Goal: Complete application form: Complete application form

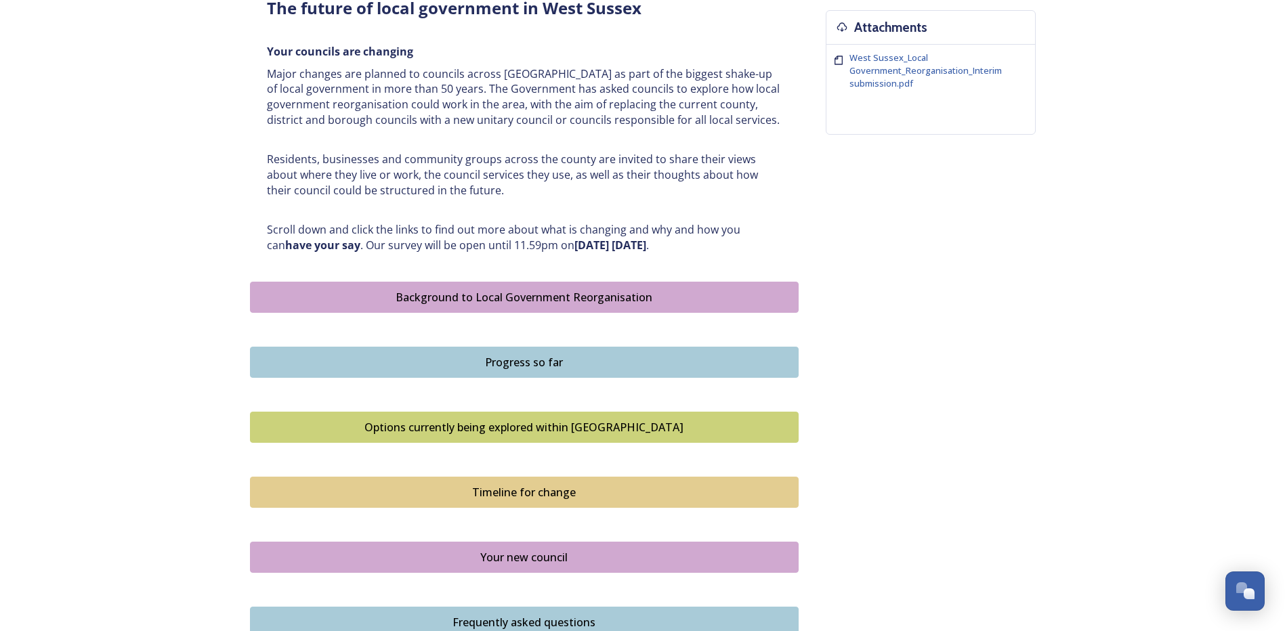
scroll to position [542, 0]
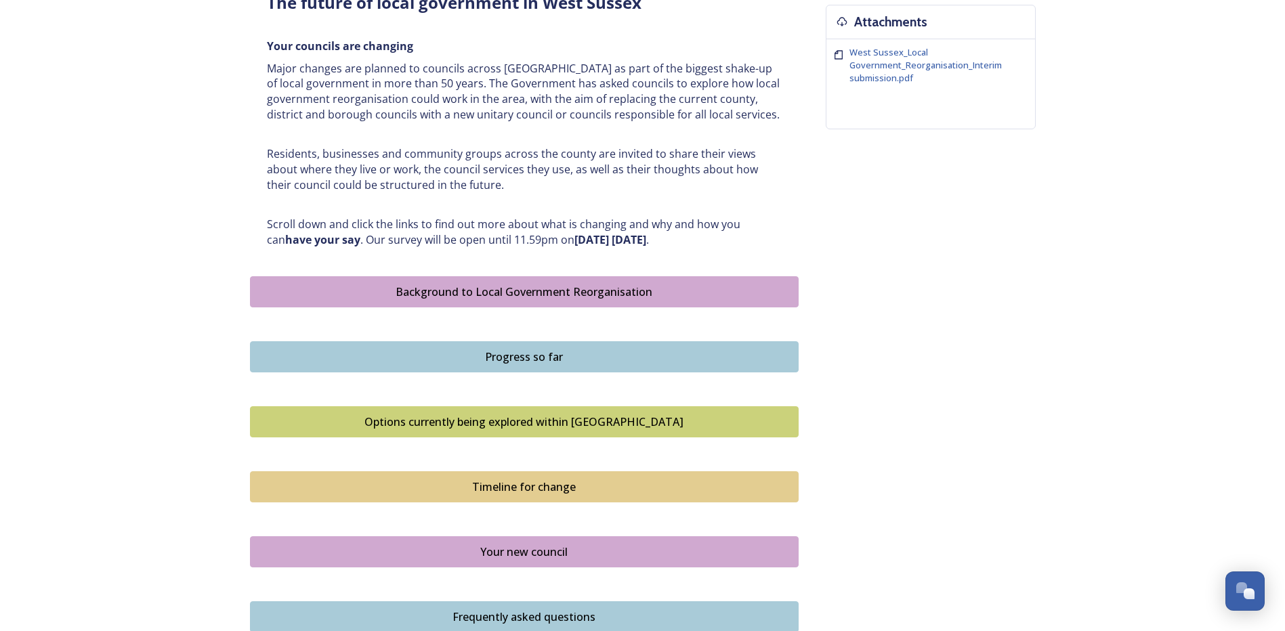
click at [485, 282] on button "Background to Local Government Reorganisation" at bounding box center [524, 291] width 549 height 31
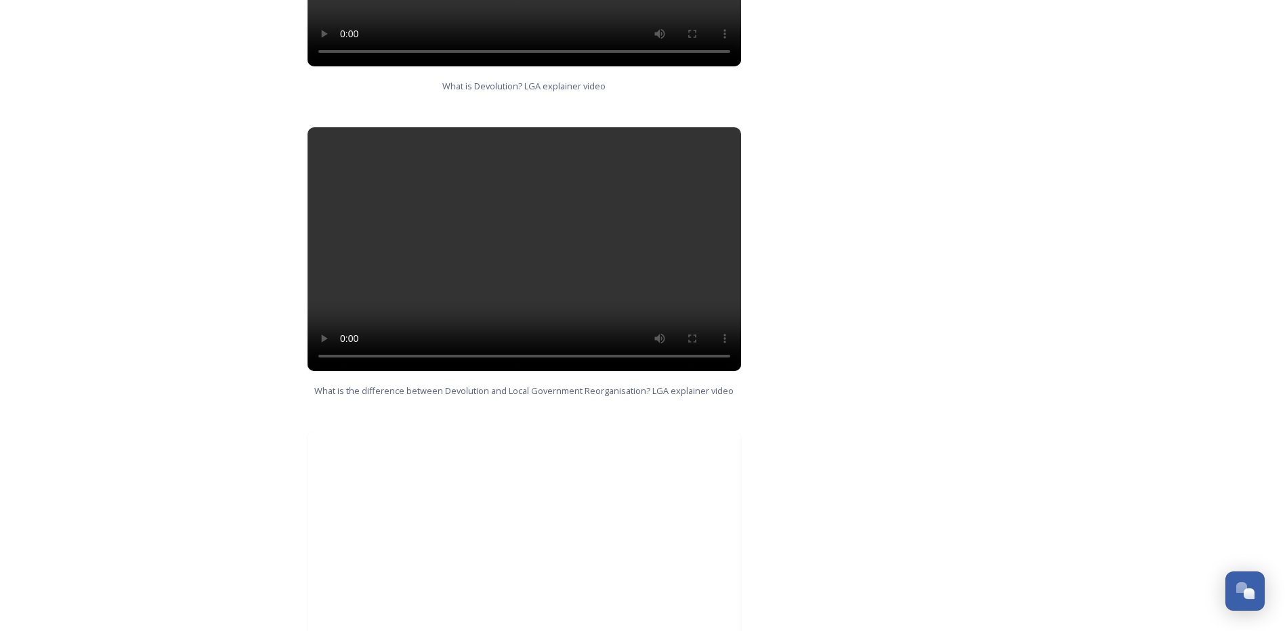
scroll to position [1287, 0]
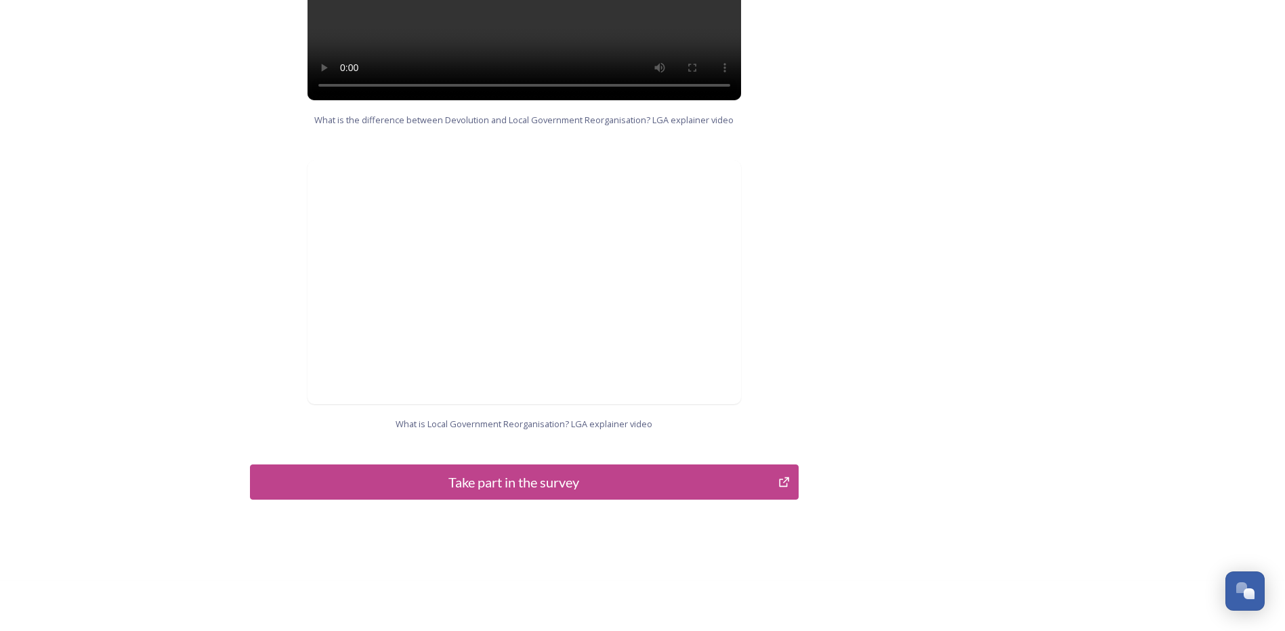
click at [527, 472] on div "Take part in the survey" at bounding box center [514, 482] width 514 height 20
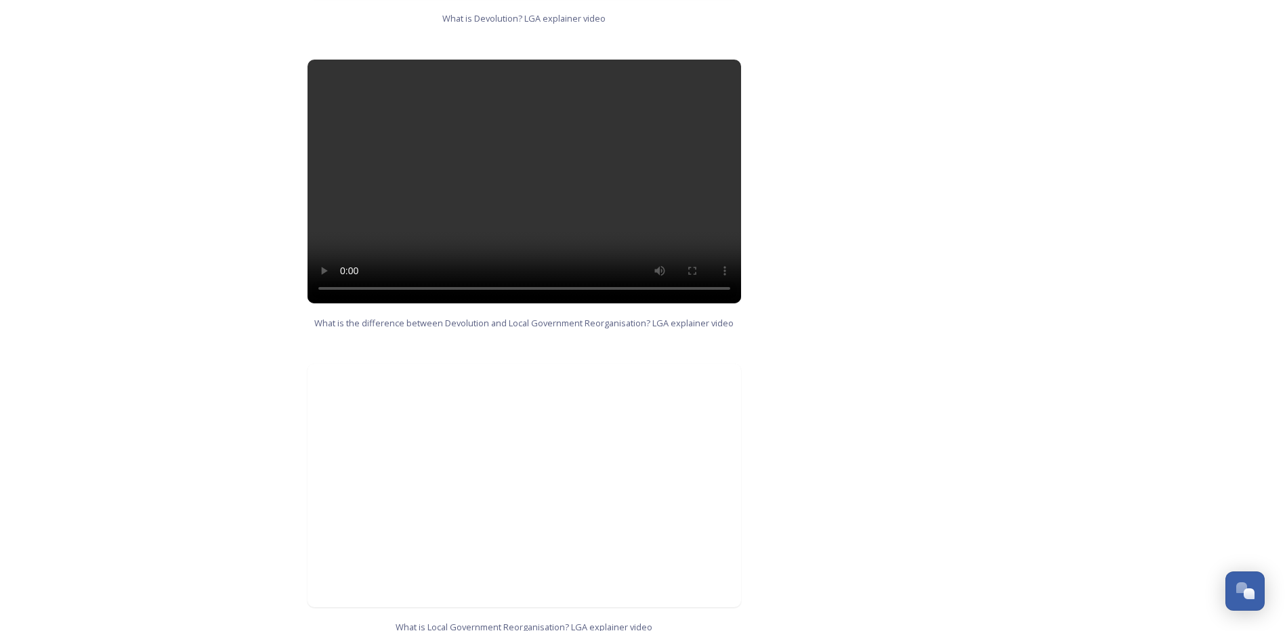
scroll to position [1289, 0]
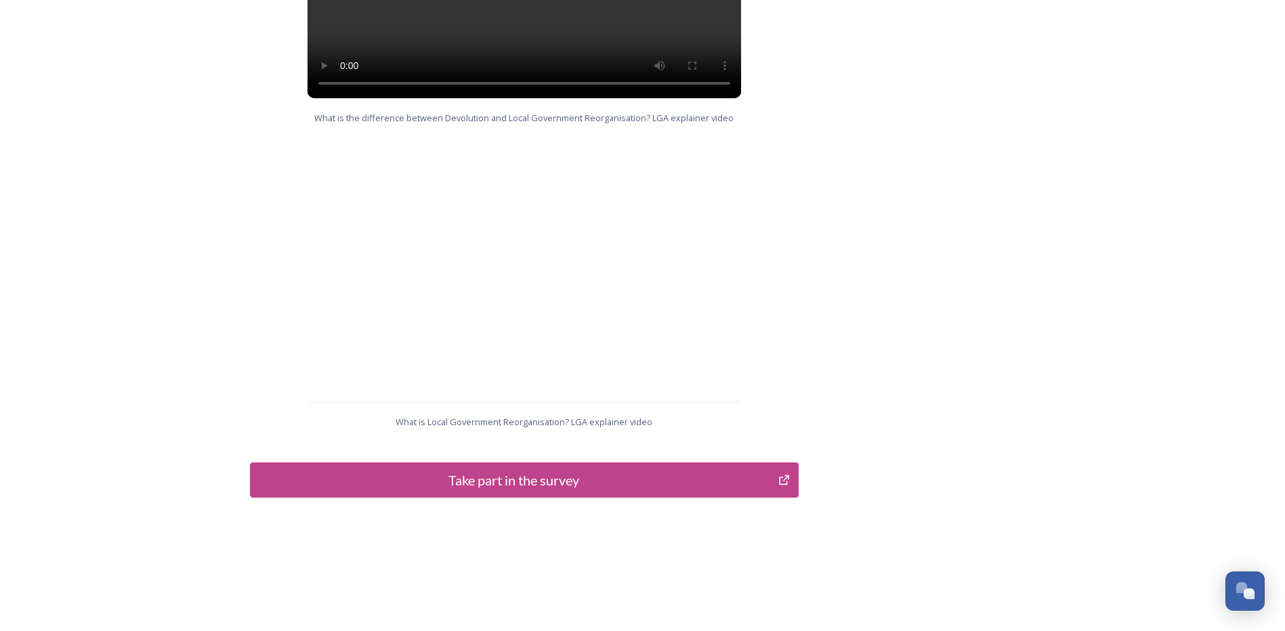
click at [510, 470] on div "Take part in the survey" at bounding box center [514, 480] width 514 height 20
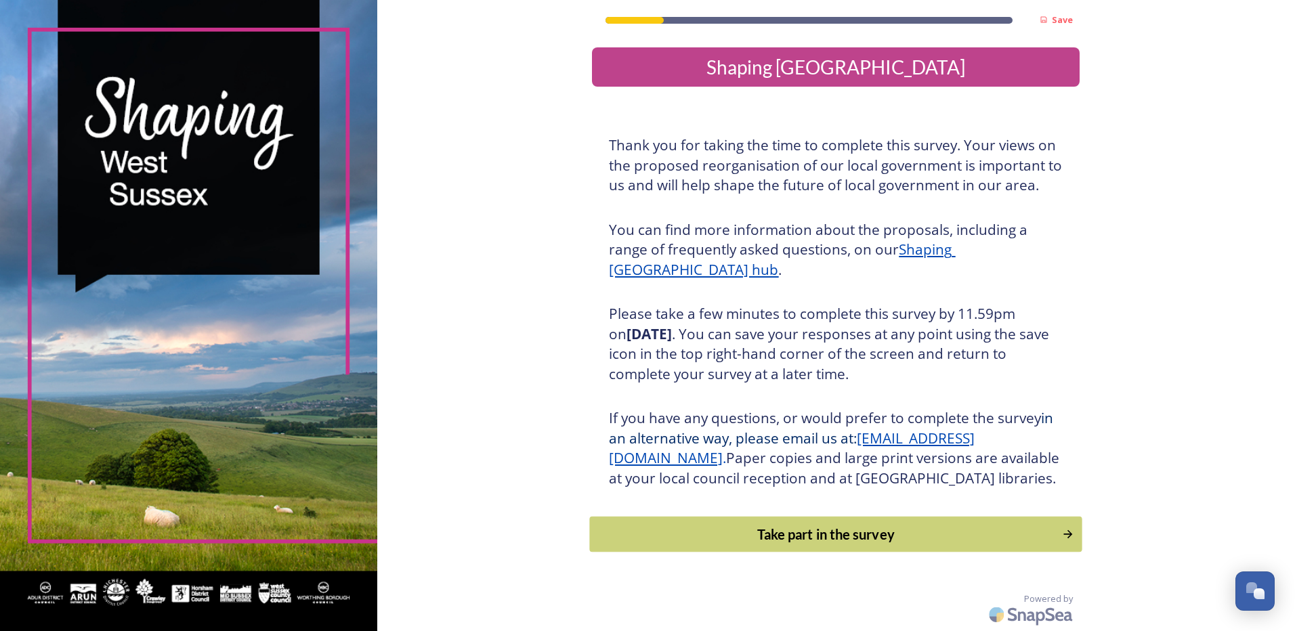
click at [802, 543] on button "Take part in the survey" at bounding box center [836, 535] width 492 height 36
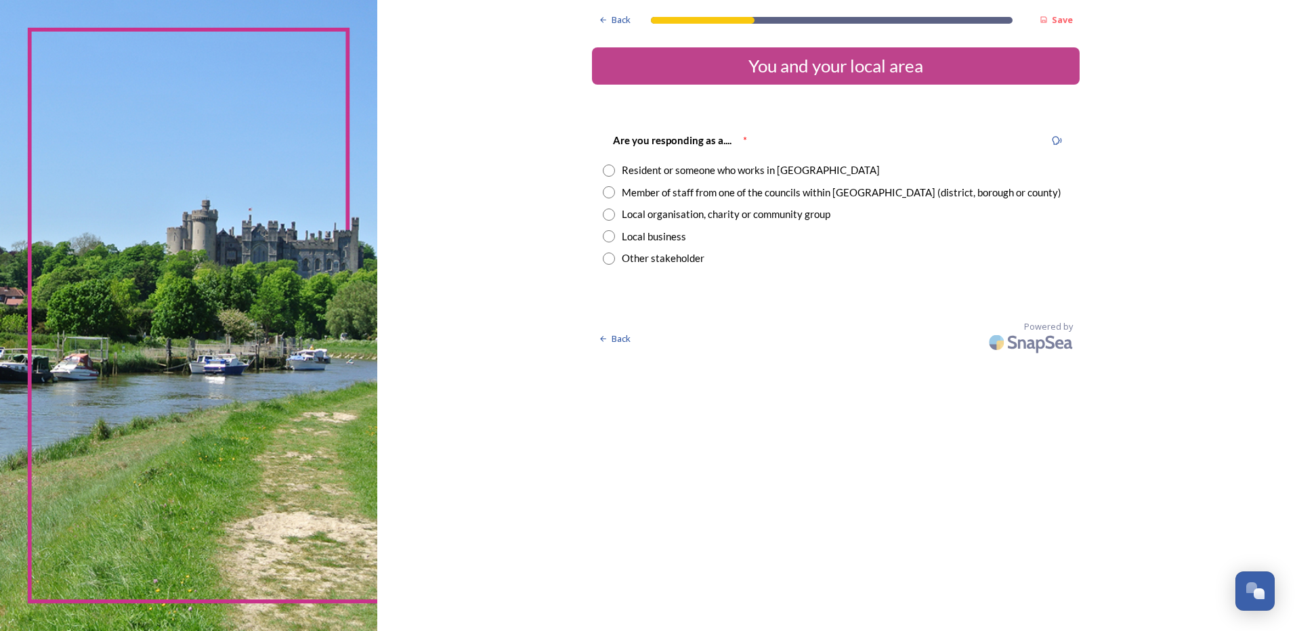
click at [607, 171] on input "radio" at bounding box center [609, 171] width 12 height 12
radio input "true"
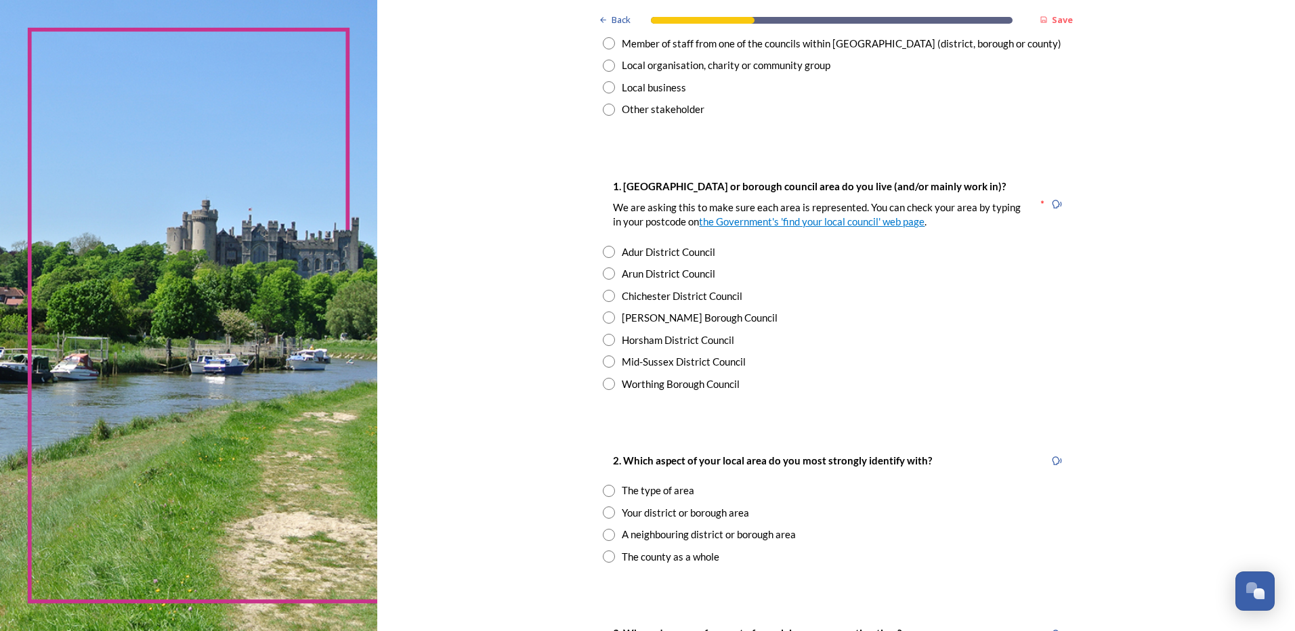
scroll to position [203, 0]
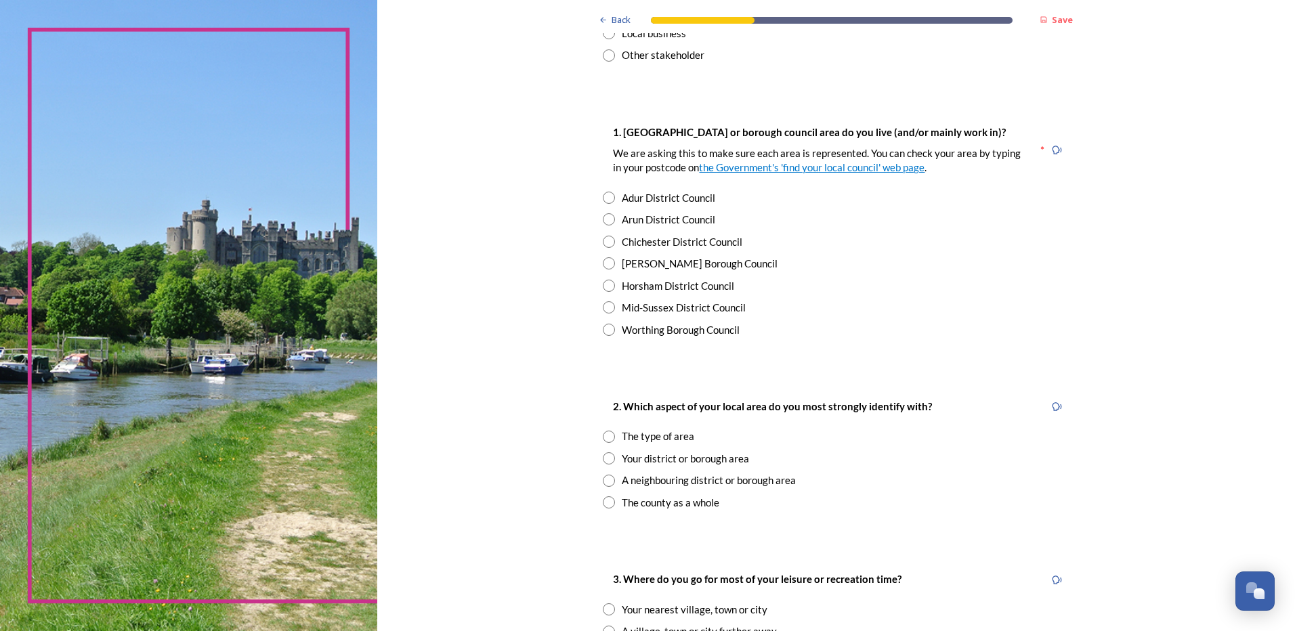
click at [607, 219] on input "radio" at bounding box center [609, 219] width 12 height 12
radio input "true"
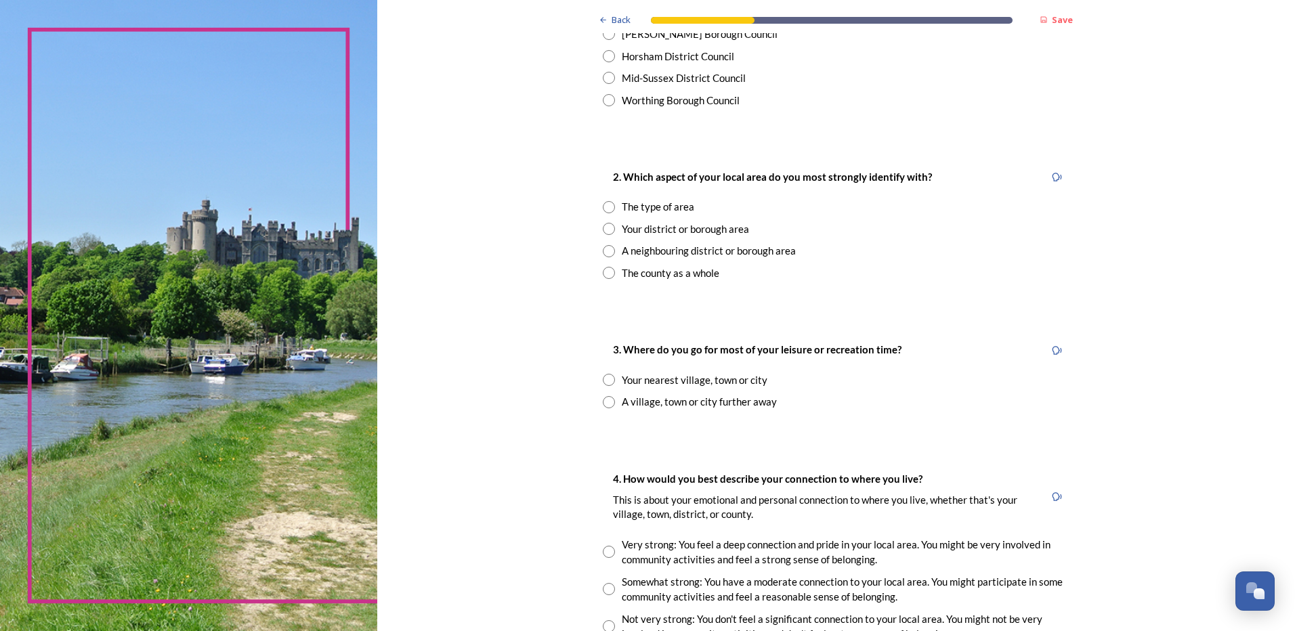
scroll to position [474, 0]
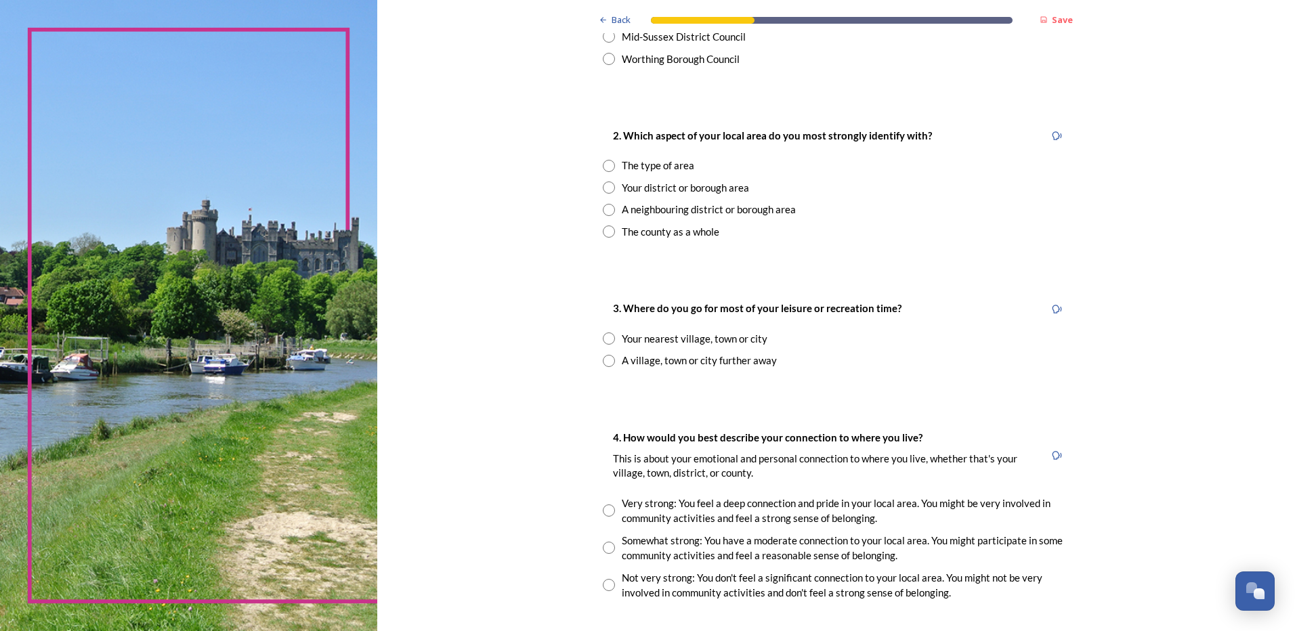
click at [608, 189] on input "radio" at bounding box center [609, 188] width 12 height 12
radio input "true"
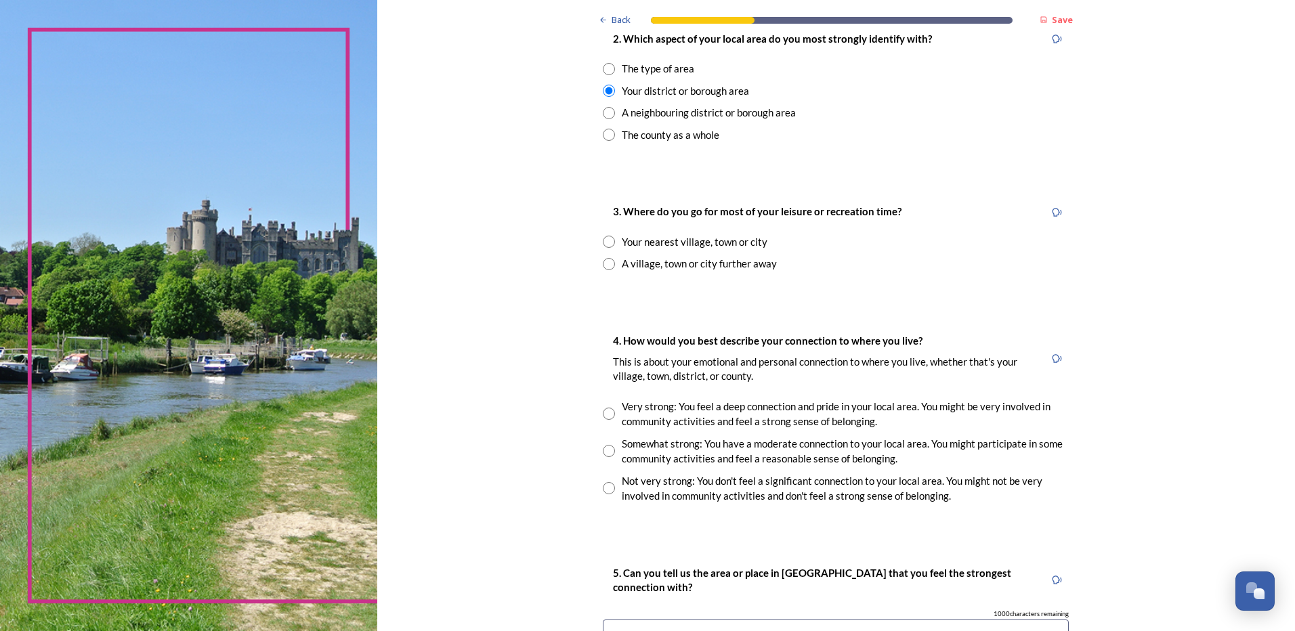
scroll to position [610, 0]
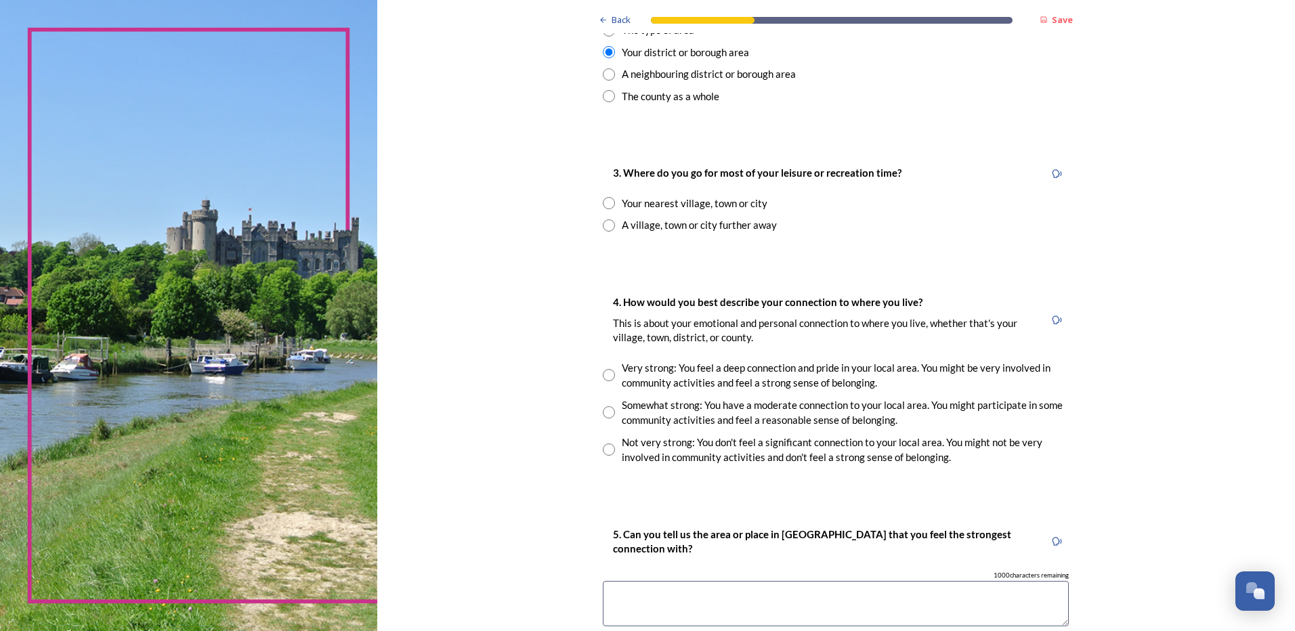
click at [608, 204] on input "radio" at bounding box center [609, 203] width 12 height 12
radio input "true"
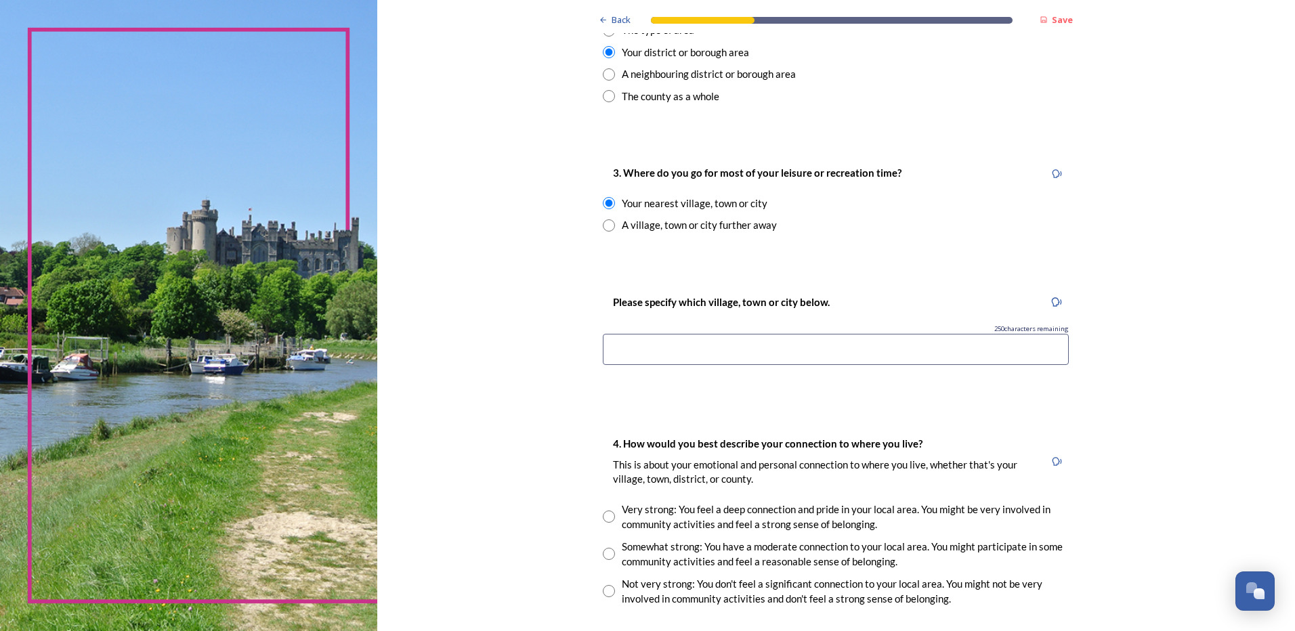
click at [732, 338] on input at bounding box center [836, 349] width 466 height 31
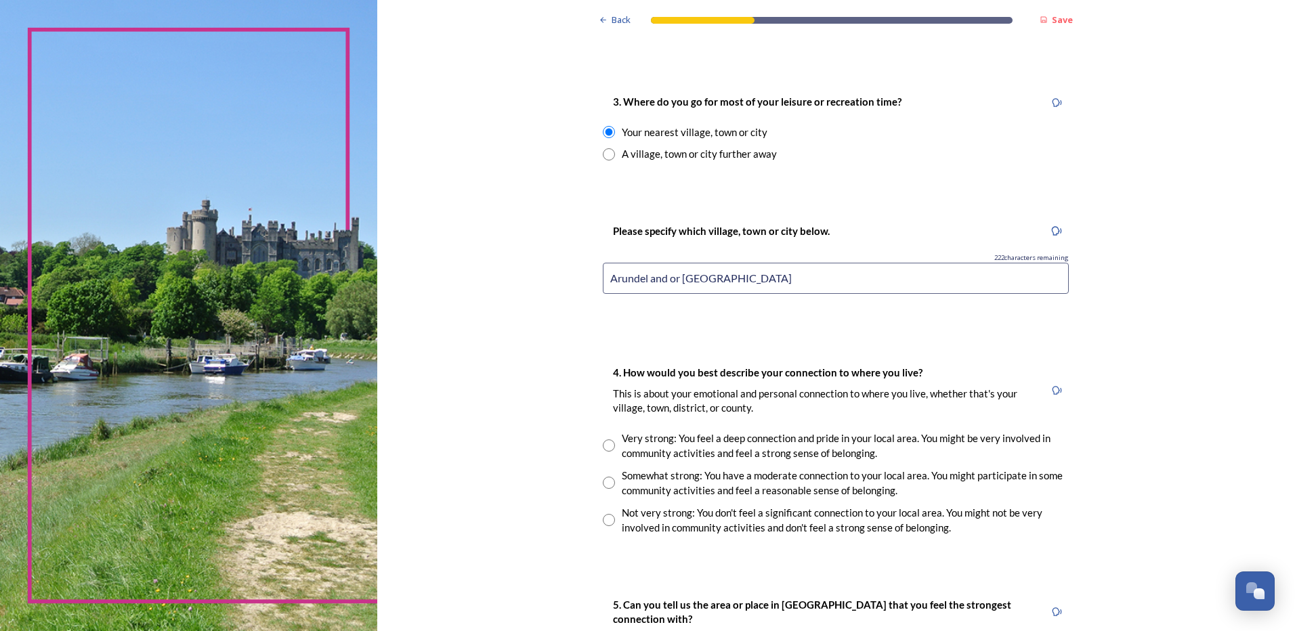
scroll to position [813, 0]
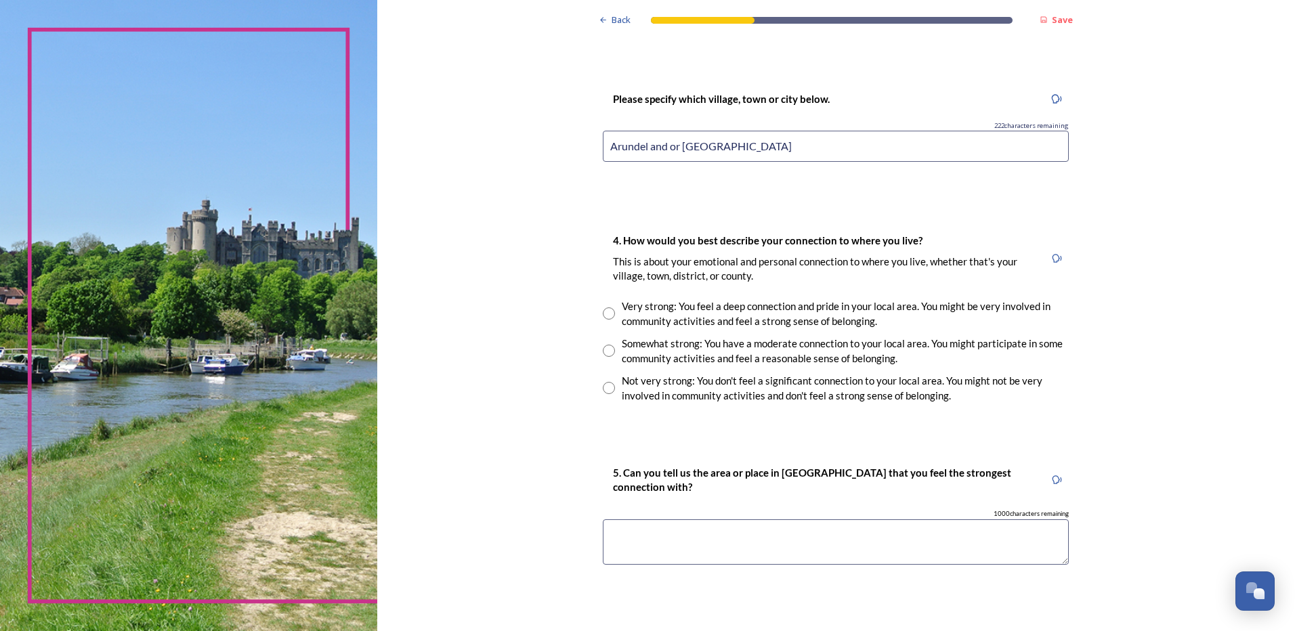
type input "Arundel and or Littlehampton"
click at [603, 349] on input "radio" at bounding box center [609, 351] width 12 height 12
radio input "true"
click at [646, 530] on textarea at bounding box center [836, 542] width 466 height 45
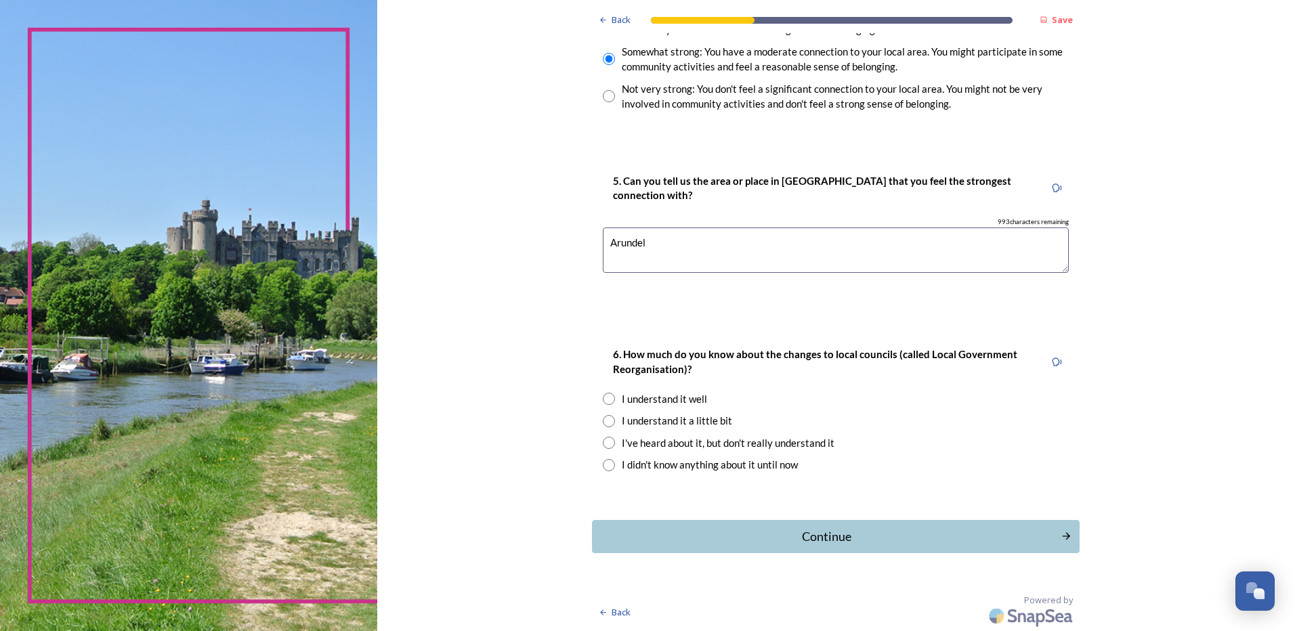
scroll to position [1105, 0]
click at [662, 242] on textarea "Arundel, butonly been Sussex for a year" at bounding box center [836, 249] width 466 height 45
type textarea "Arundel, but only been Sussex for a year"
click at [604, 402] on input "radio" at bounding box center [609, 398] width 12 height 12
radio input "true"
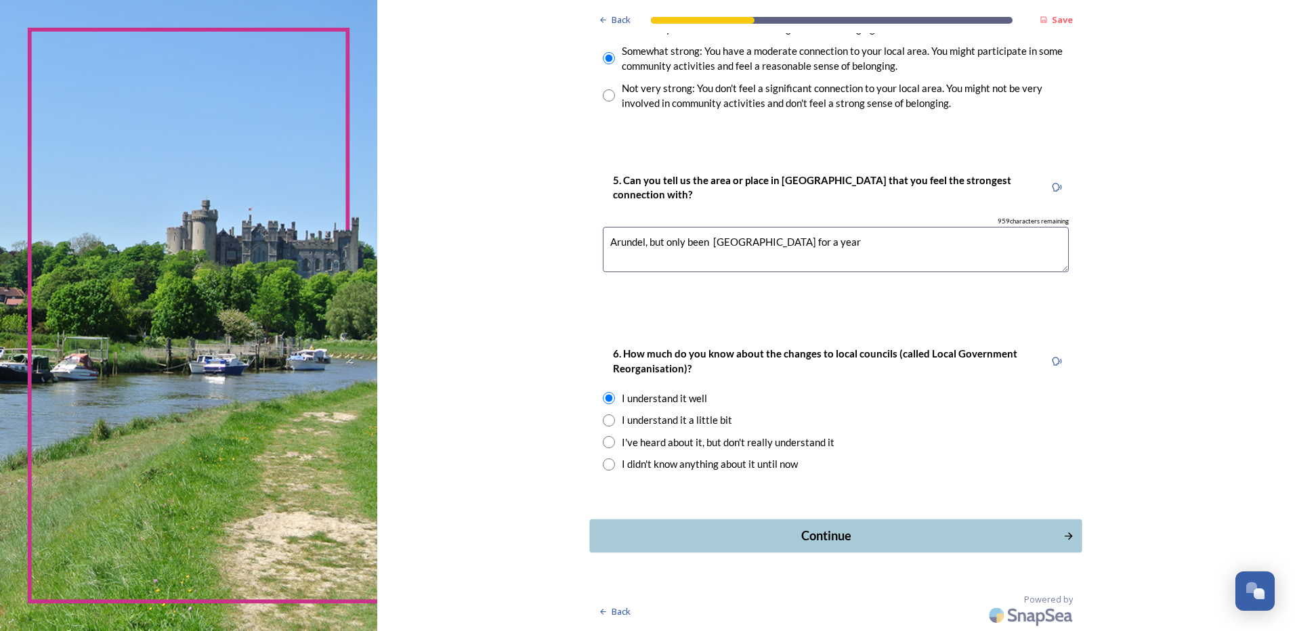
click at [816, 542] on div "Continue" at bounding box center [826, 536] width 459 height 18
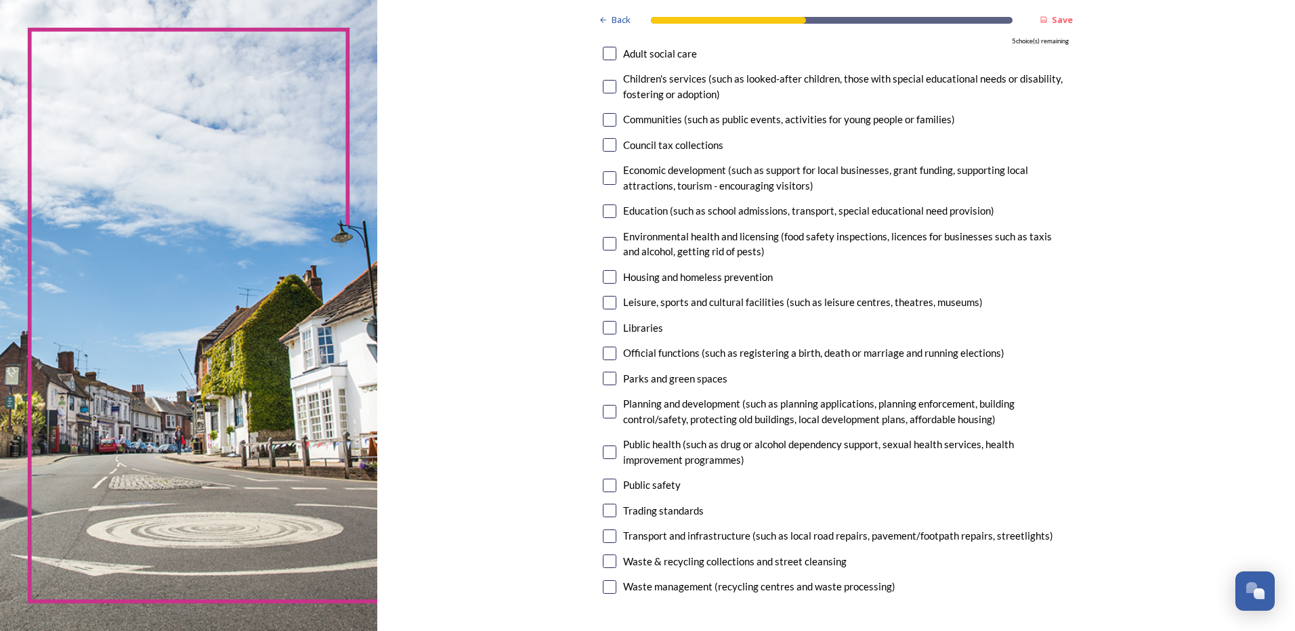
scroll to position [135, 0]
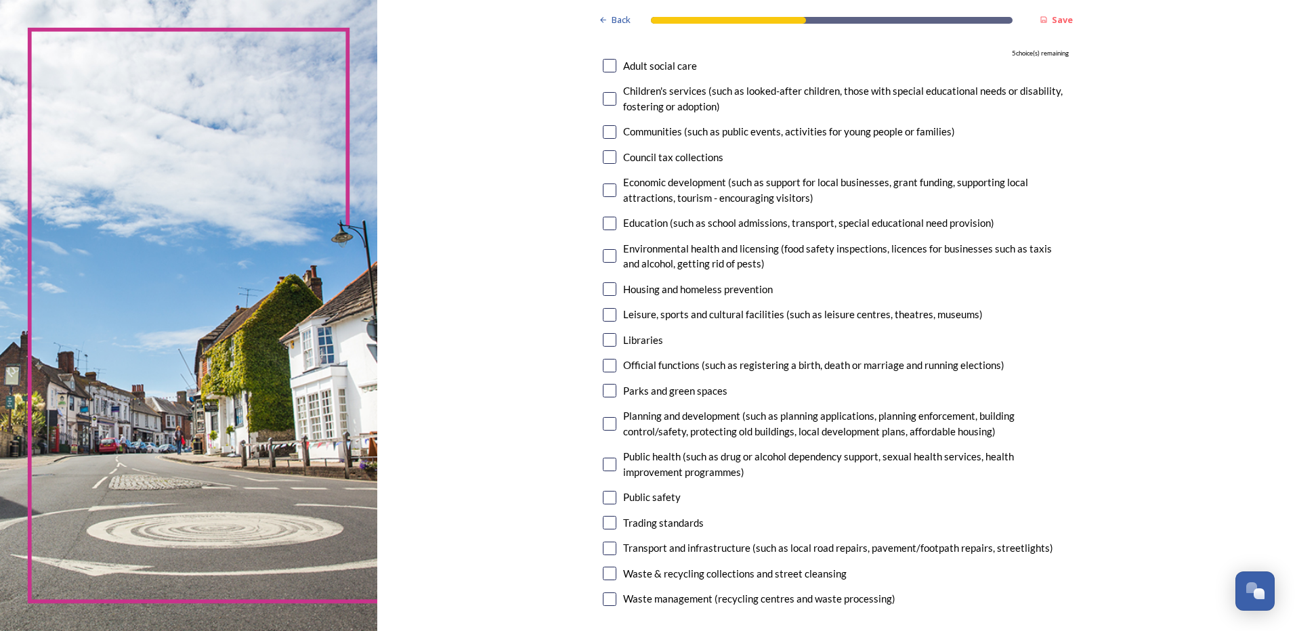
click at [607, 225] on input "checkbox" at bounding box center [610, 224] width 14 height 14
checkbox input "true"
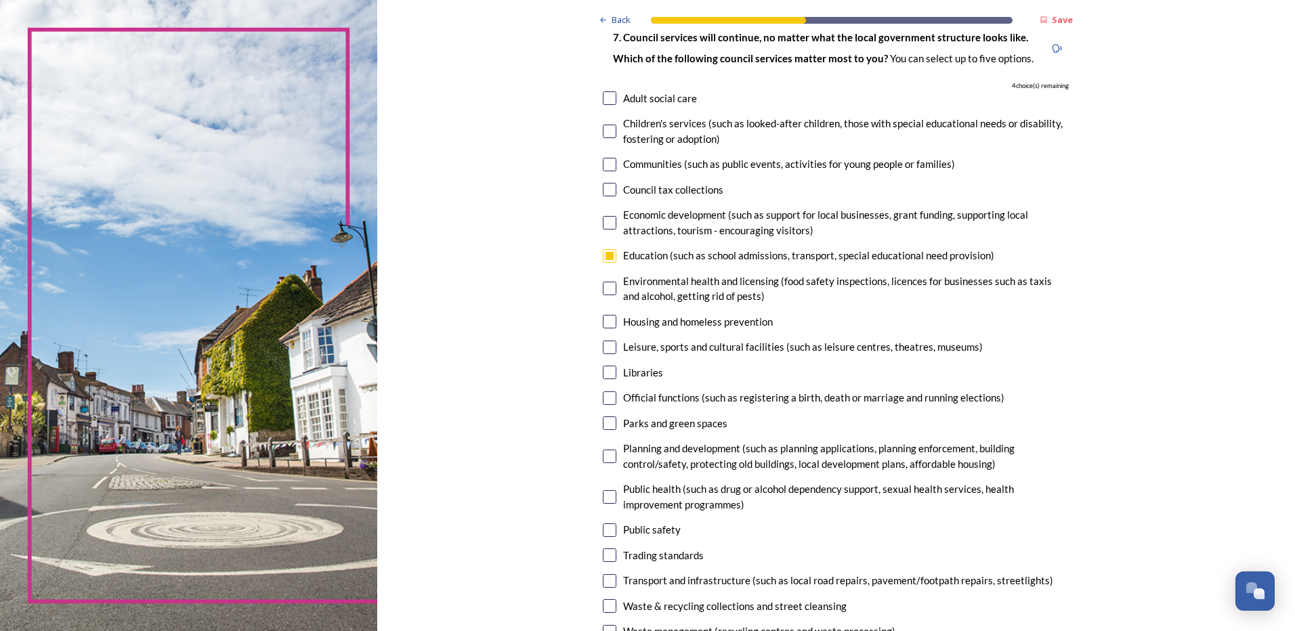
scroll to position [68, 0]
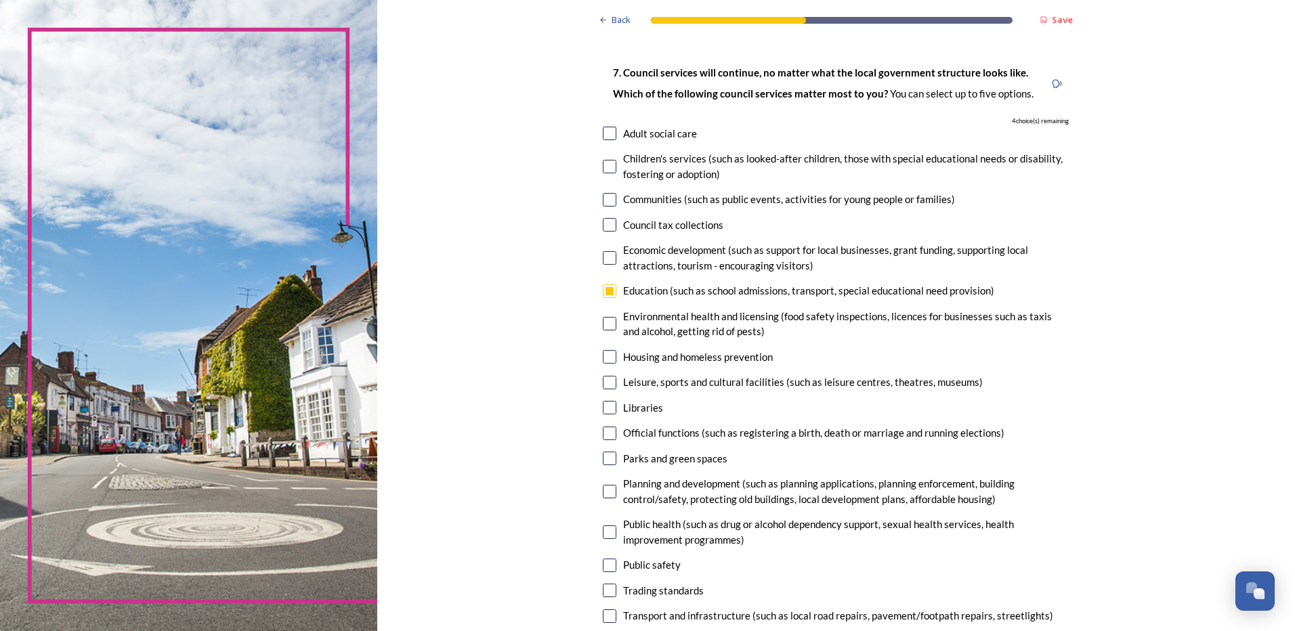
click at [606, 200] on input "checkbox" at bounding box center [610, 200] width 14 height 14
checkbox input "true"
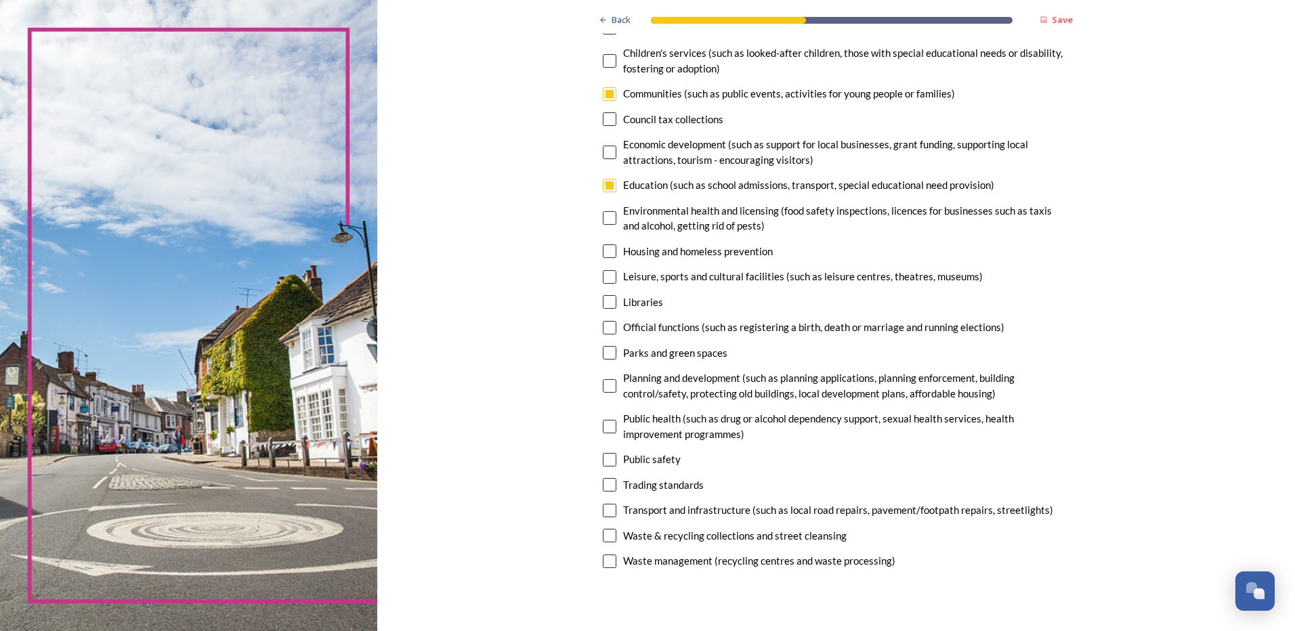
scroll to position [203, 0]
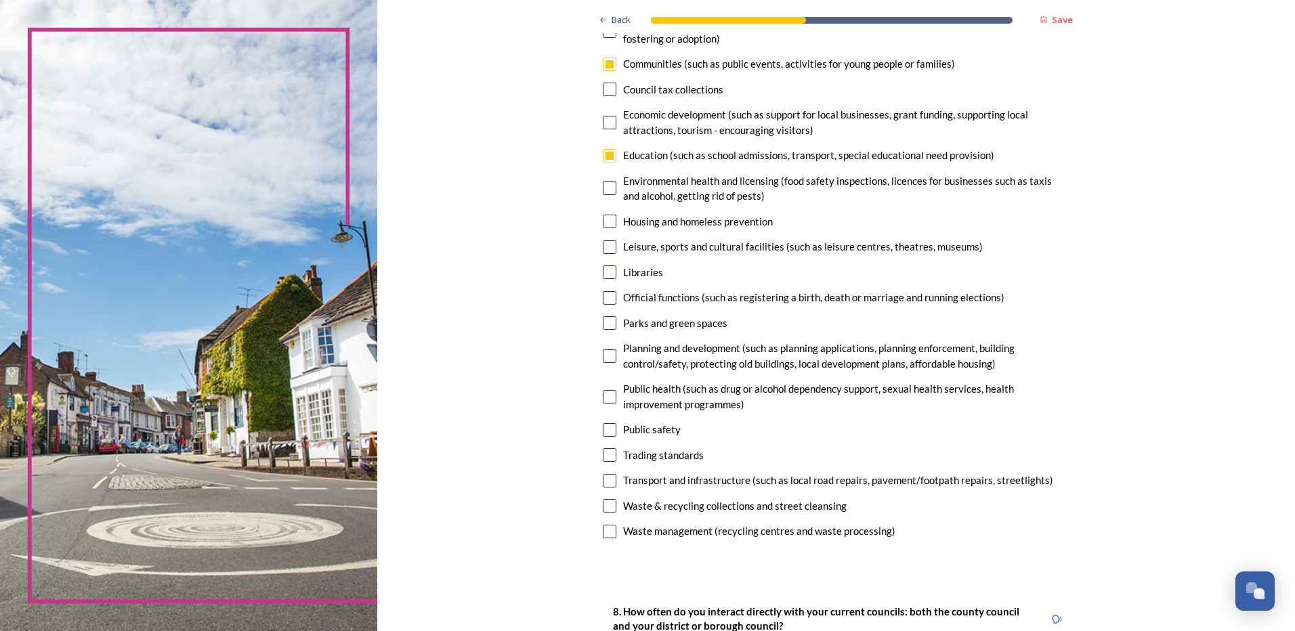
click at [604, 357] on input "checkbox" at bounding box center [610, 357] width 14 height 14
checkbox input "true"
click at [609, 486] on input "checkbox" at bounding box center [610, 481] width 14 height 14
checkbox input "true"
click at [607, 509] on input "checkbox" at bounding box center [610, 506] width 14 height 14
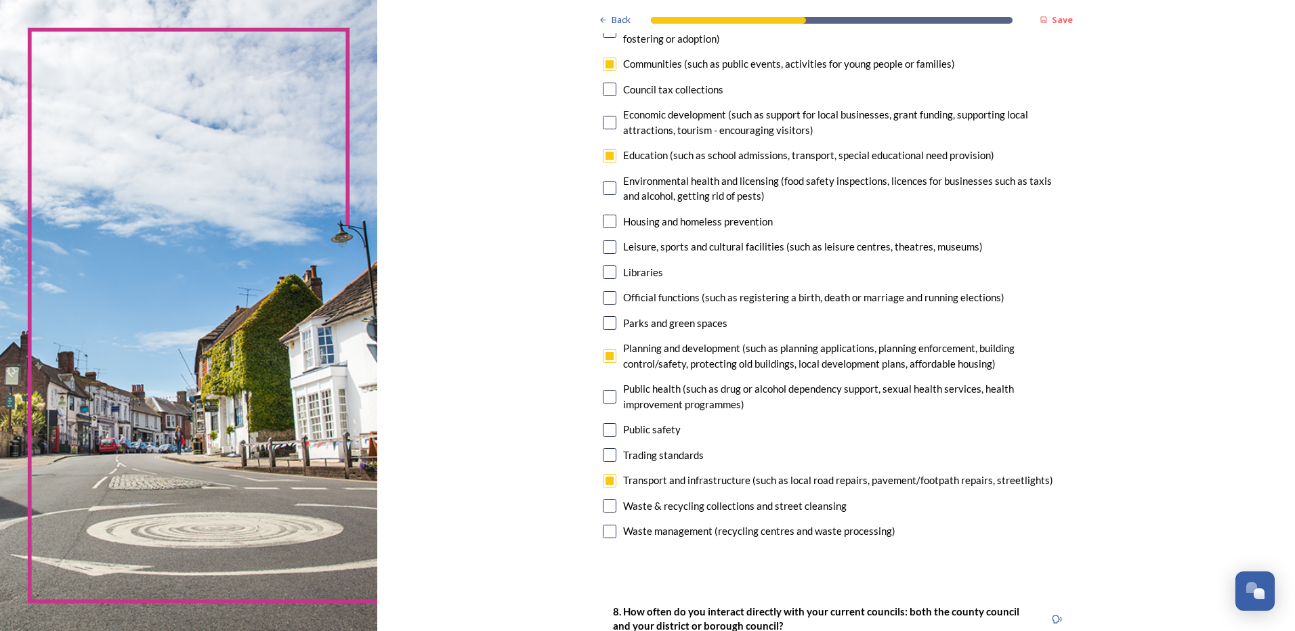
checkbox input "true"
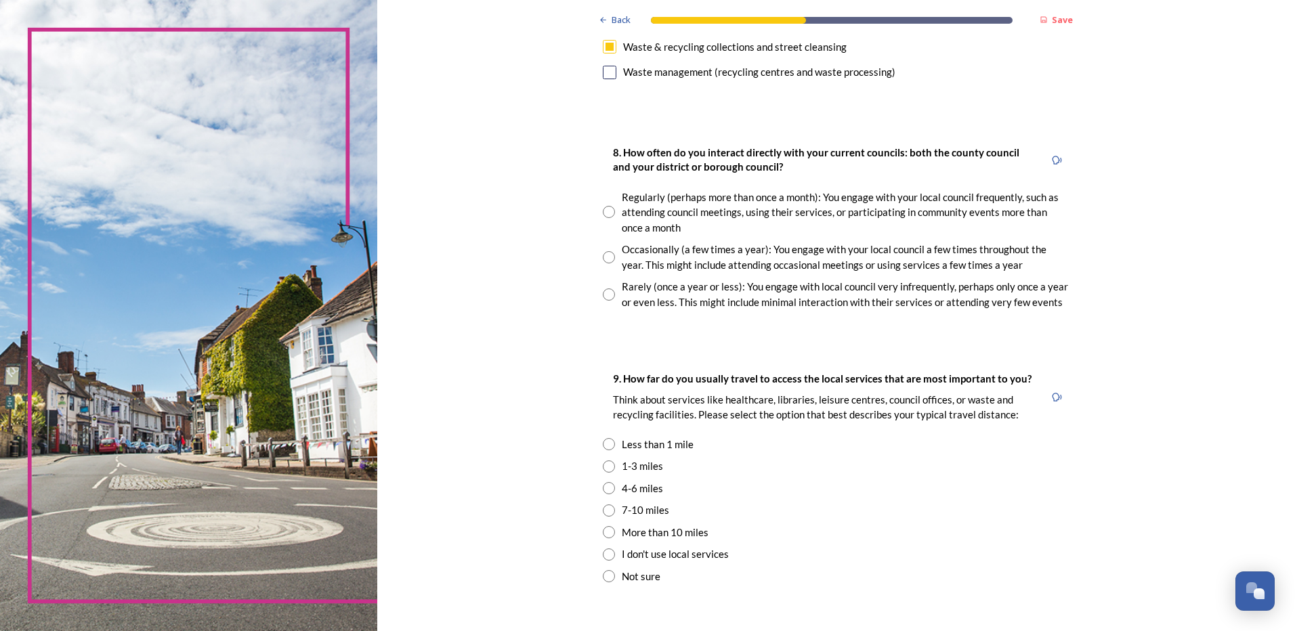
scroll to position [677, 0]
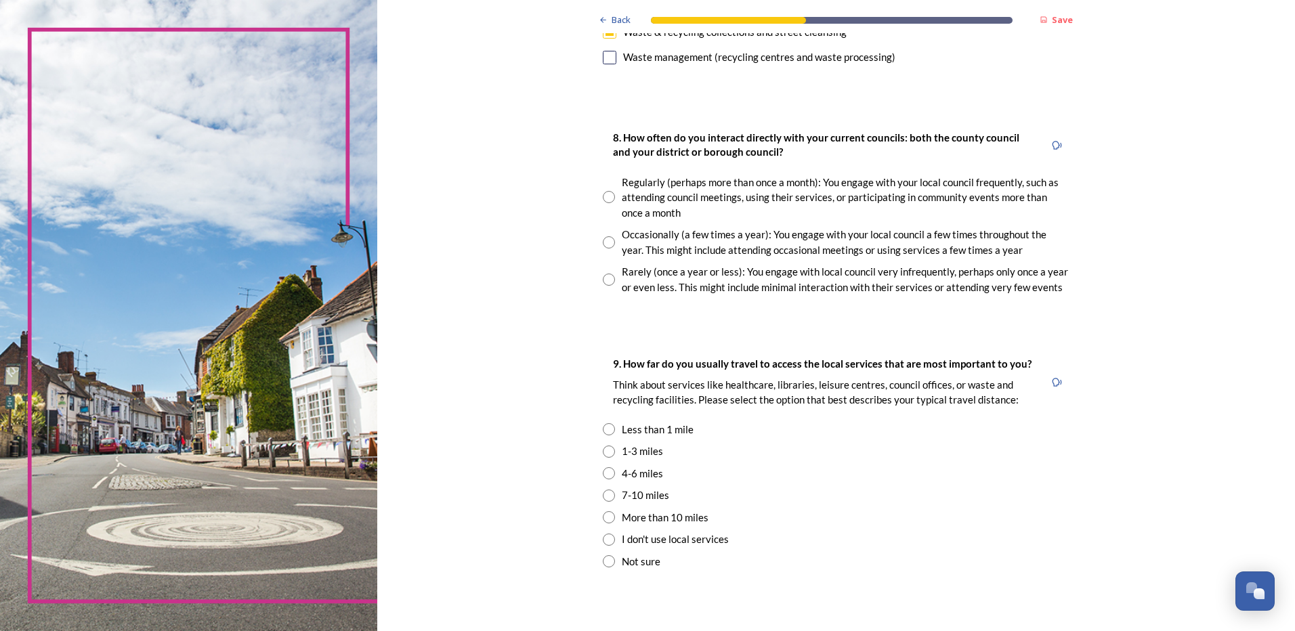
click at [605, 242] on input "radio" at bounding box center [609, 242] width 12 height 12
radio input "true"
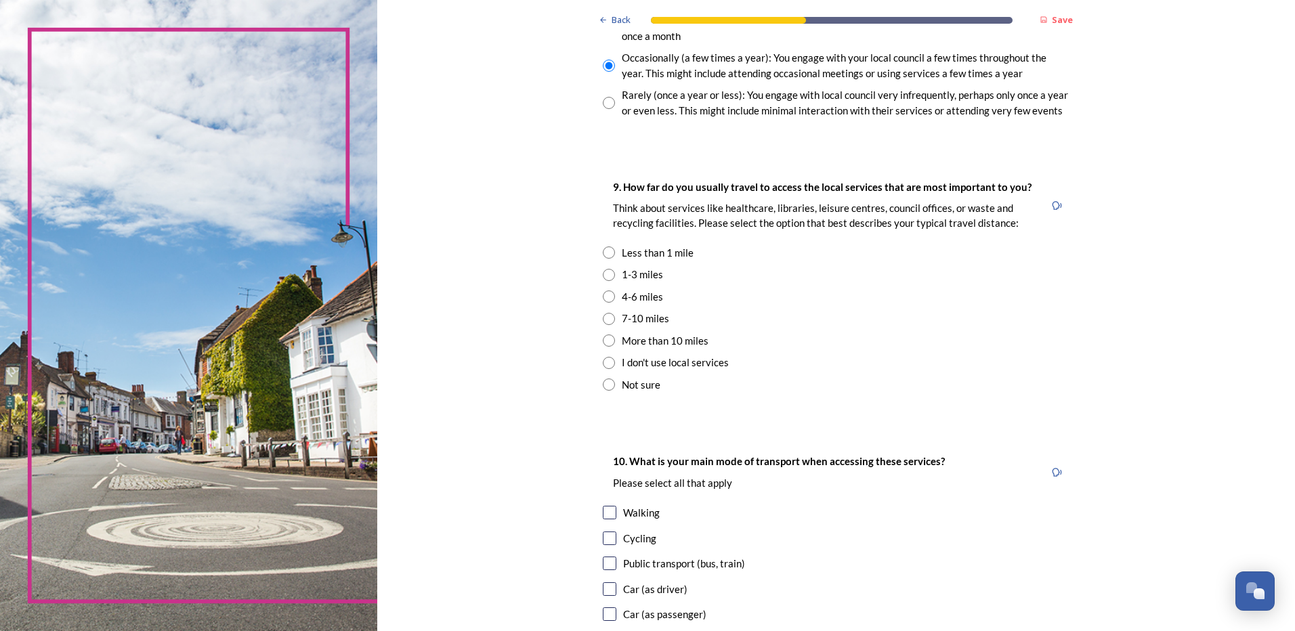
scroll to position [881, 0]
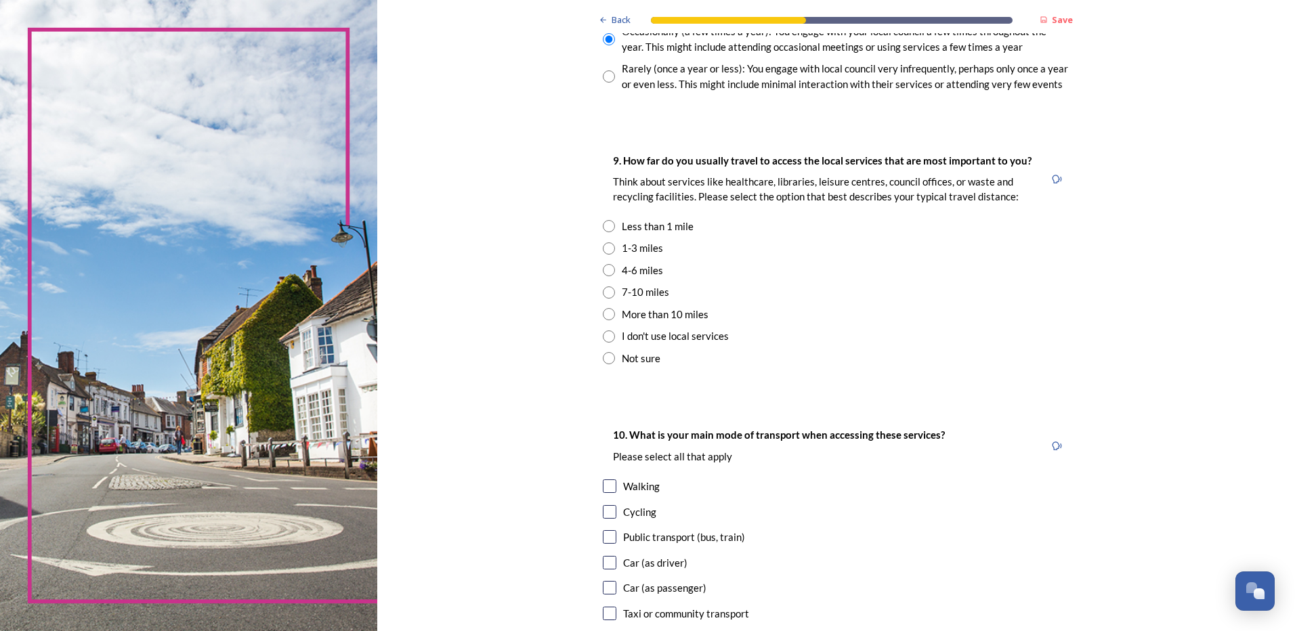
click at [604, 251] on input "radio" at bounding box center [609, 248] width 12 height 12
radio input "true"
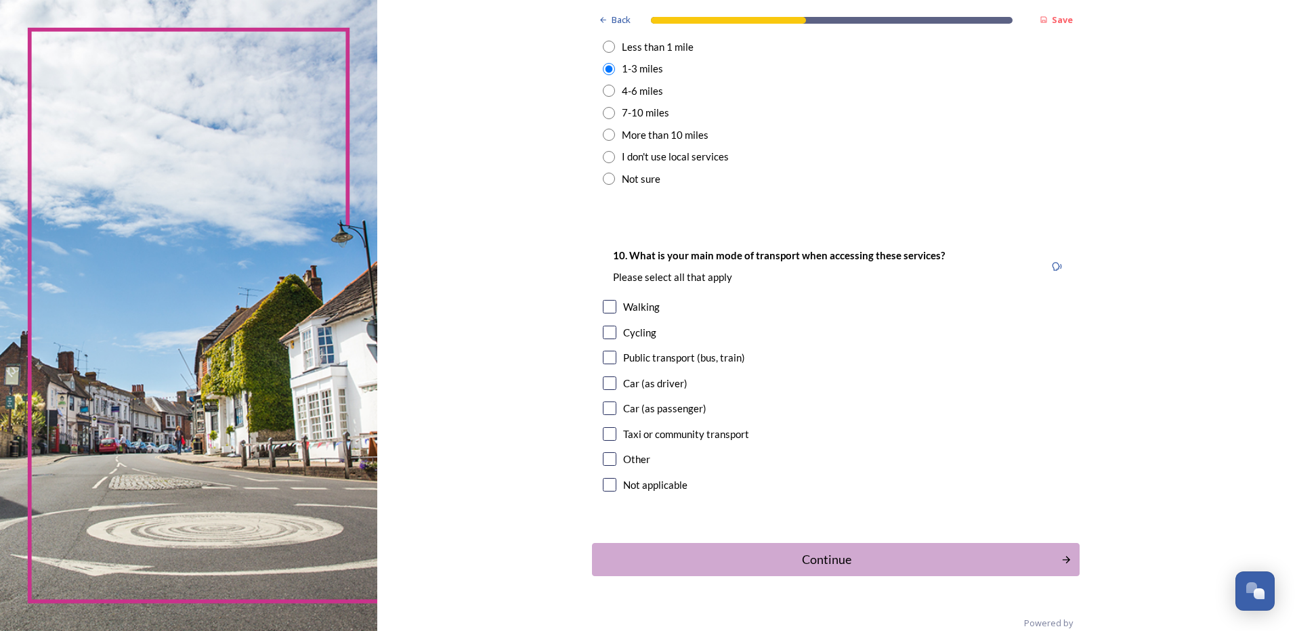
scroll to position [1084, 0]
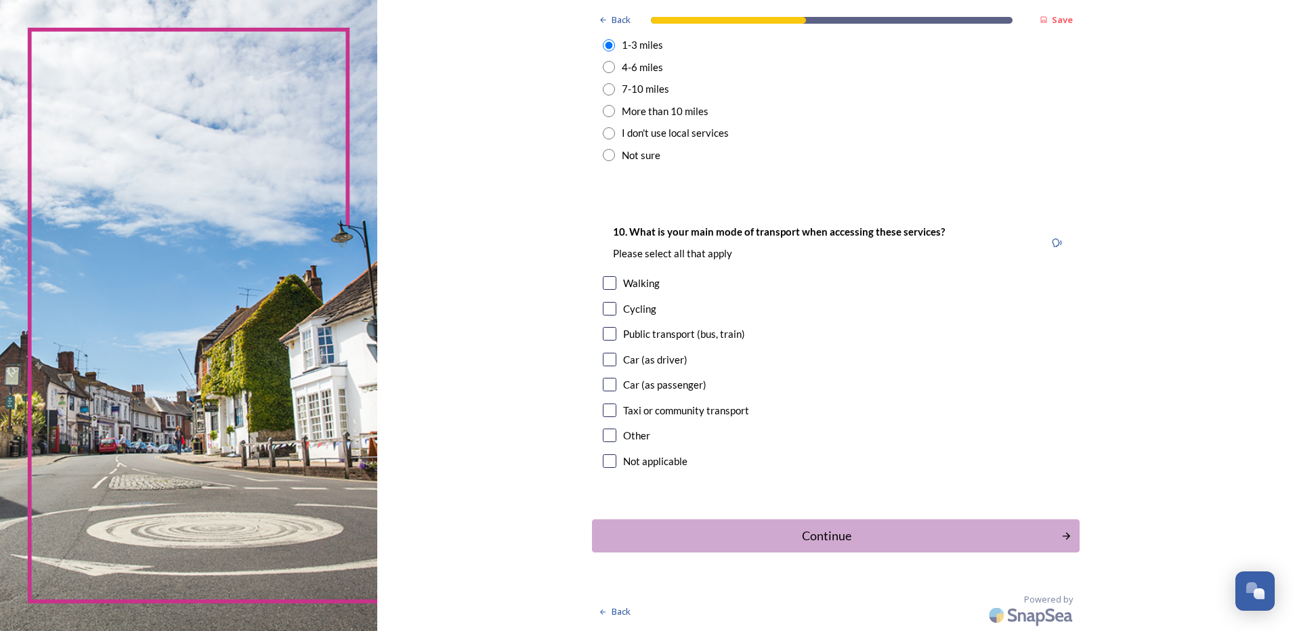
click at [609, 358] on input "checkbox" at bounding box center [610, 360] width 14 height 14
checkbox input "true"
click at [841, 540] on div "Continue" at bounding box center [826, 536] width 459 height 18
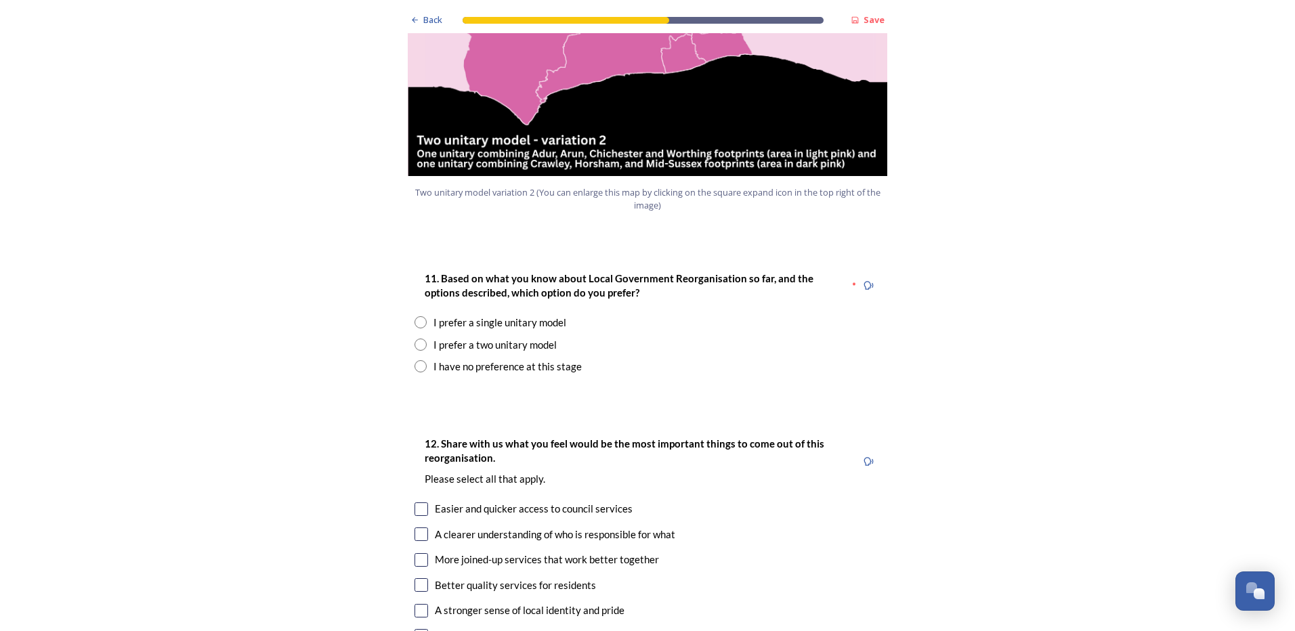
scroll to position [1626, 0]
click at [415, 338] on input "radio" at bounding box center [421, 344] width 12 height 12
radio input "true"
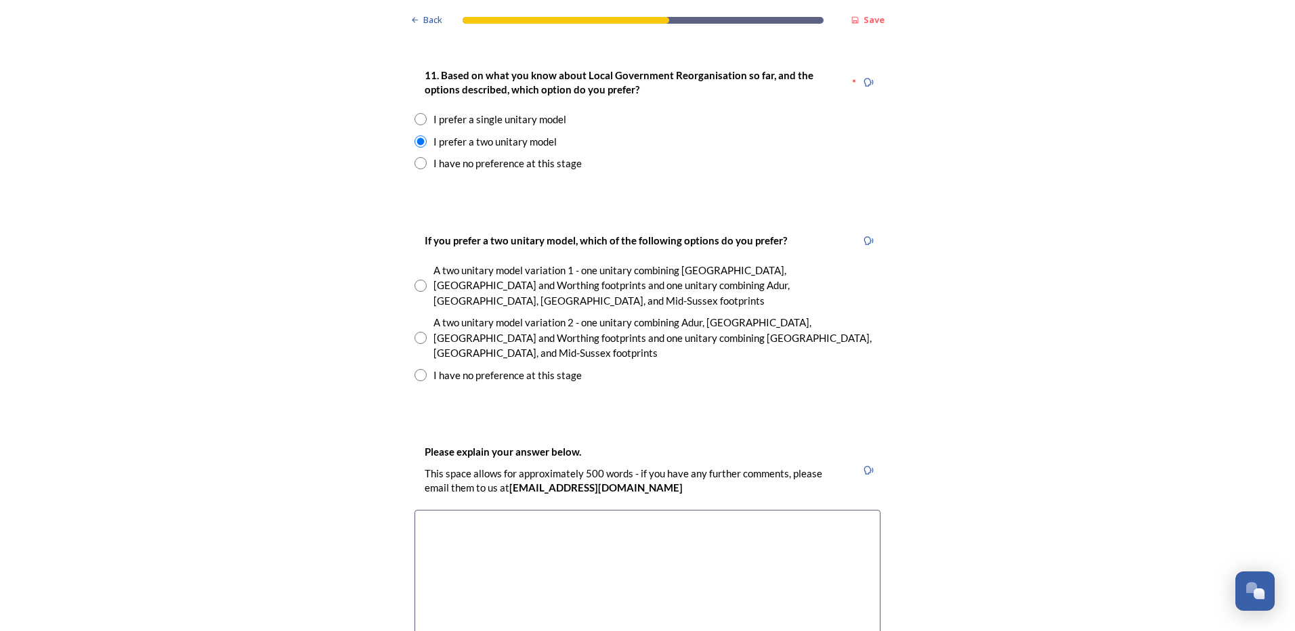
scroll to position [1829, 0]
click at [417, 331] on input "radio" at bounding box center [421, 337] width 12 height 12
radio input "true"
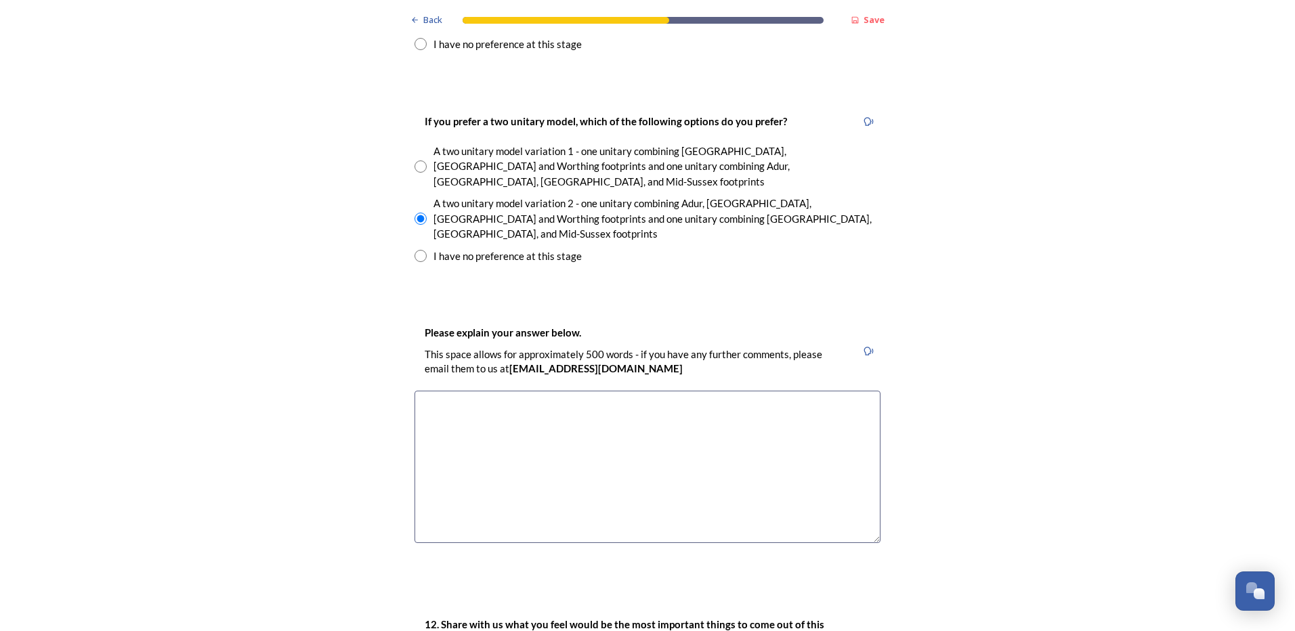
scroll to position [1964, 0]
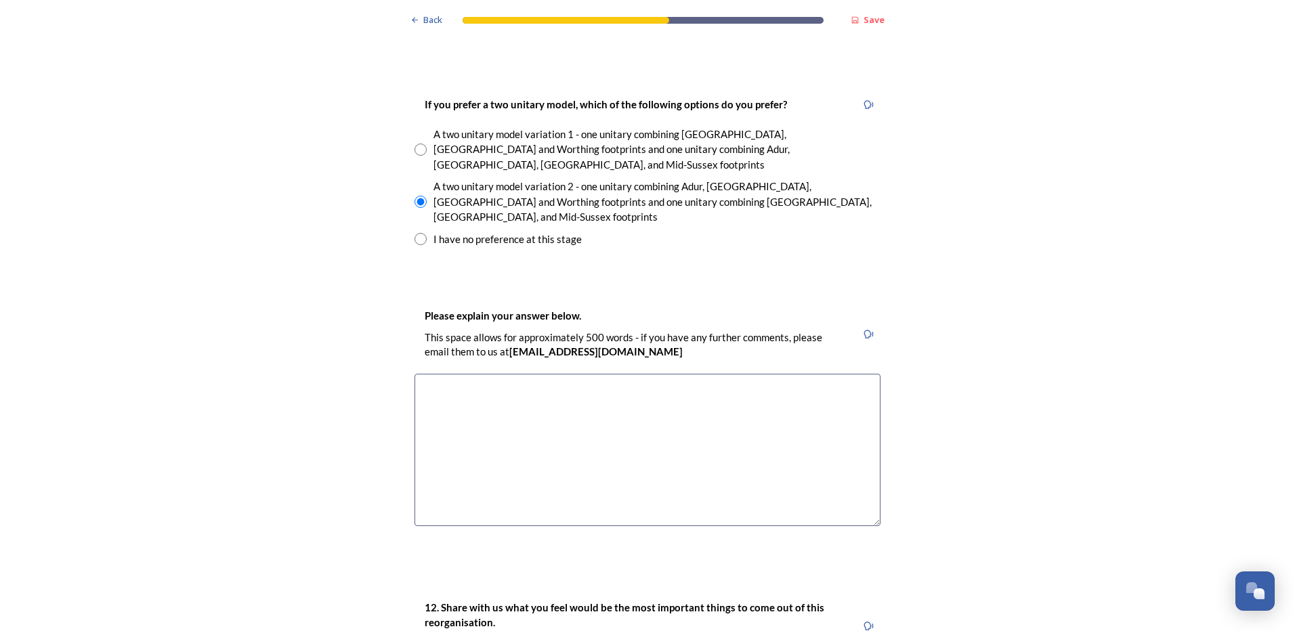
click at [534, 374] on textarea at bounding box center [648, 450] width 466 height 152
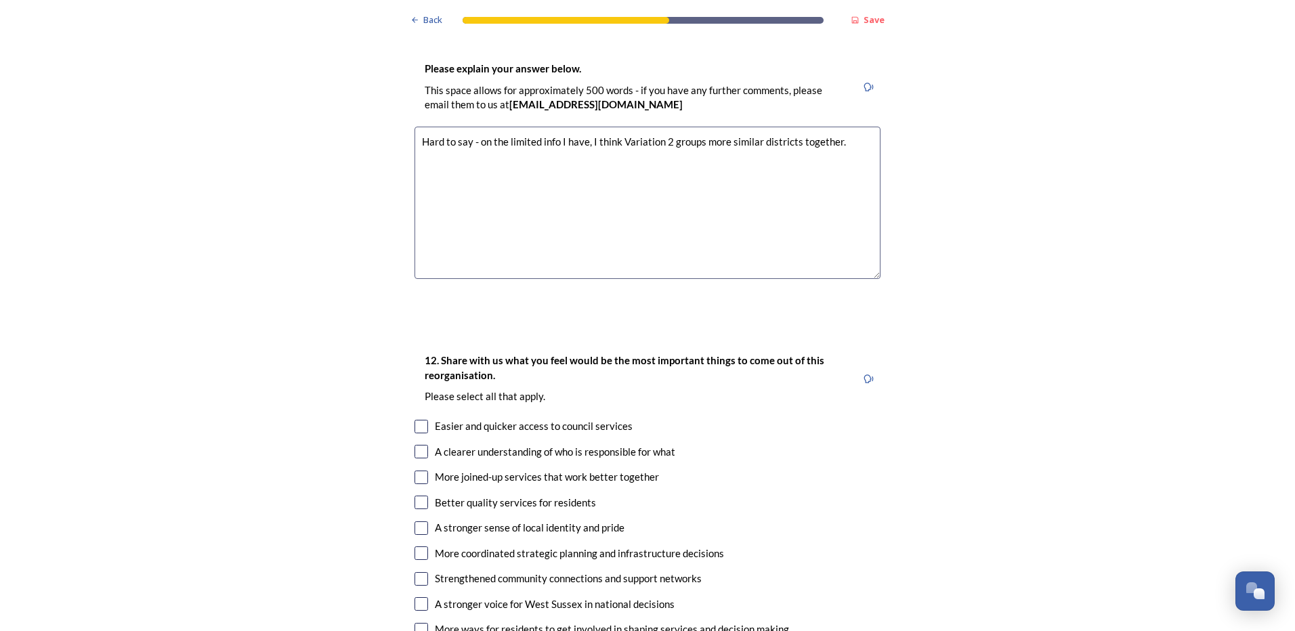
scroll to position [2235, 0]
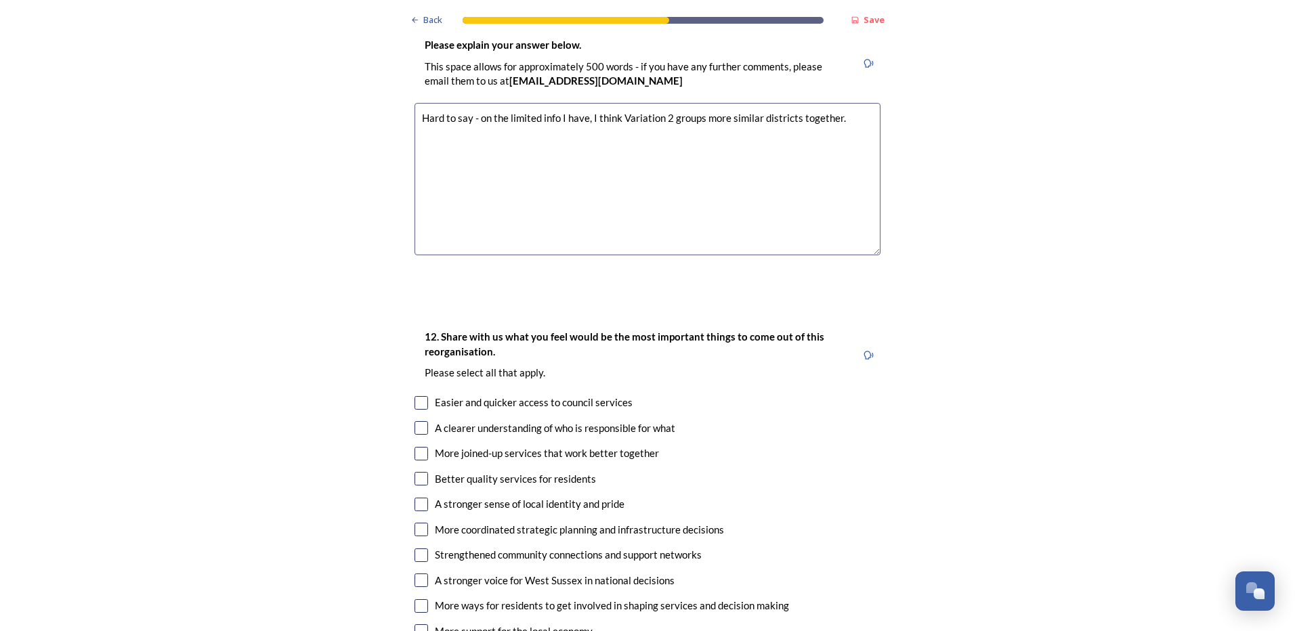
click at [582, 103] on textarea "Hard to say - on the limited info I have, I think Variation 2 groups more simil…" at bounding box center [648, 179] width 466 height 152
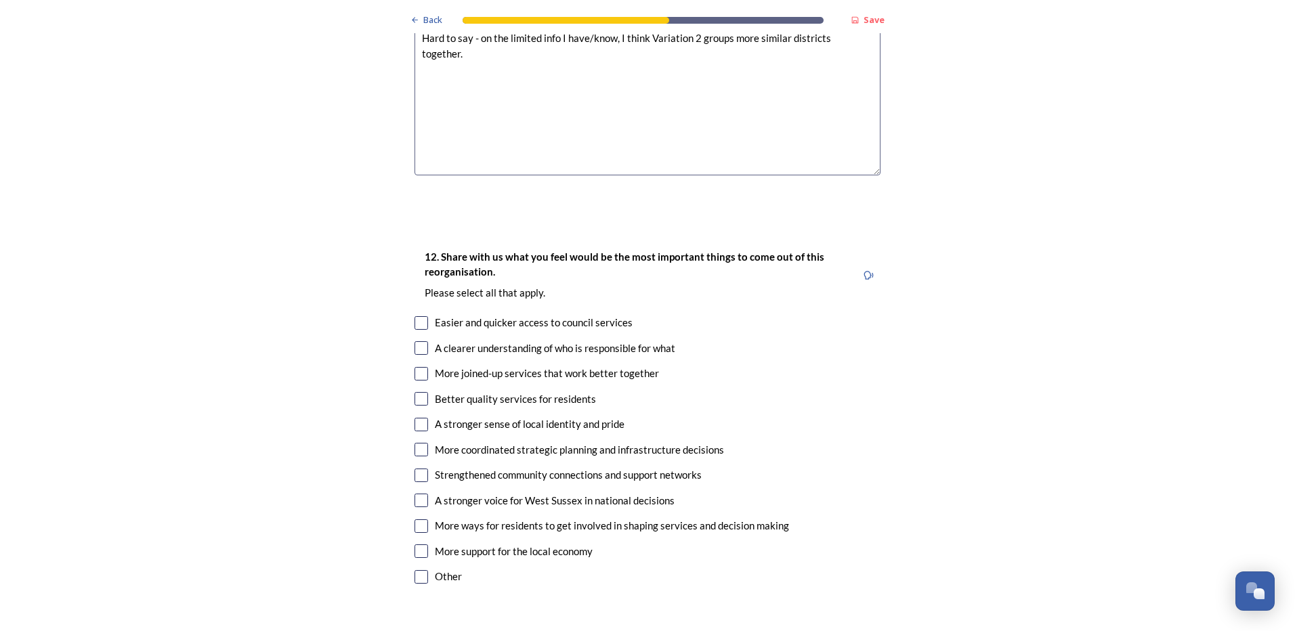
scroll to position [2371, 0]
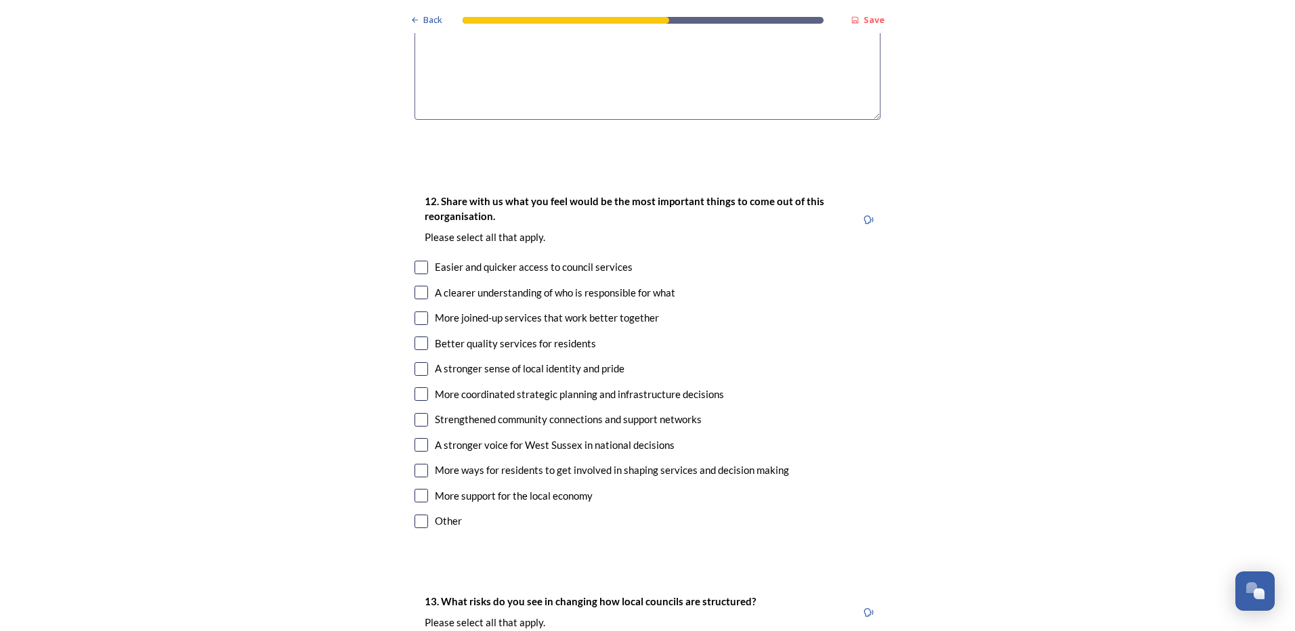
type textarea "Hard to say - on the limited info I have/know, I think Variation 2 groups more …"
click at [415, 312] on input "checkbox" at bounding box center [422, 319] width 14 height 14
checkbox input "true"
click at [415, 286] on input "checkbox" at bounding box center [422, 293] width 14 height 14
checkbox input "true"
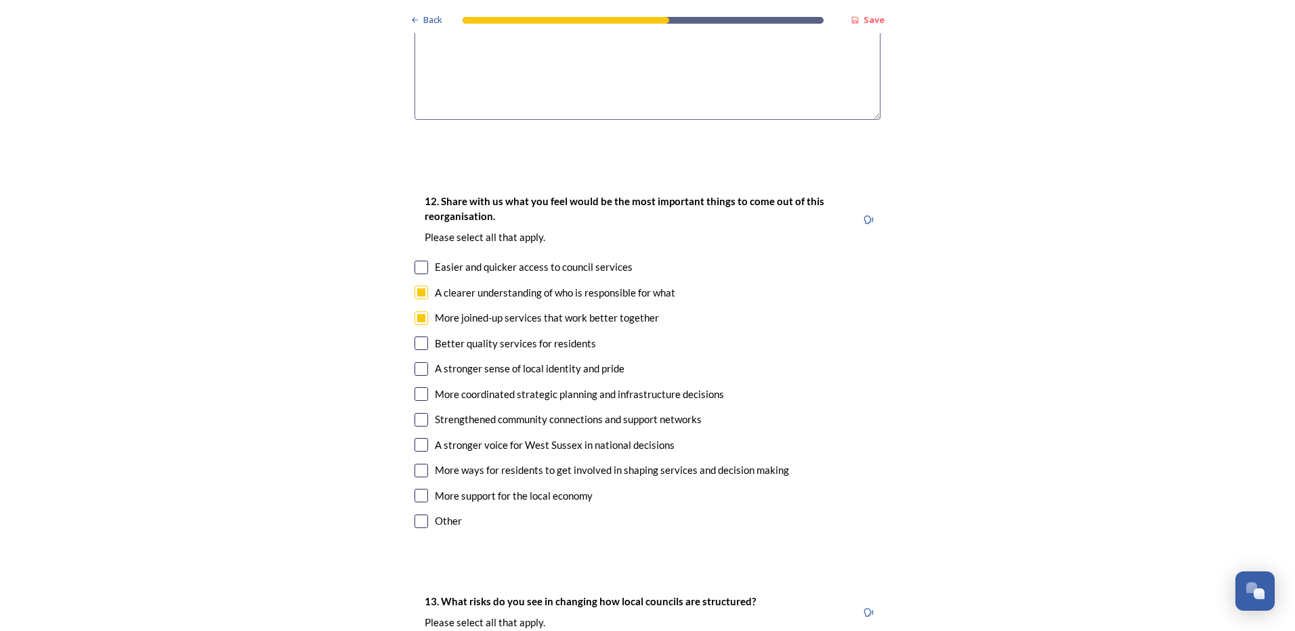
click at [416, 337] on input "checkbox" at bounding box center [422, 344] width 14 height 14
checkbox input "true"
click at [415, 387] on input "checkbox" at bounding box center [422, 394] width 14 height 14
checkbox input "true"
click at [418, 413] on input "checkbox" at bounding box center [422, 420] width 14 height 14
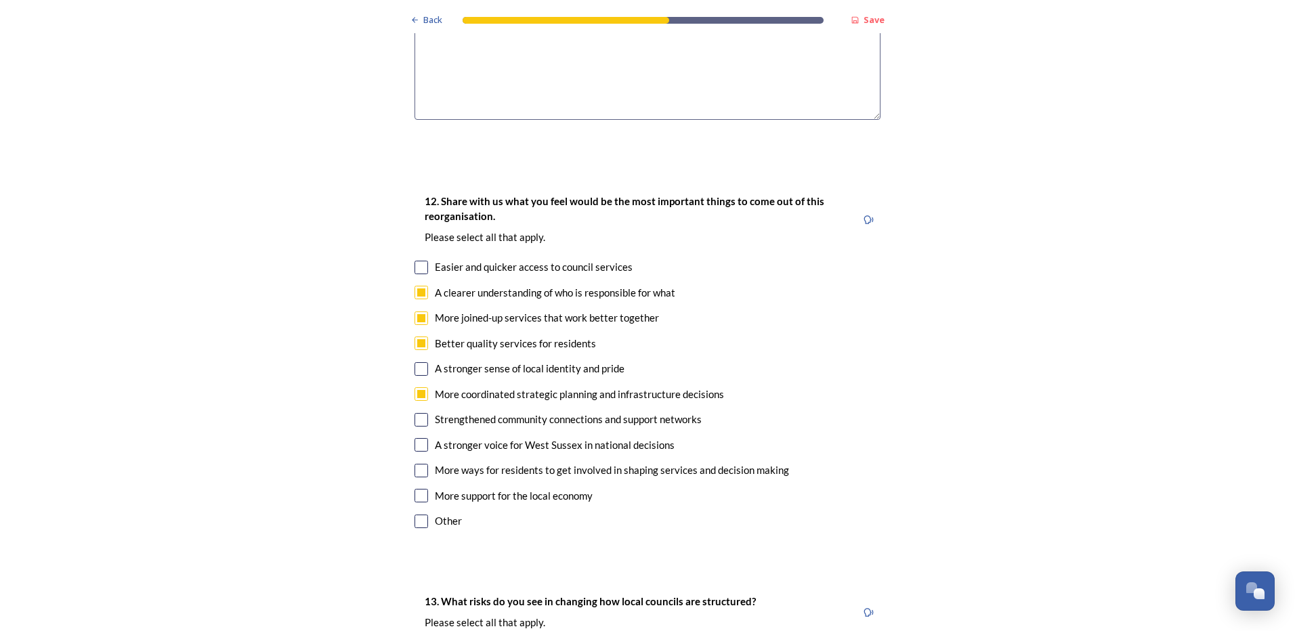
checkbox input "true"
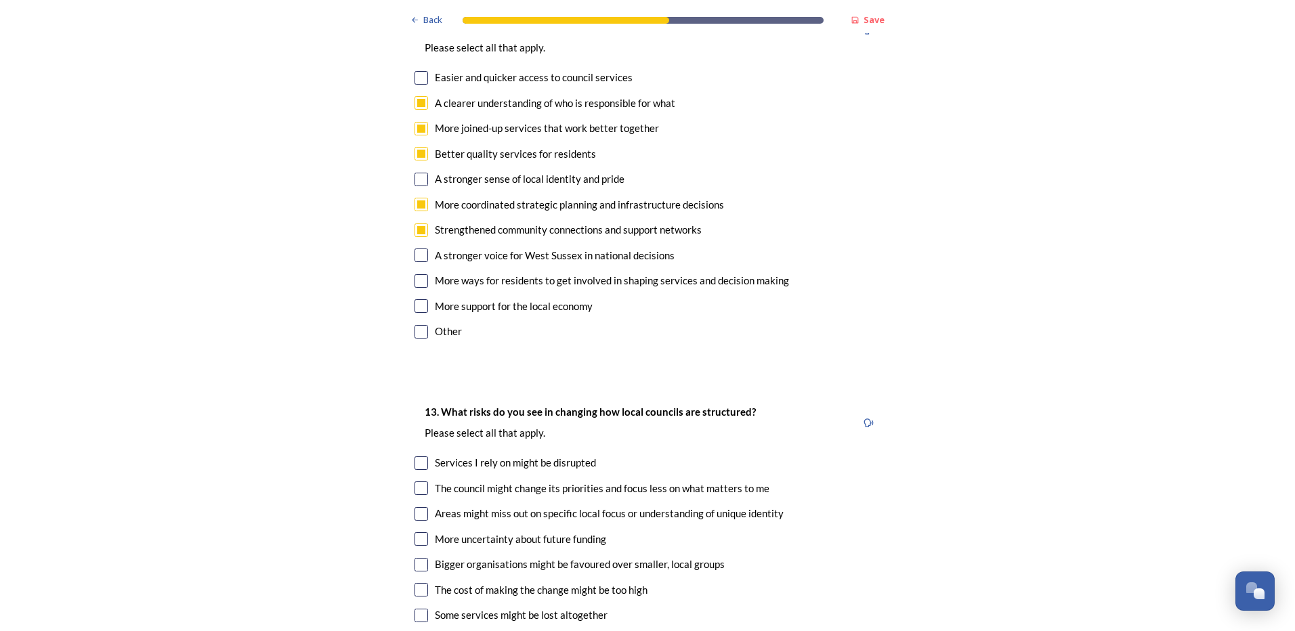
scroll to position [2642, 0]
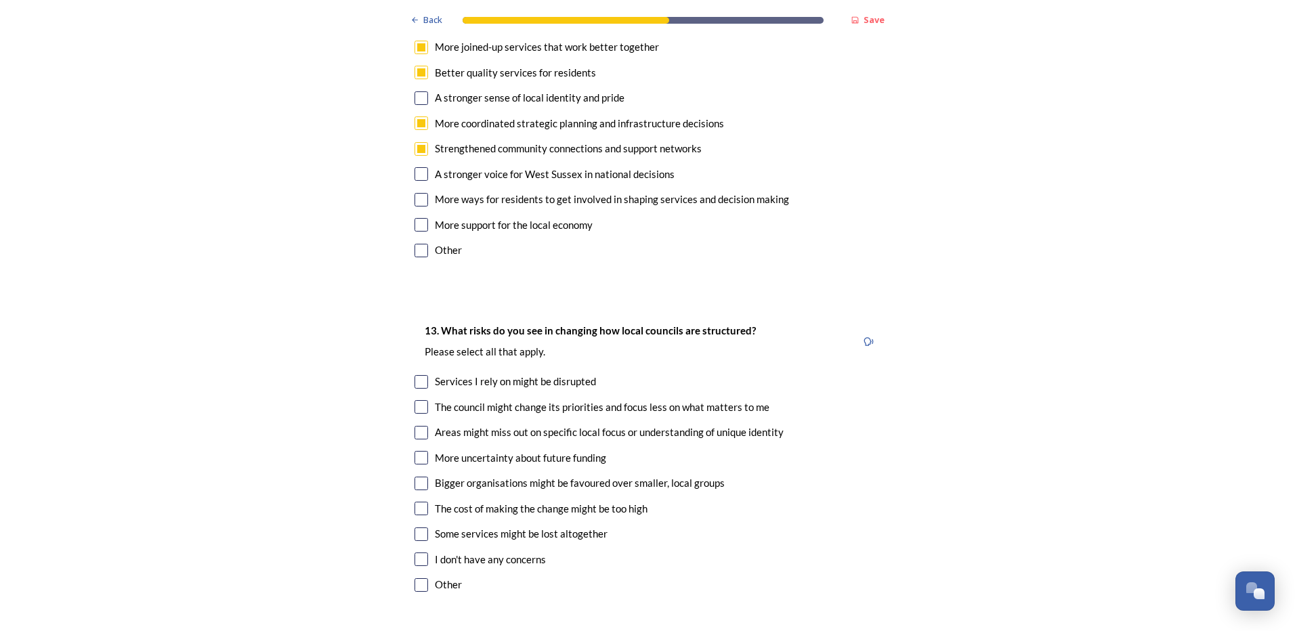
click at [421, 477] on input "checkbox" at bounding box center [422, 484] width 14 height 14
checkbox input "true"
click at [415, 528] on input "checkbox" at bounding box center [422, 535] width 14 height 14
checkbox input "true"
click at [419, 502] on input "checkbox" at bounding box center [422, 509] width 14 height 14
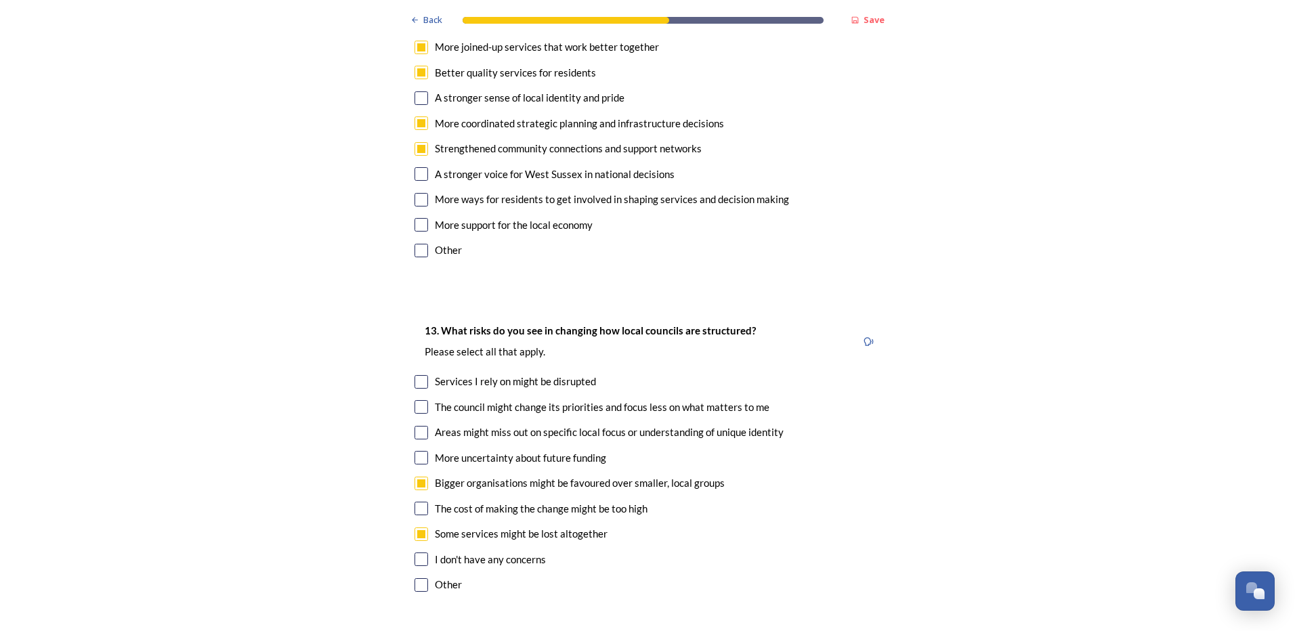
checkbox input "true"
click at [417, 426] on input "checkbox" at bounding box center [422, 433] width 14 height 14
checkbox input "true"
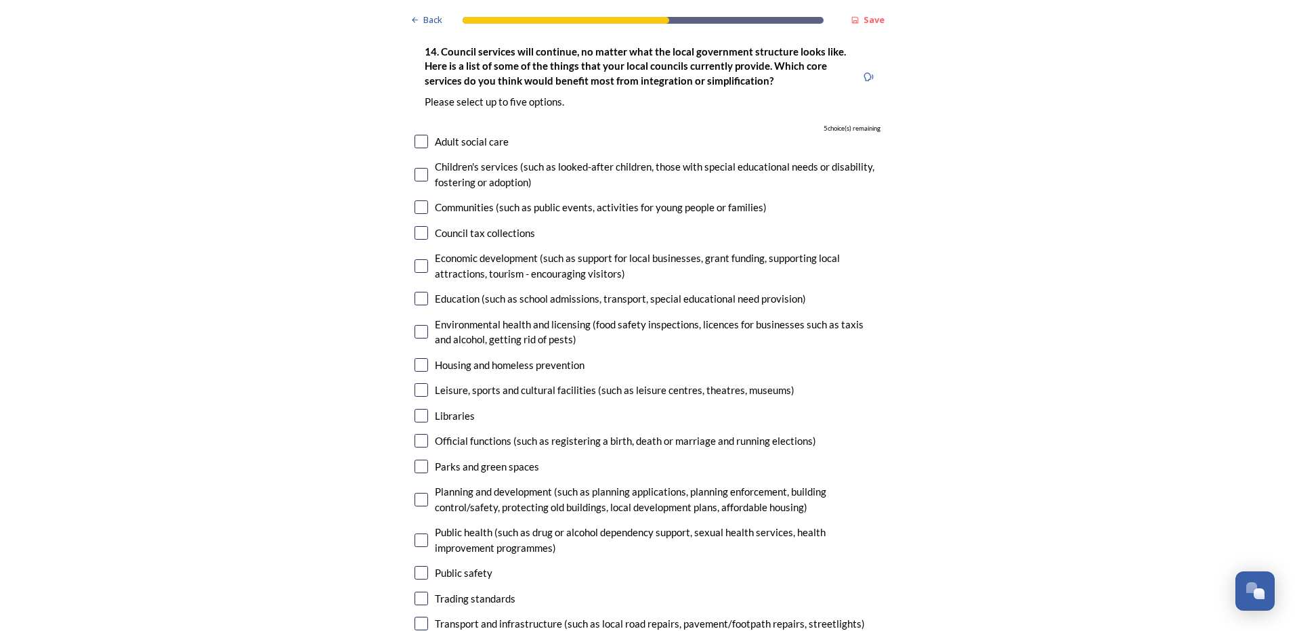
scroll to position [3251, 0]
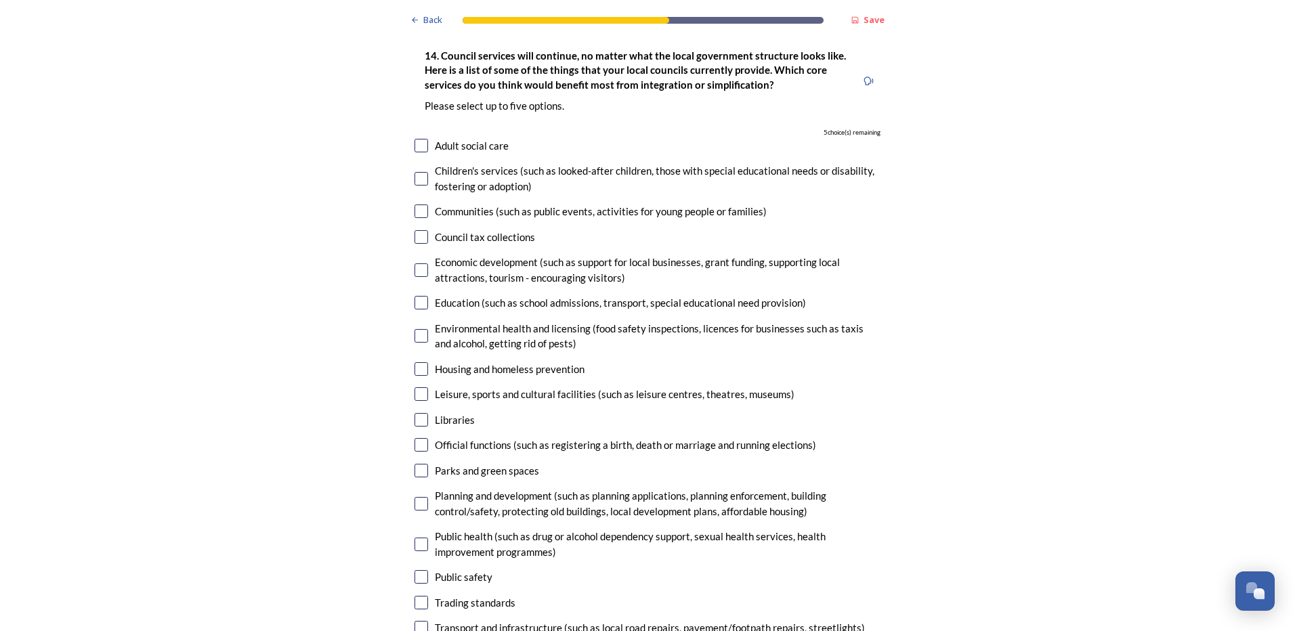
click at [417, 296] on input "checkbox" at bounding box center [422, 303] width 14 height 14
checkbox input "true"
click at [415, 362] on input "checkbox" at bounding box center [422, 369] width 14 height 14
checkbox input "true"
click at [421, 172] on input "checkbox" at bounding box center [422, 179] width 14 height 14
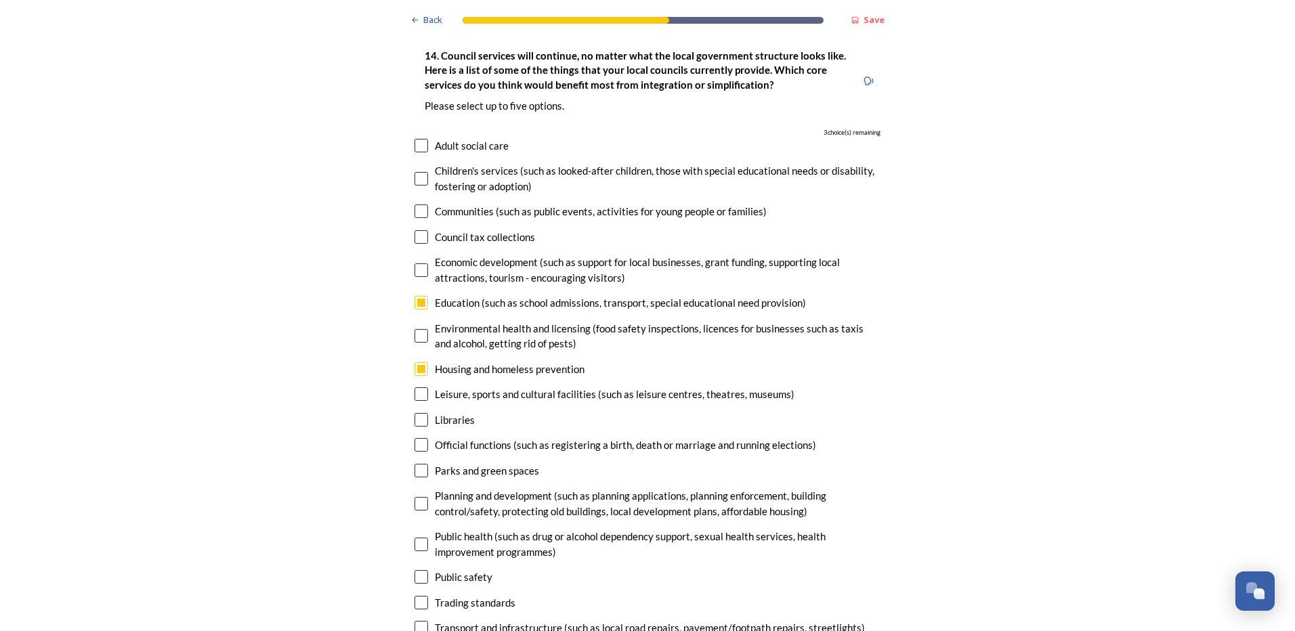
checkbox input "true"
click at [421, 139] on input "checkbox" at bounding box center [422, 146] width 14 height 14
checkbox input "true"
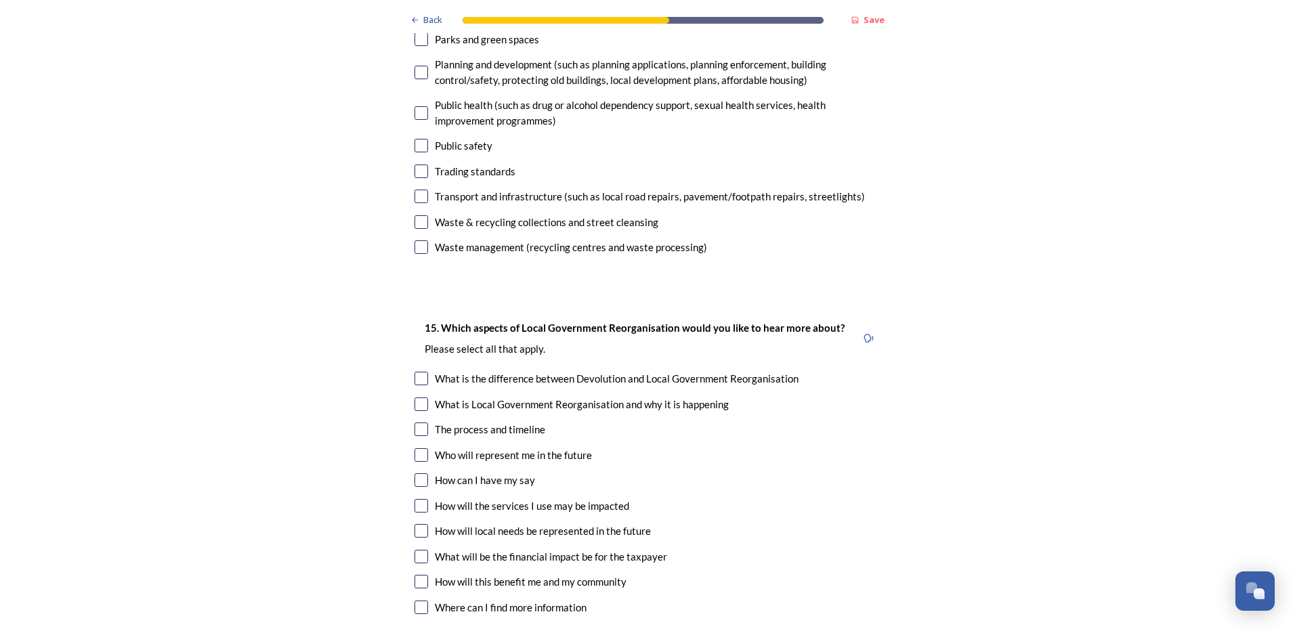
scroll to position [3793, 0]
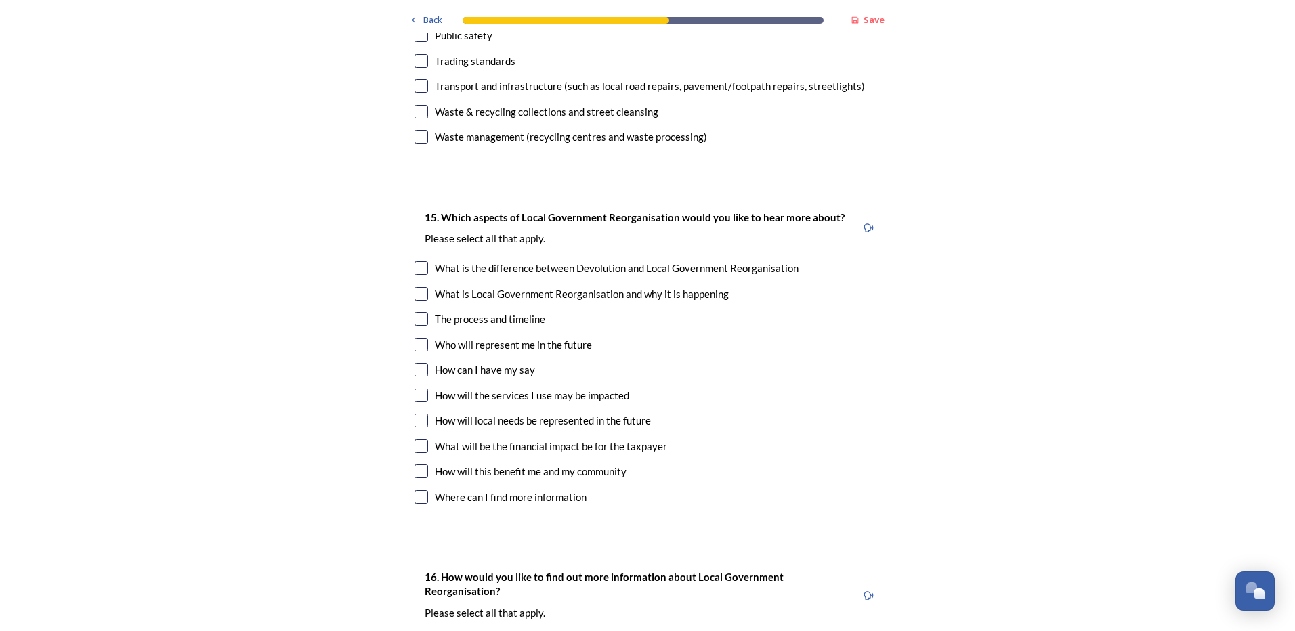
click at [419, 312] on input "checkbox" at bounding box center [422, 319] width 14 height 14
checkbox input "true"
click at [416, 363] on input "checkbox" at bounding box center [422, 370] width 14 height 14
checkbox input "true"
click at [418, 388] on div "How will the services I use may be impacted" at bounding box center [648, 396] width 466 height 16
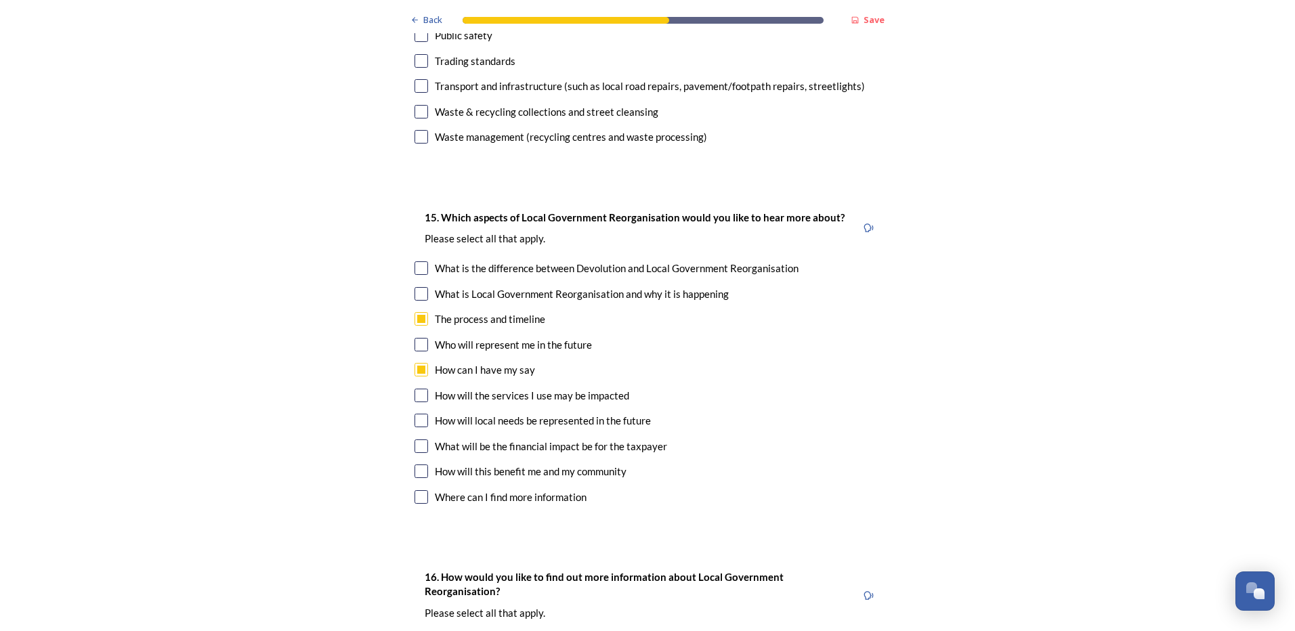
checkbox input "true"
click at [417, 414] on input "checkbox" at bounding box center [422, 421] width 14 height 14
checkbox input "true"
click at [423, 439] on div "What will be the financial impact be for the taxpayer" at bounding box center [648, 447] width 466 height 16
checkbox input "true"
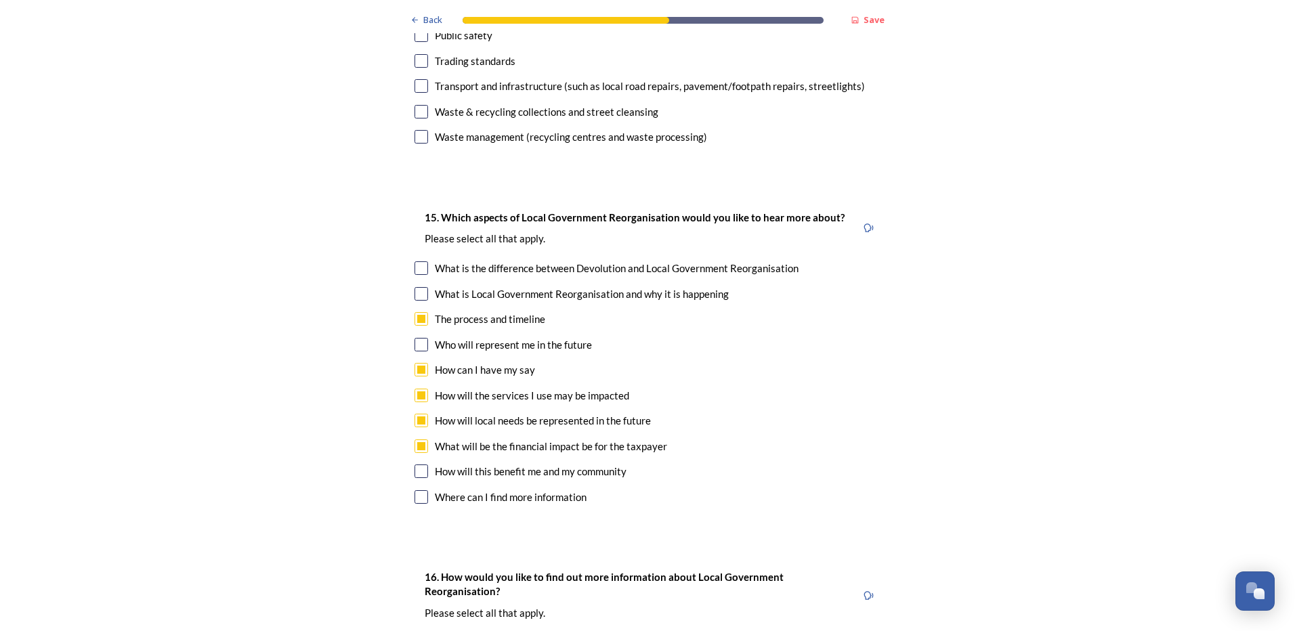
click at [417, 465] on input "checkbox" at bounding box center [422, 472] width 14 height 14
checkbox input "true"
click at [416, 490] on input "checkbox" at bounding box center [422, 497] width 14 height 14
checkbox input "true"
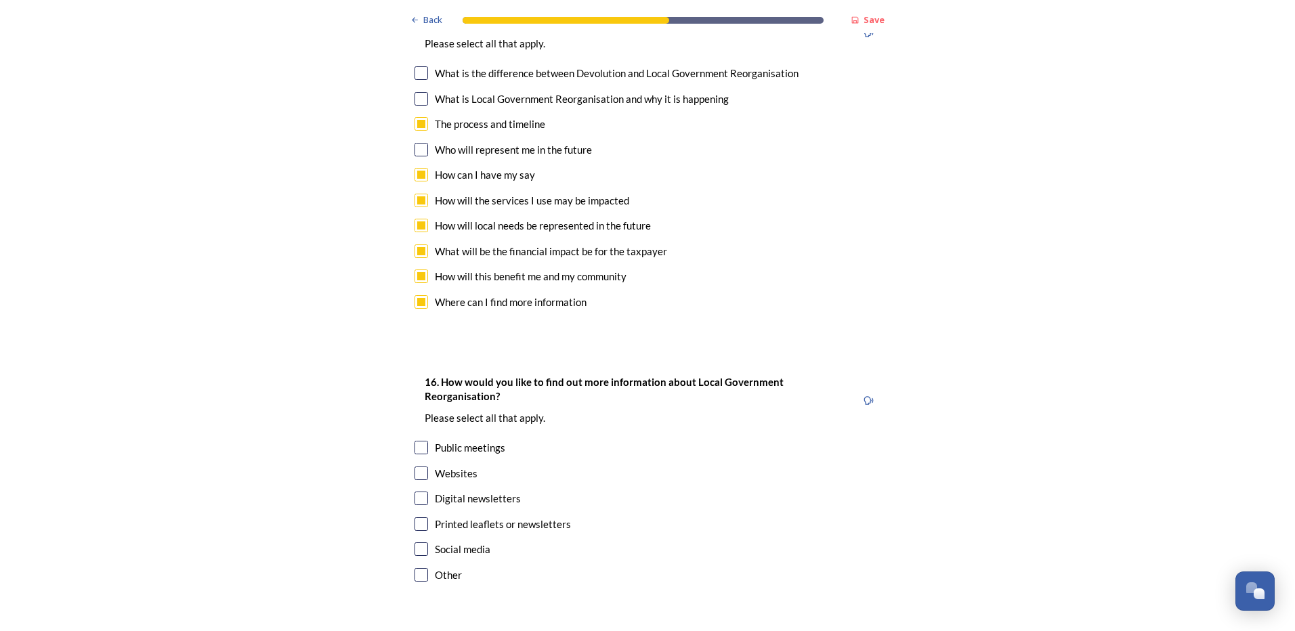
scroll to position [3996, 0]
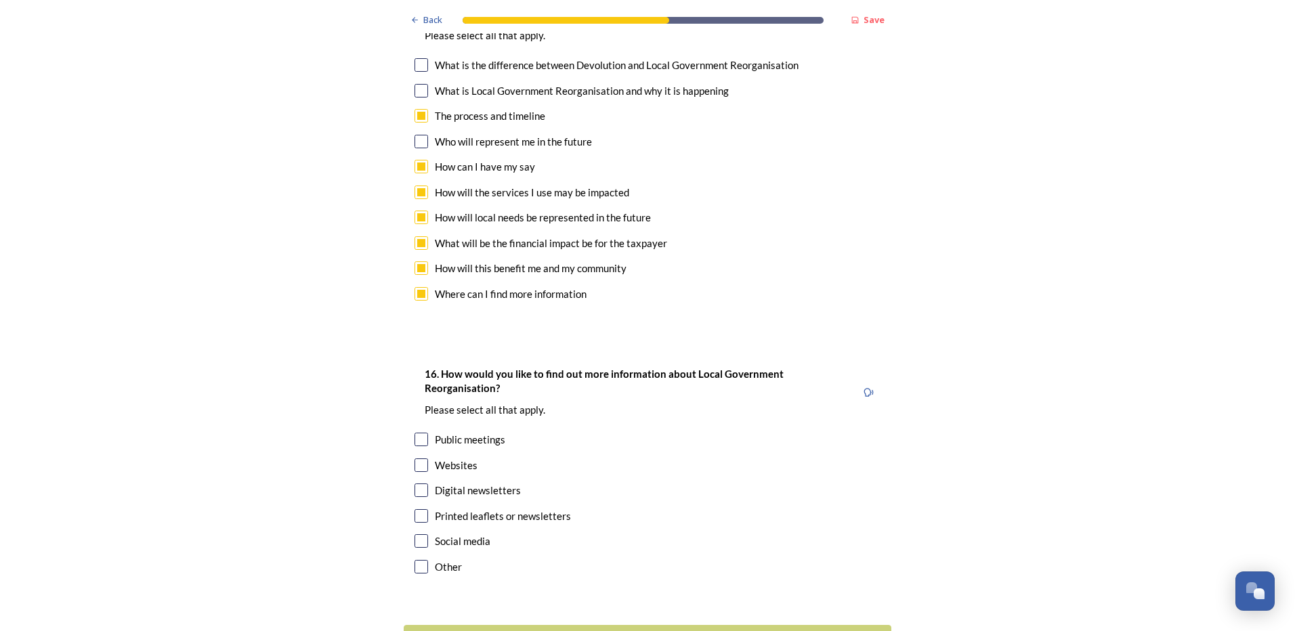
click at [415, 459] on input "checkbox" at bounding box center [422, 466] width 14 height 14
checkbox input "true"
click at [415, 534] on input "checkbox" at bounding box center [422, 541] width 14 height 14
checkbox input "true"
click at [419, 433] on input "checkbox" at bounding box center [422, 440] width 14 height 14
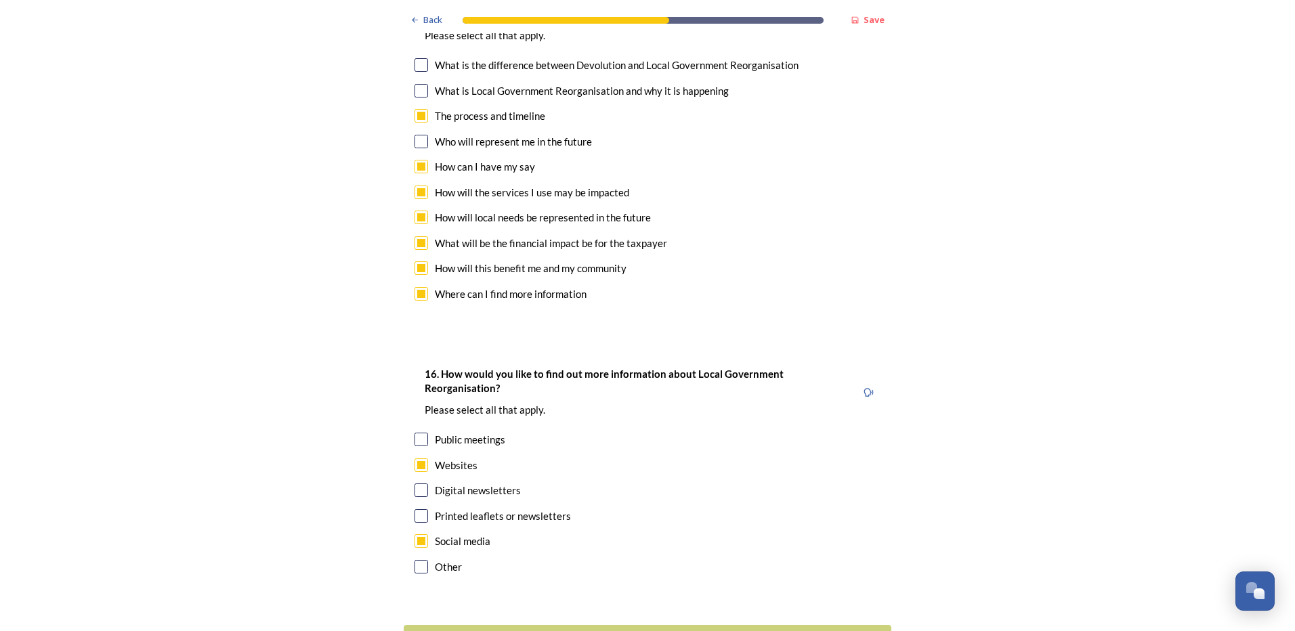
checkbox input "true"
click at [650, 631] on div "Continue" at bounding box center [638, 642] width 459 height 18
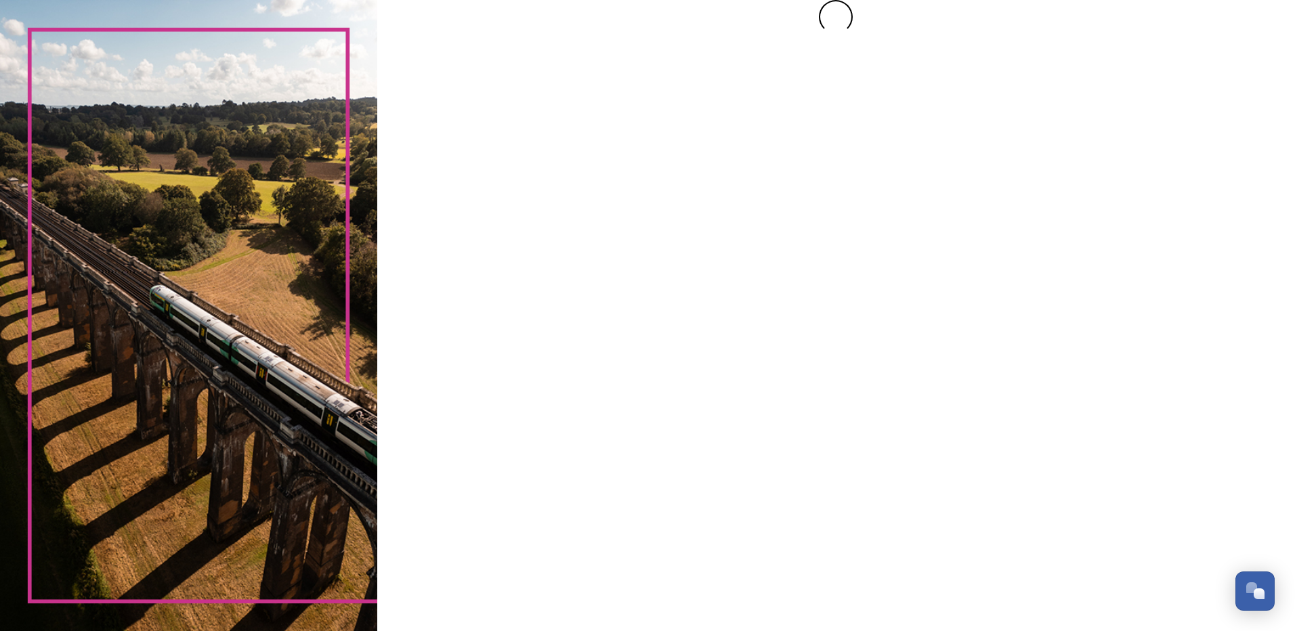
scroll to position [0, 0]
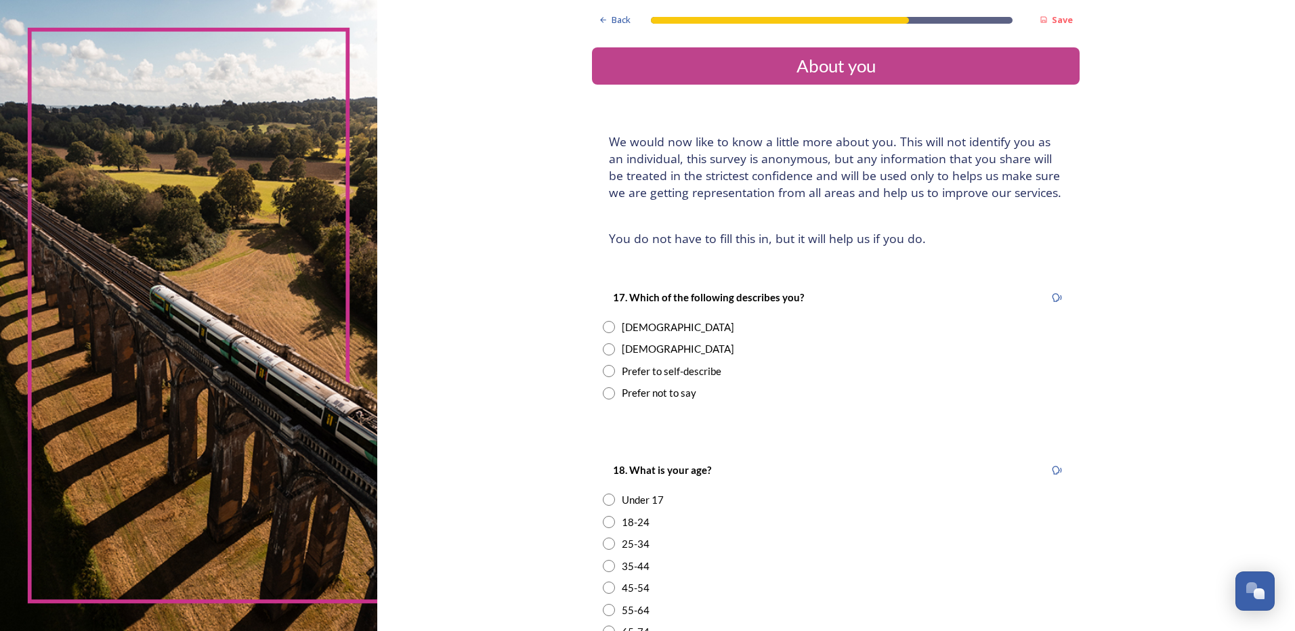
click at [607, 326] on input "radio" at bounding box center [609, 327] width 12 height 12
radio input "true"
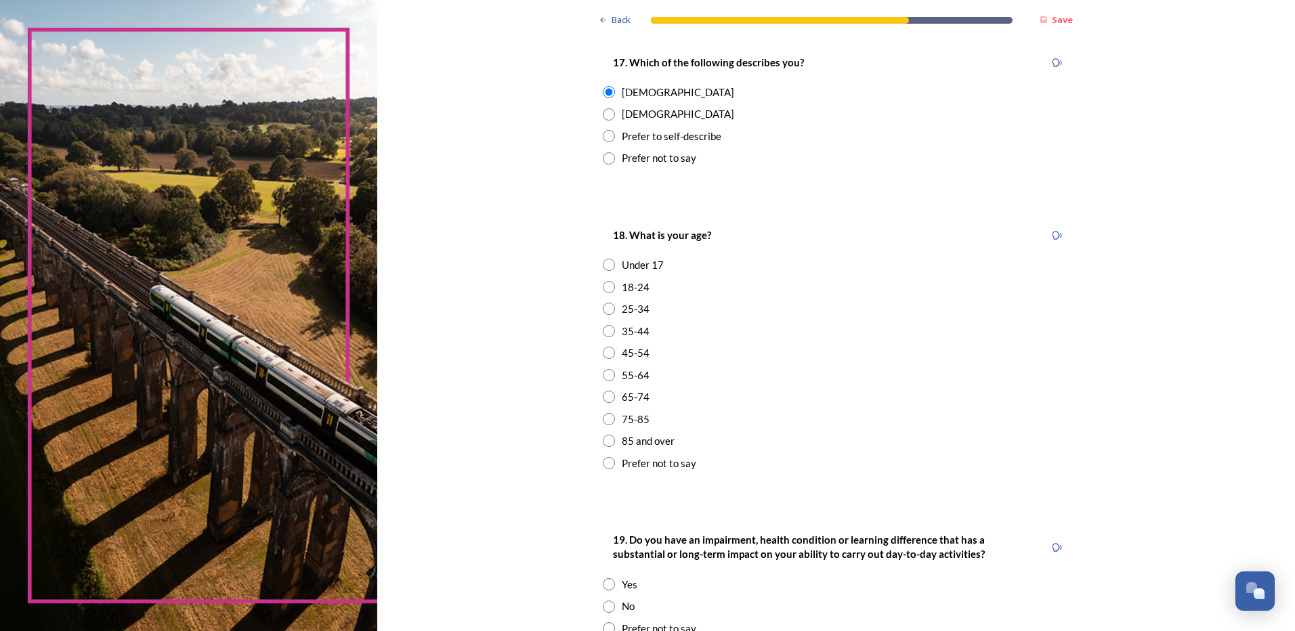
scroll to position [339, 0]
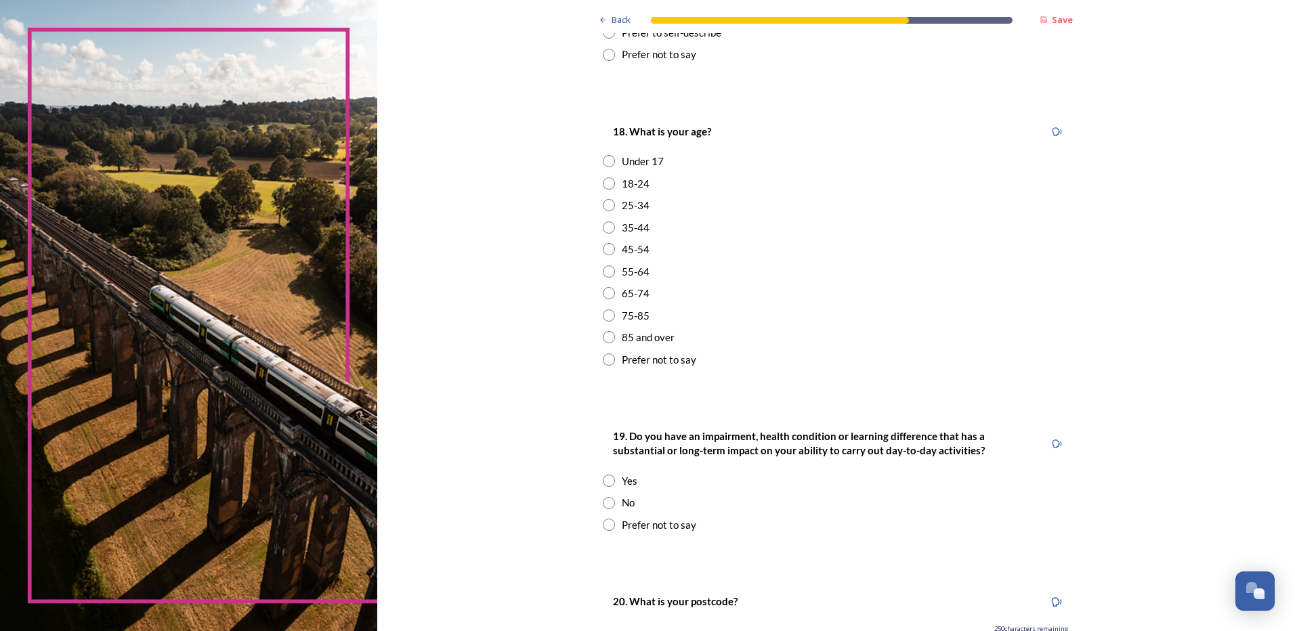
click at [604, 251] on input "radio" at bounding box center [609, 249] width 12 height 12
radio input "true"
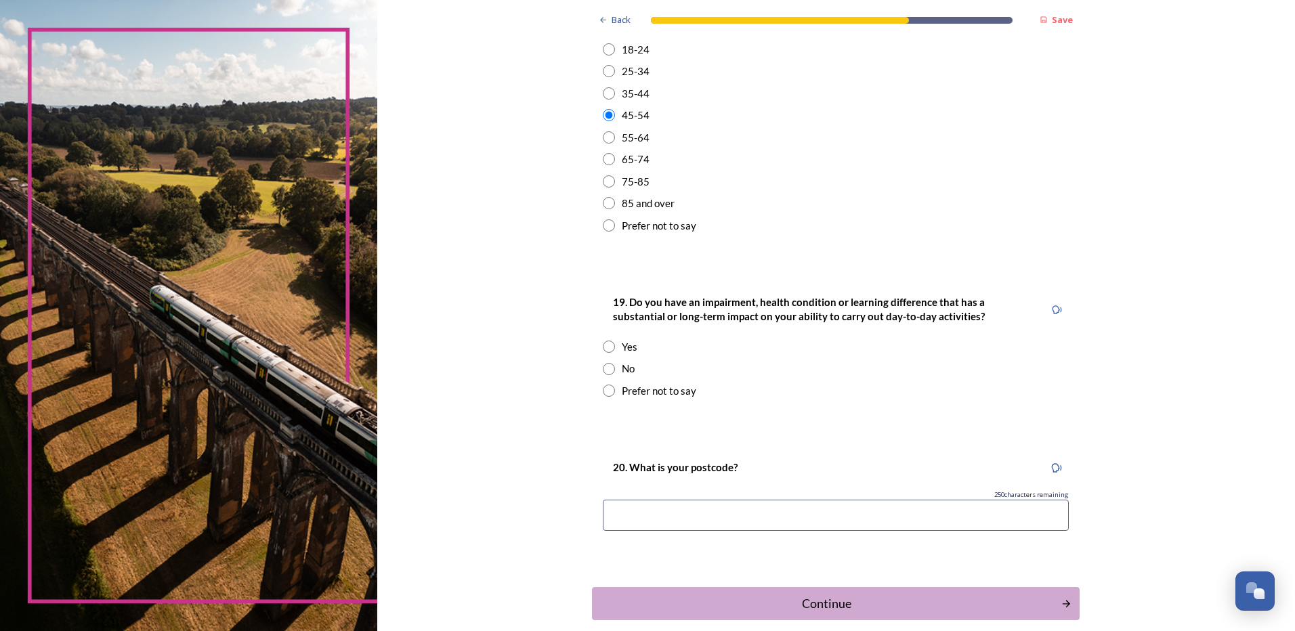
scroll to position [474, 0]
click at [603, 368] on input "radio" at bounding box center [609, 368] width 12 height 12
radio input "true"
click at [737, 514] on input at bounding box center [836, 514] width 466 height 31
type input "BN18 9DL"
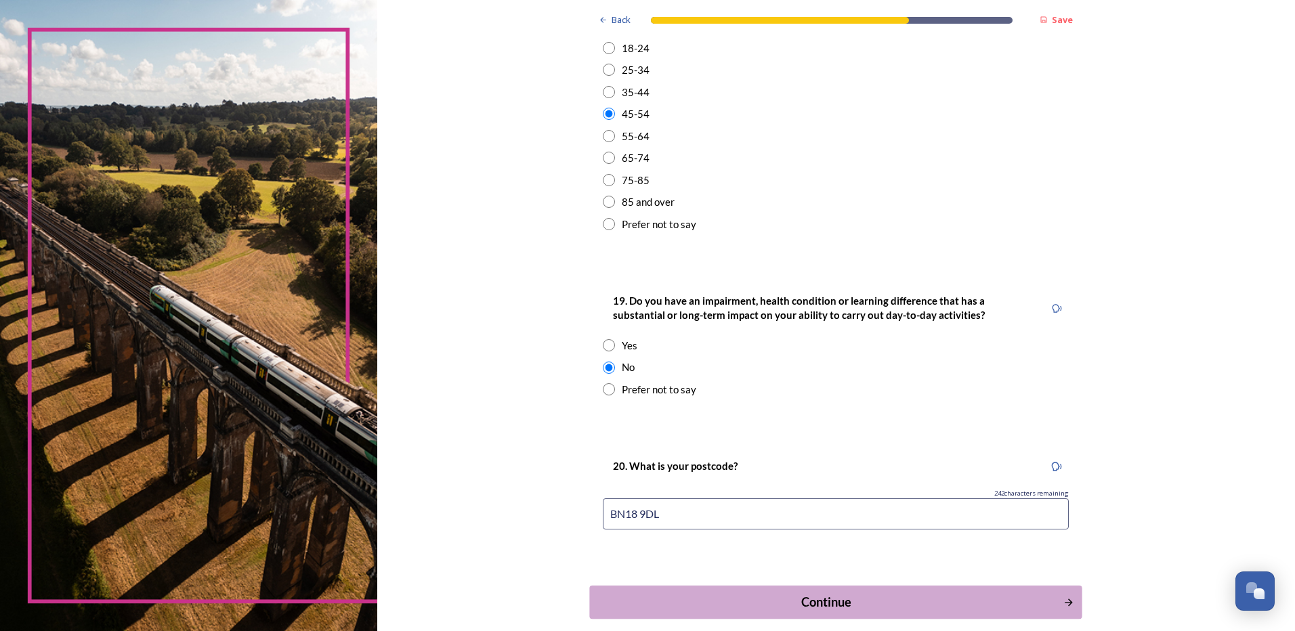
click at [816, 587] on button "Continue" at bounding box center [836, 602] width 492 height 33
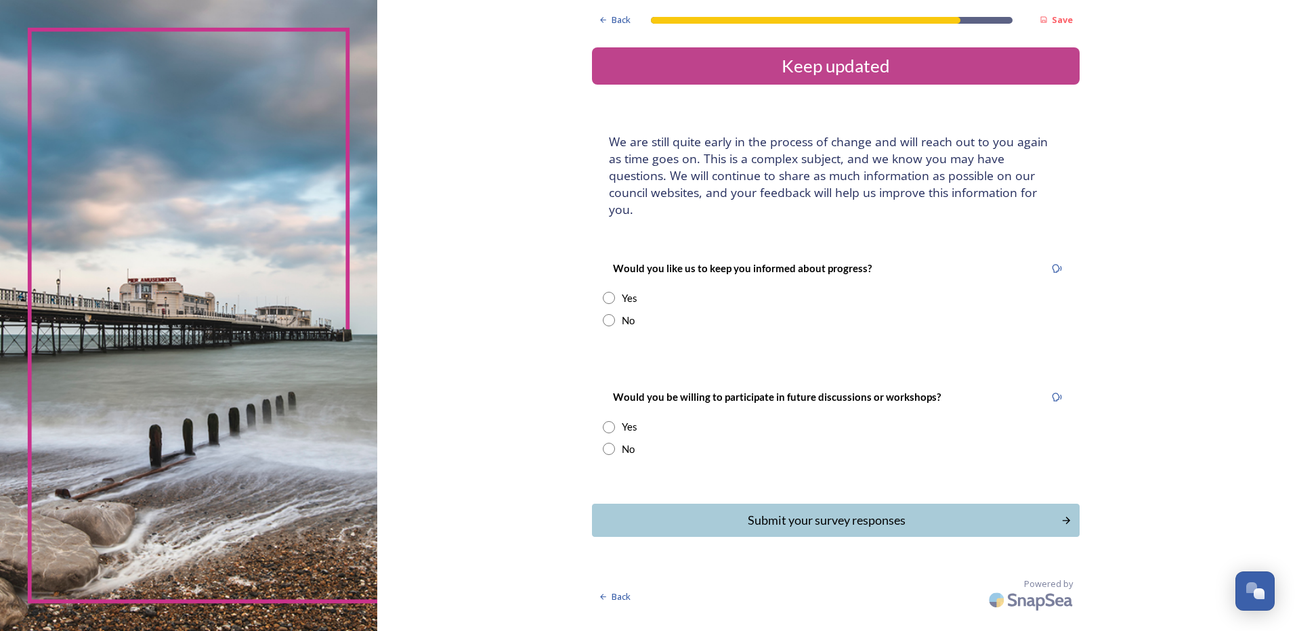
click at [608, 443] on input "radio" at bounding box center [609, 449] width 12 height 12
radio input "true"
click at [606, 292] on input "radio" at bounding box center [609, 298] width 12 height 12
radio input "true"
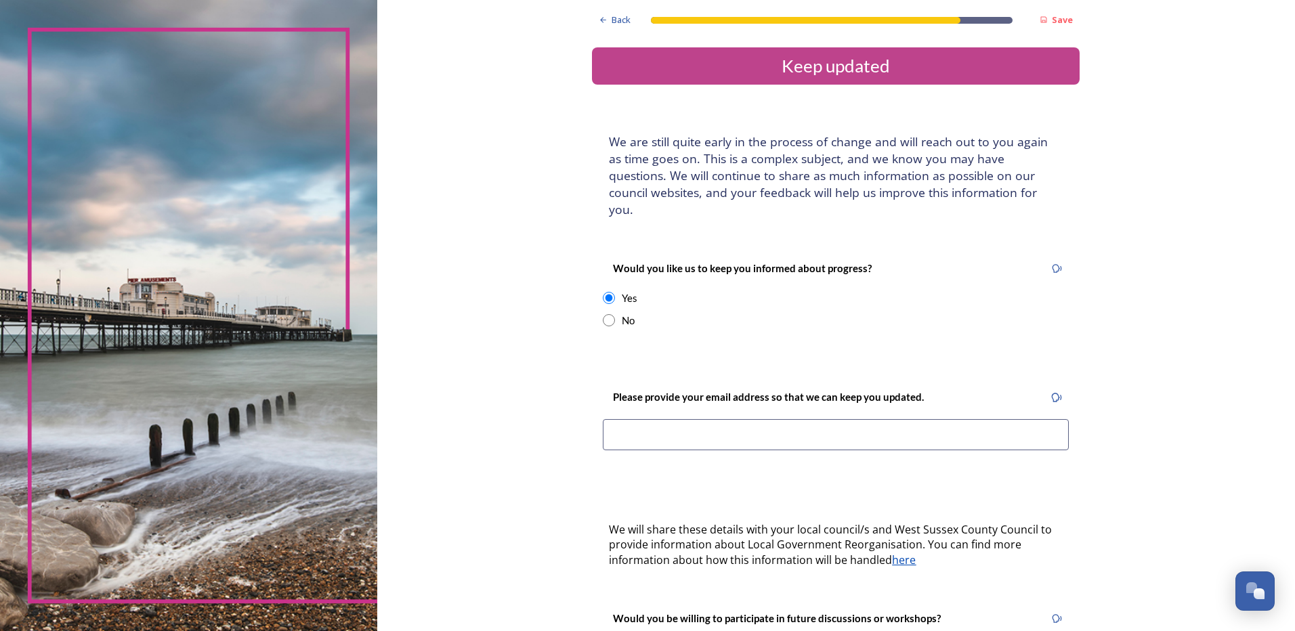
click at [740, 419] on input at bounding box center [836, 434] width 466 height 31
click at [817, 420] on input "fionahelenmurray@gmail.com" at bounding box center [836, 434] width 466 height 31
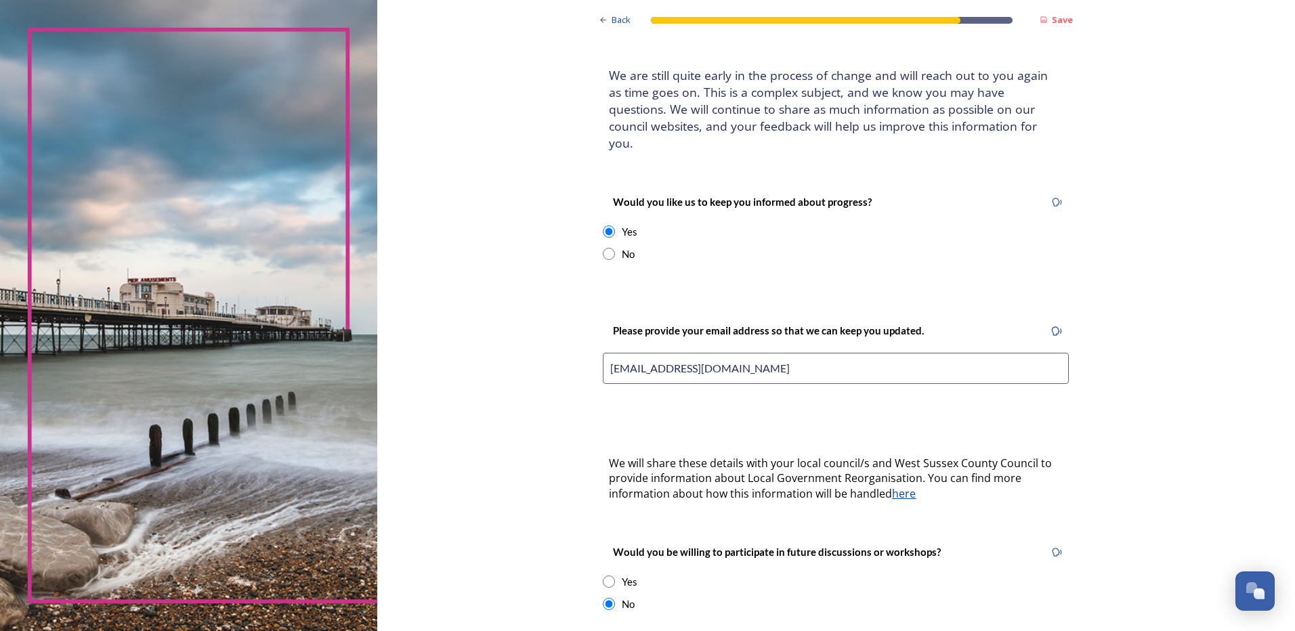
scroll to position [189, 0]
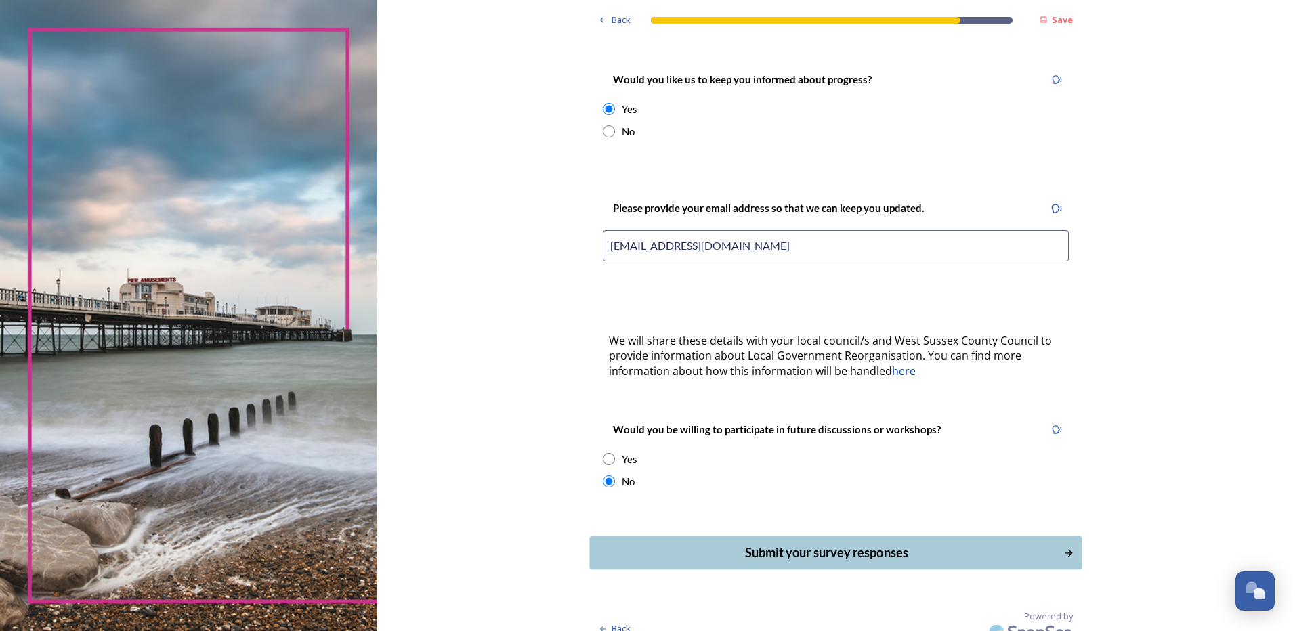
type input "fionahelenmurray@gmail.com"
click at [822, 536] on button "Submit your survey responses" at bounding box center [836, 552] width 492 height 33
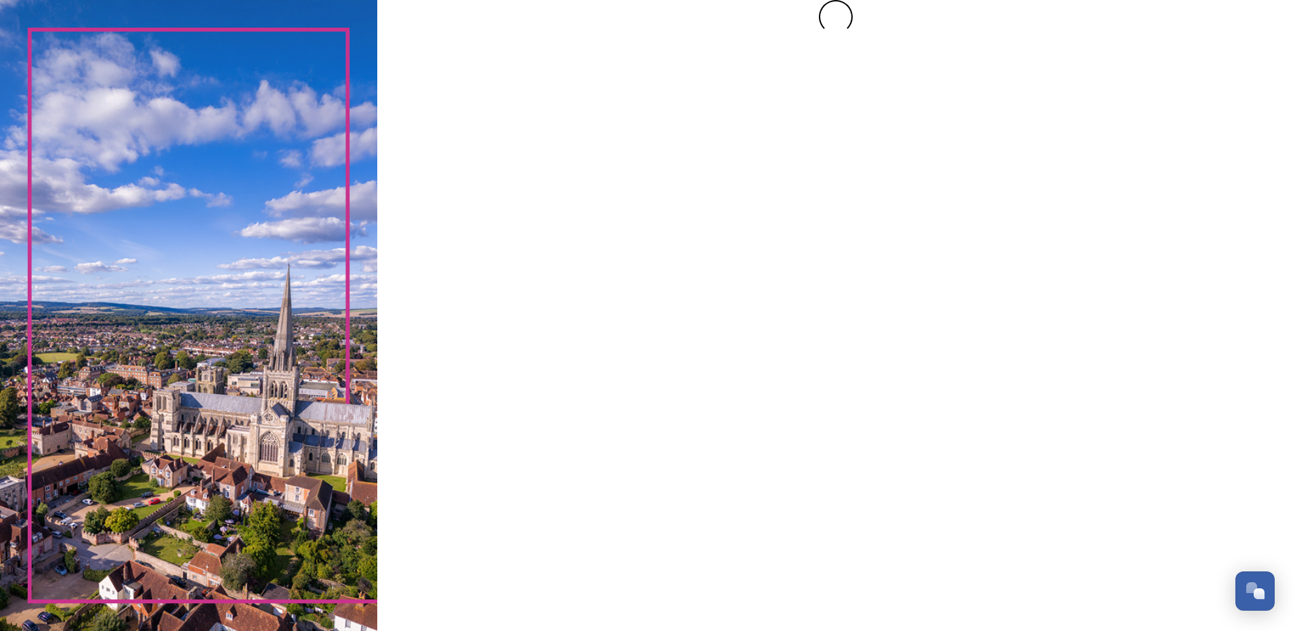
scroll to position [0, 0]
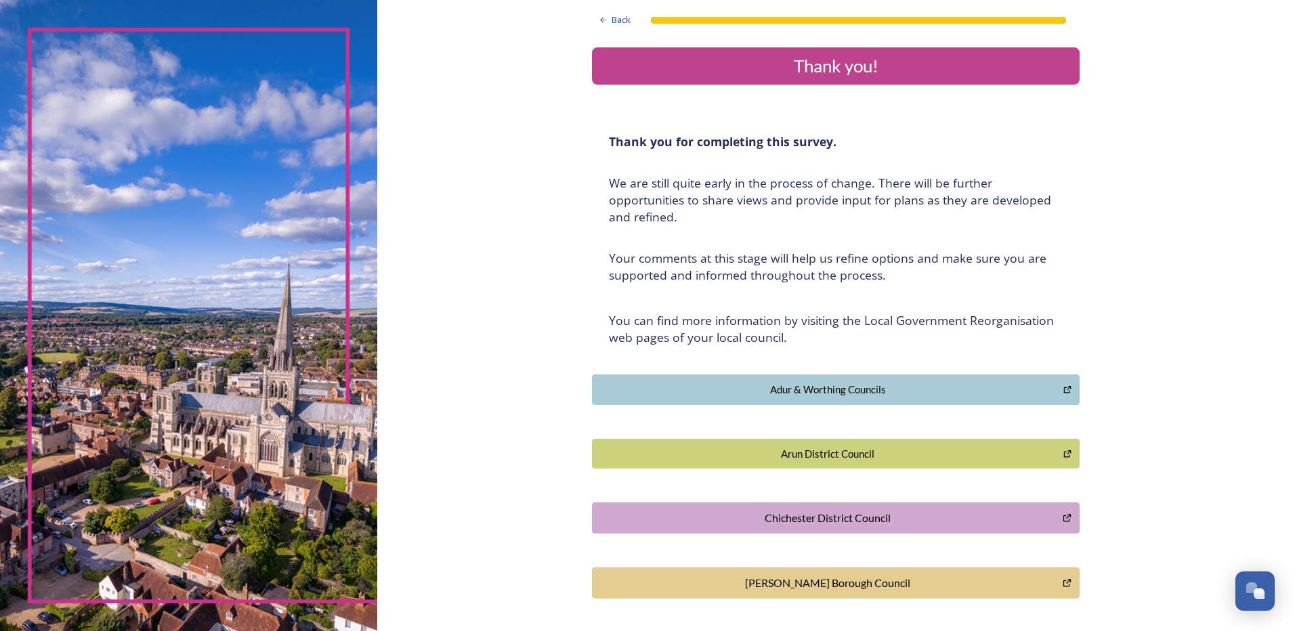
click at [872, 448] on div "Arun District Council" at bounding box center [827, 454] width 457 height 16
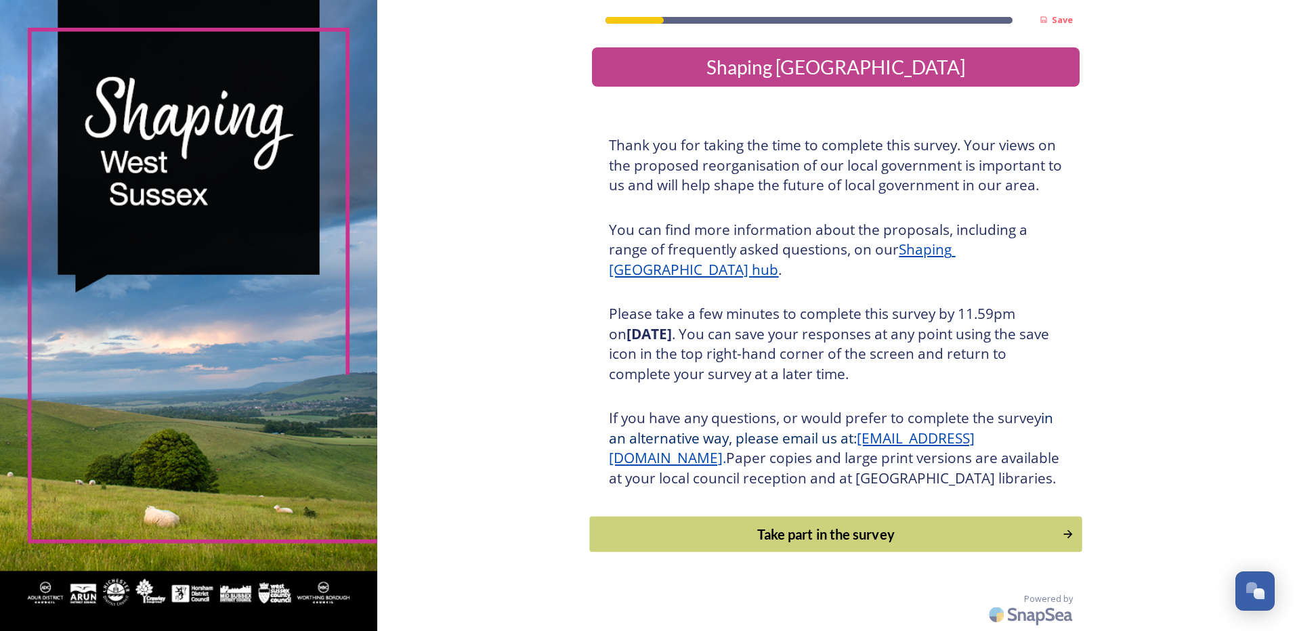
click at [858, 545] on div "Take part in the survey" at bounding box center [826, 534] width 458 height 20
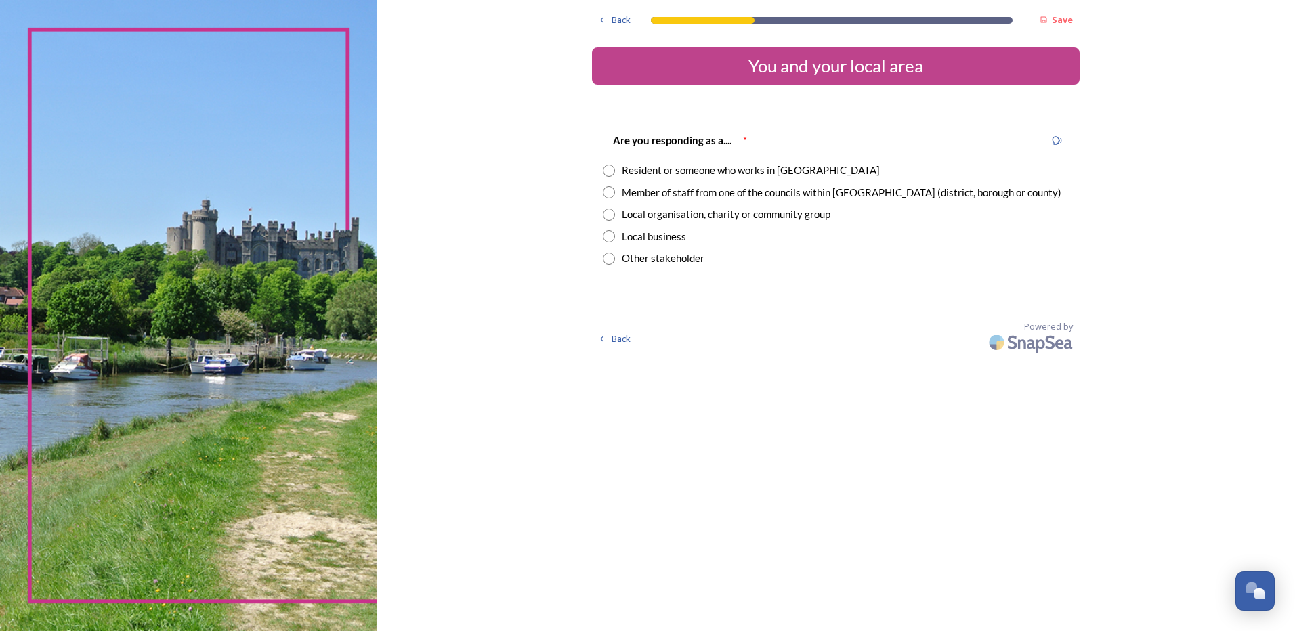
click at [610, 192] on input "radio" at bounding box center [609, 192] width 12 height 12
radio input "true"
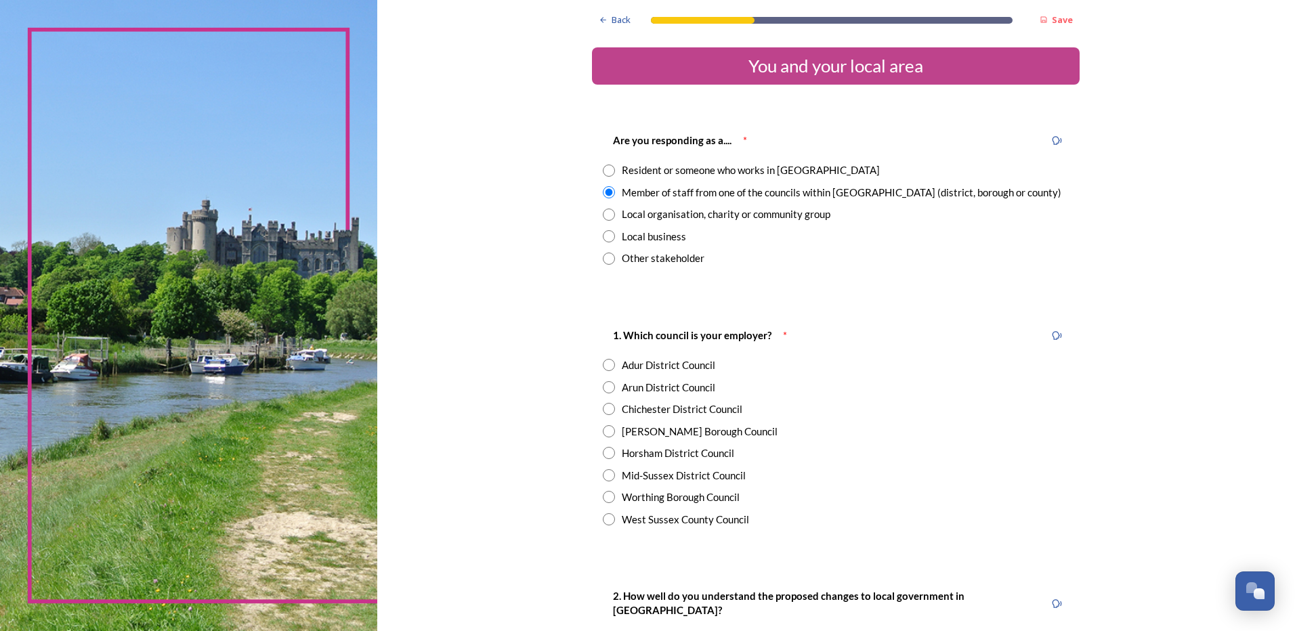
click at [604, 518] on input "radio" at bounding box center [609, 519] width 12 height 12
radio input "true"
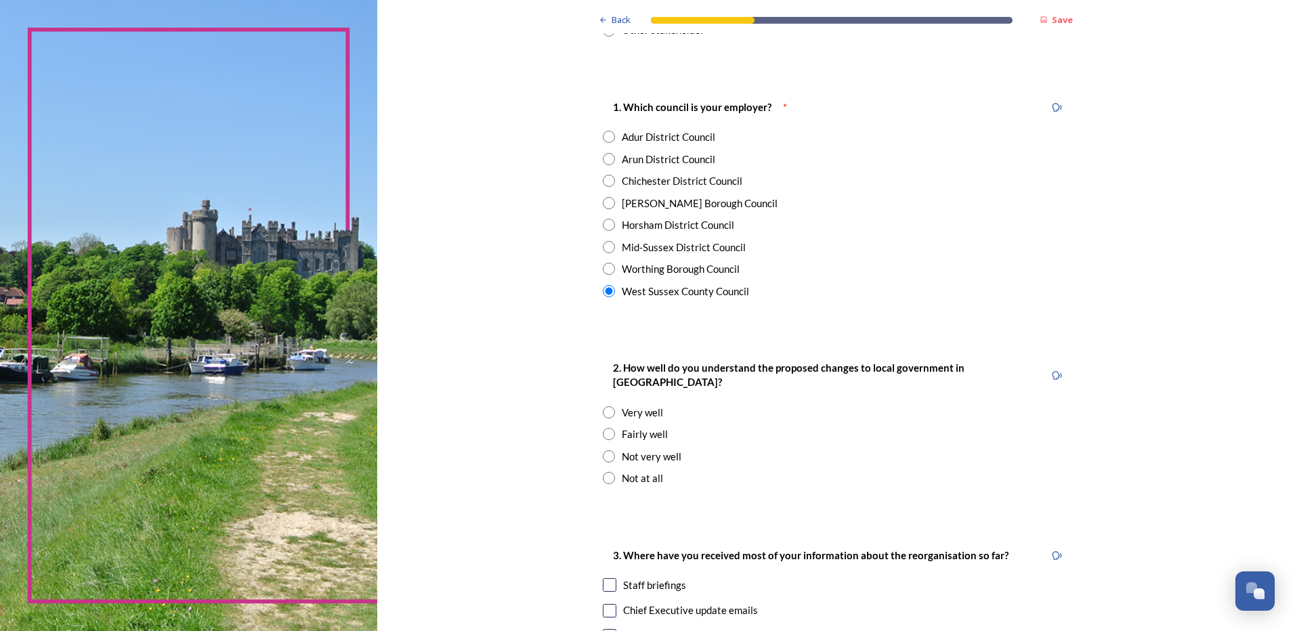
scroll to position [406, 0]
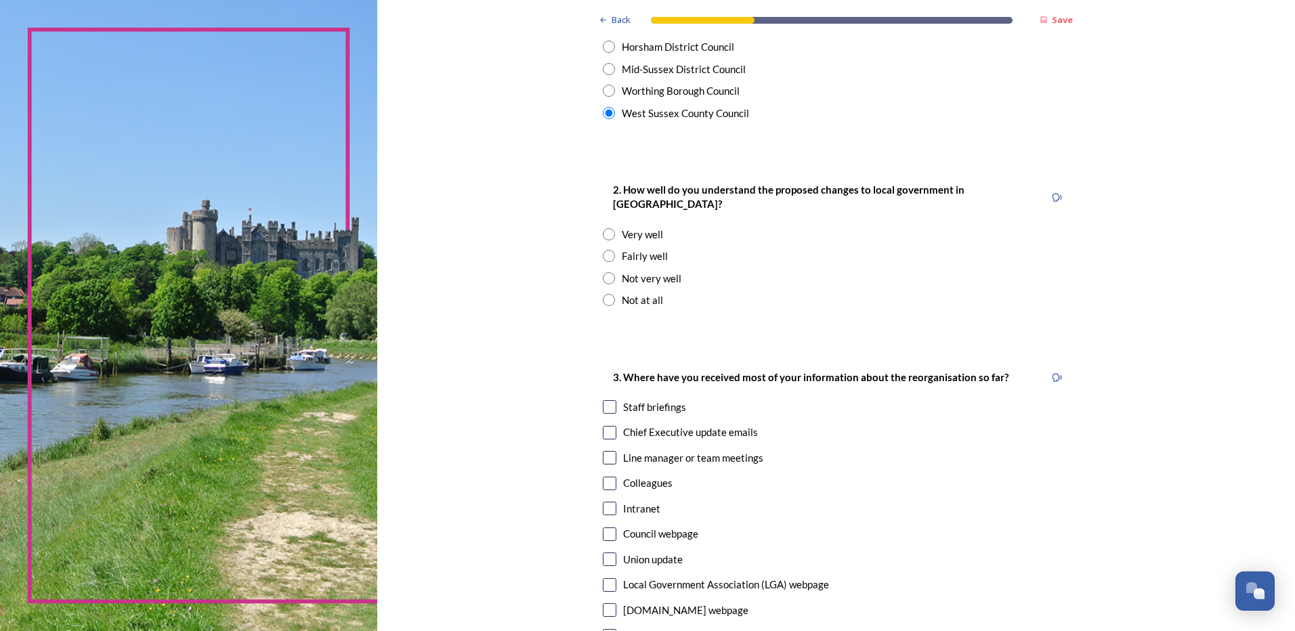
click at [603, 250] on input "radio" at bounding box center [609, 256] width 12 height 12
radio input "true"
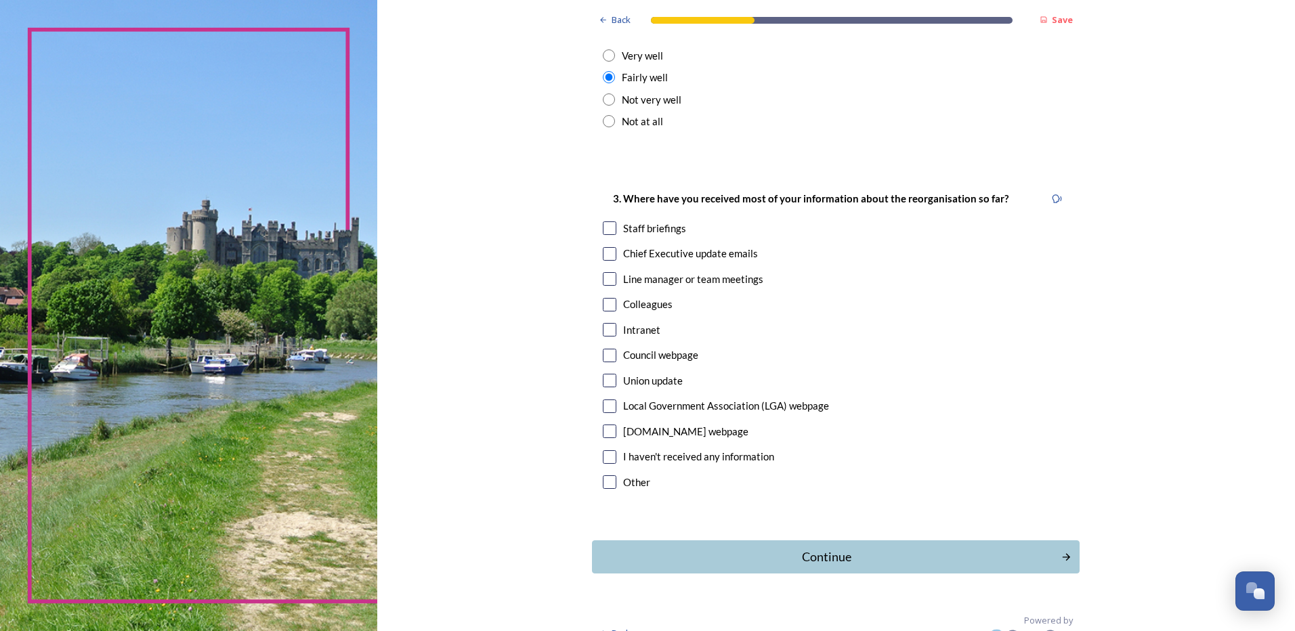
scroll to position [592, 0]
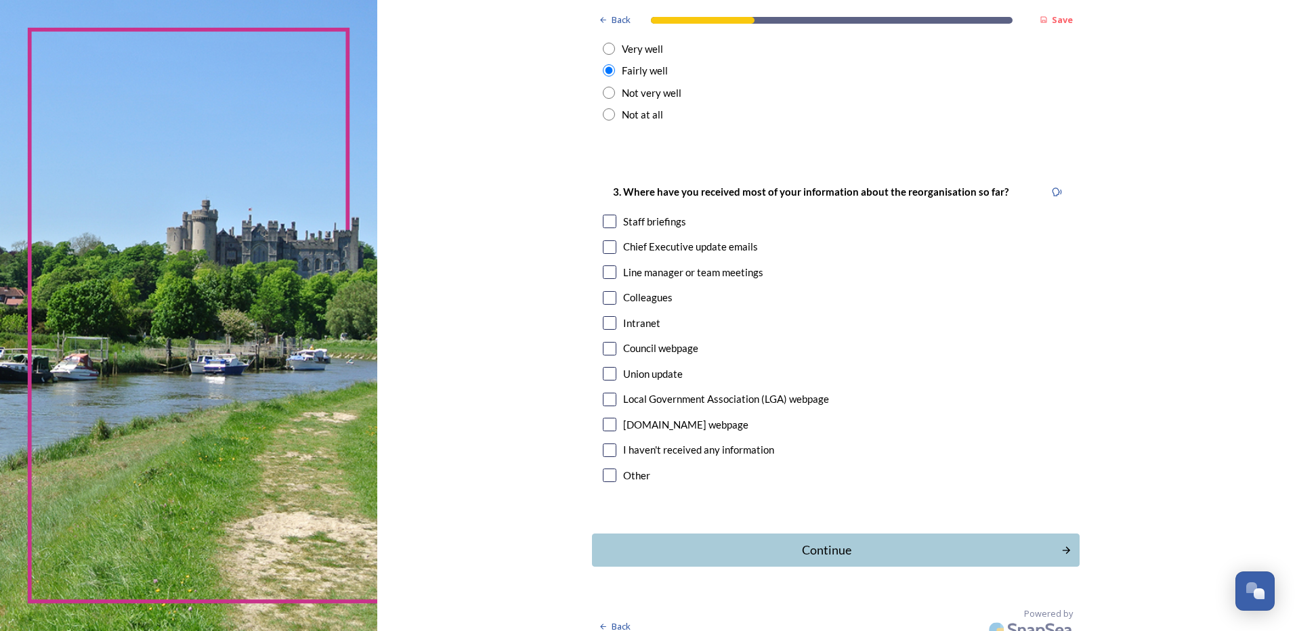
click at [604, 240] on input "checkbox" at bounding box center [610, 247] width 14 height 14
checkbox input "true"
click at [607, 215] on input "checkbox" at bounding box center [610, 222] width 14 height 14
checkbox input "true"
click at [837, 542] on div "Continue" at bounding box center [826, 550] width 459 height 18
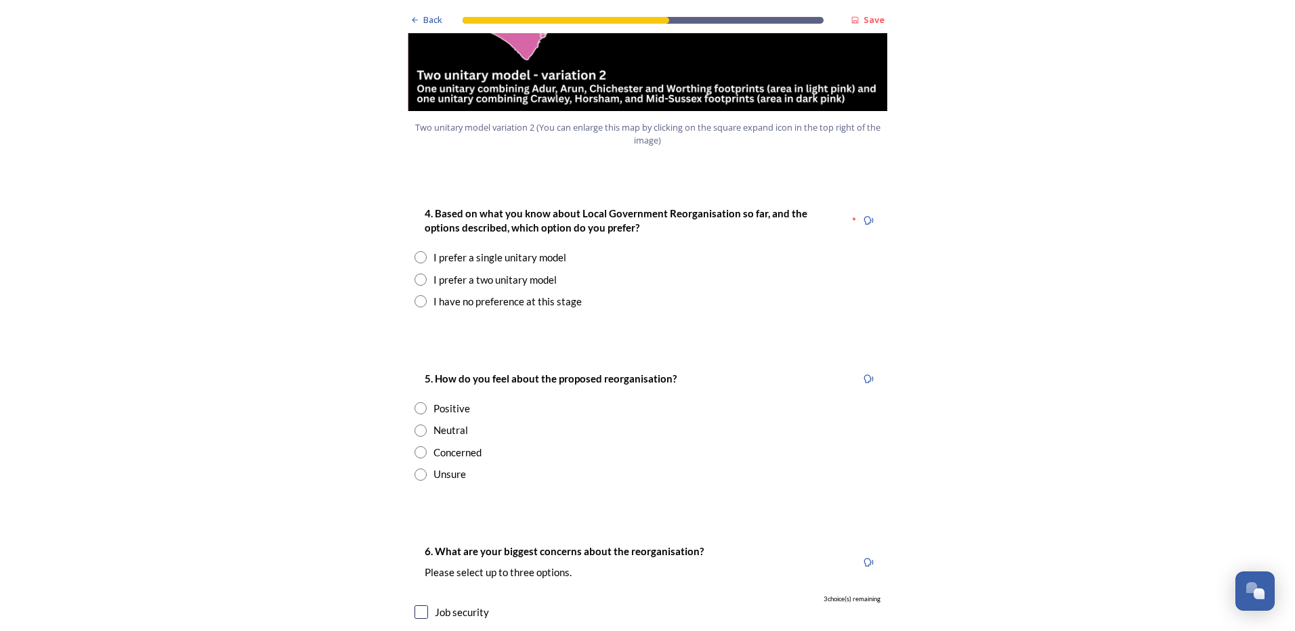
scroll to position [1761, 0]
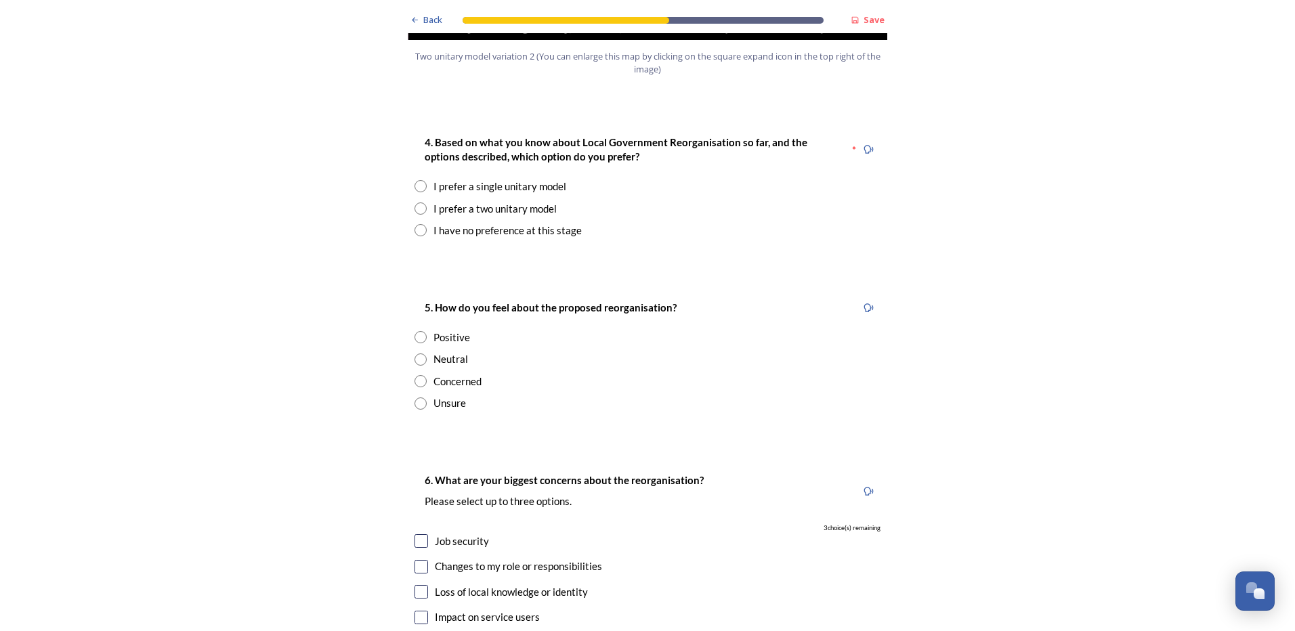
click at [416, 203] on input "radio" at bounding box center [421, 209] width 12 height 12
radio input "true"
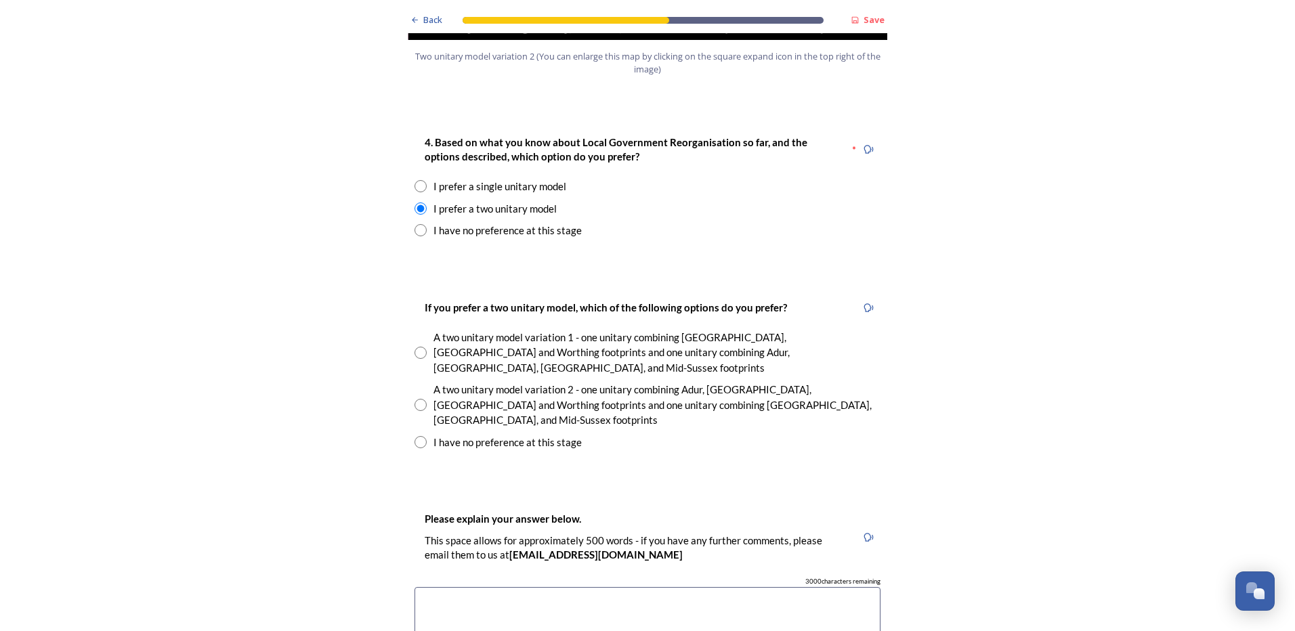
click at [419, 399] on input "radio" at bounding box center [421, 405] width 12 height 12
radio input "true"
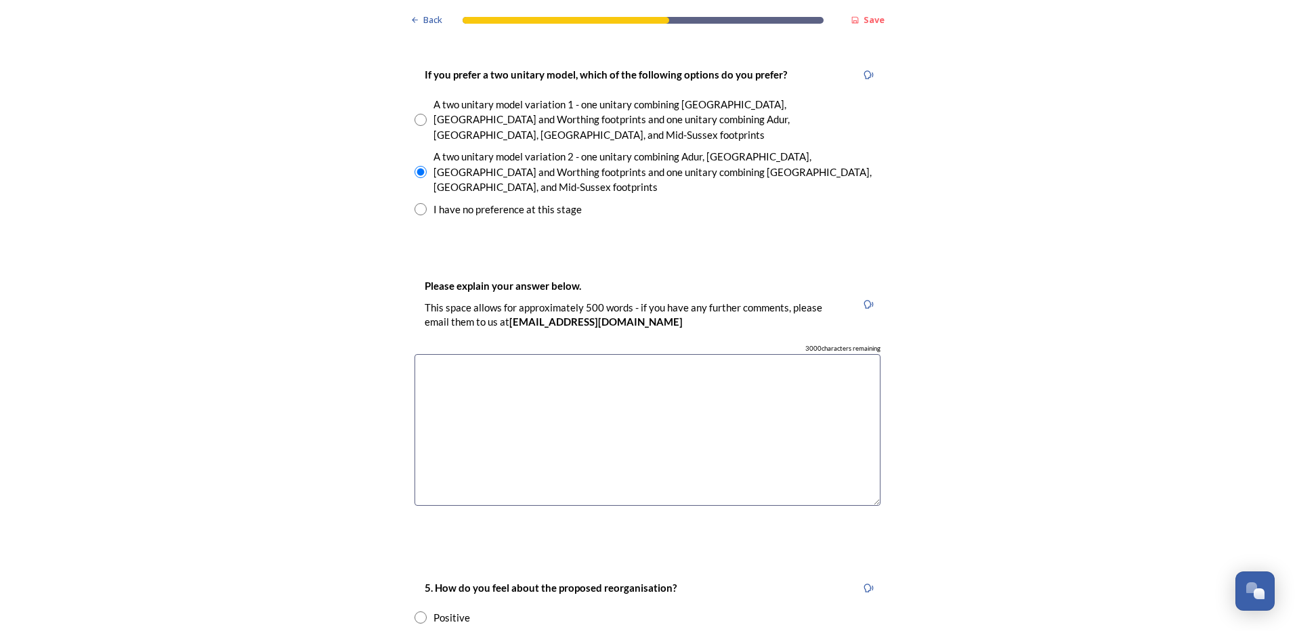
scroll to position [2100, 0]
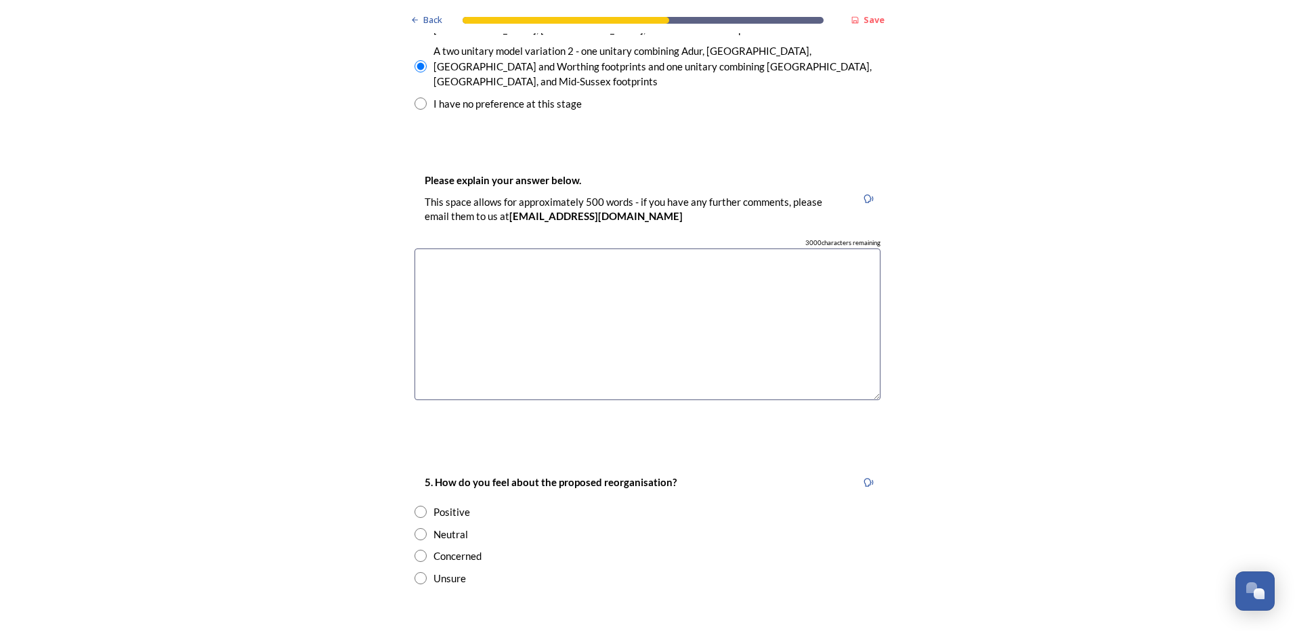
click at [553, 249] on textarea at bounding box center [648, 325] width 466 height 152
click at [693, 249] on textarea "Very limited knowledge of the areas involved as have only livedin West Sussex f…" at bounding box center [648, 325] width 466 height 152
click at [818, 249] on textarea "Very limited knowledge of the areas involved as have only lived in West Sussex …" at bounding box center [648, 325] width 466 height 152
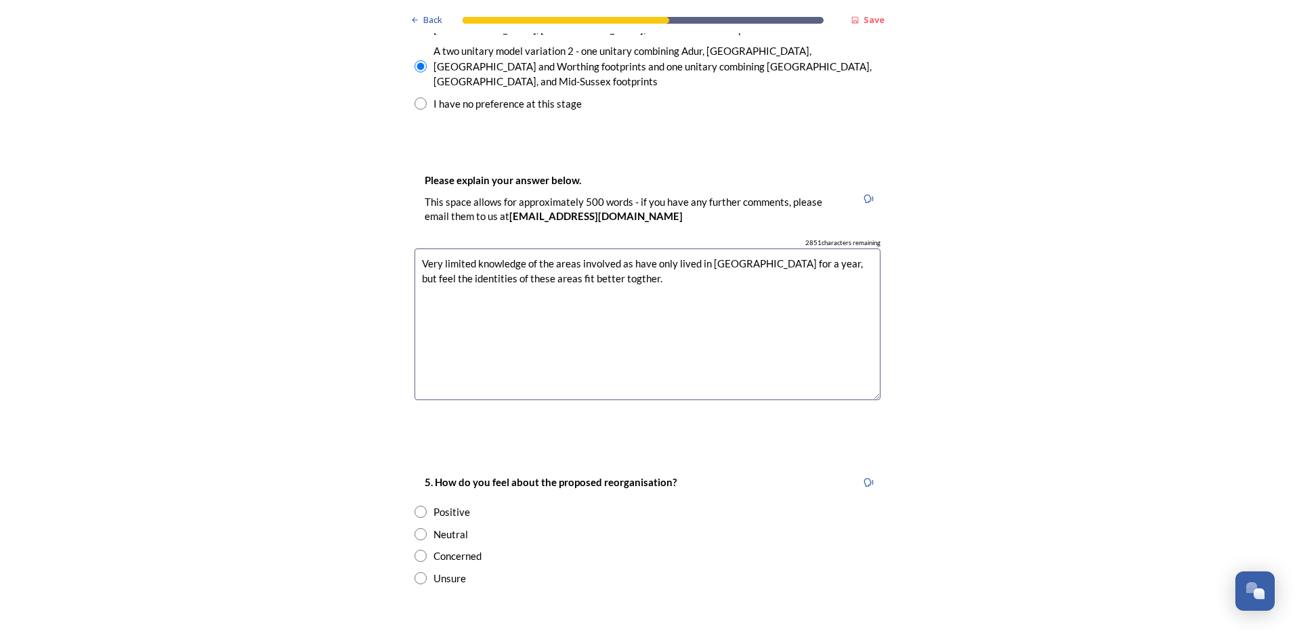
click at [581, 249] on textarea "Very limited knowledge of the areas involved as have only lived in West Sussex …" at bounding box center [648, 325] width 466 height 152
click at [675, 249] on textarea "Very limited knowledge of the areas involved as have only lived in West Sussex …" at bounding box center [648, 325] width 466 height 152
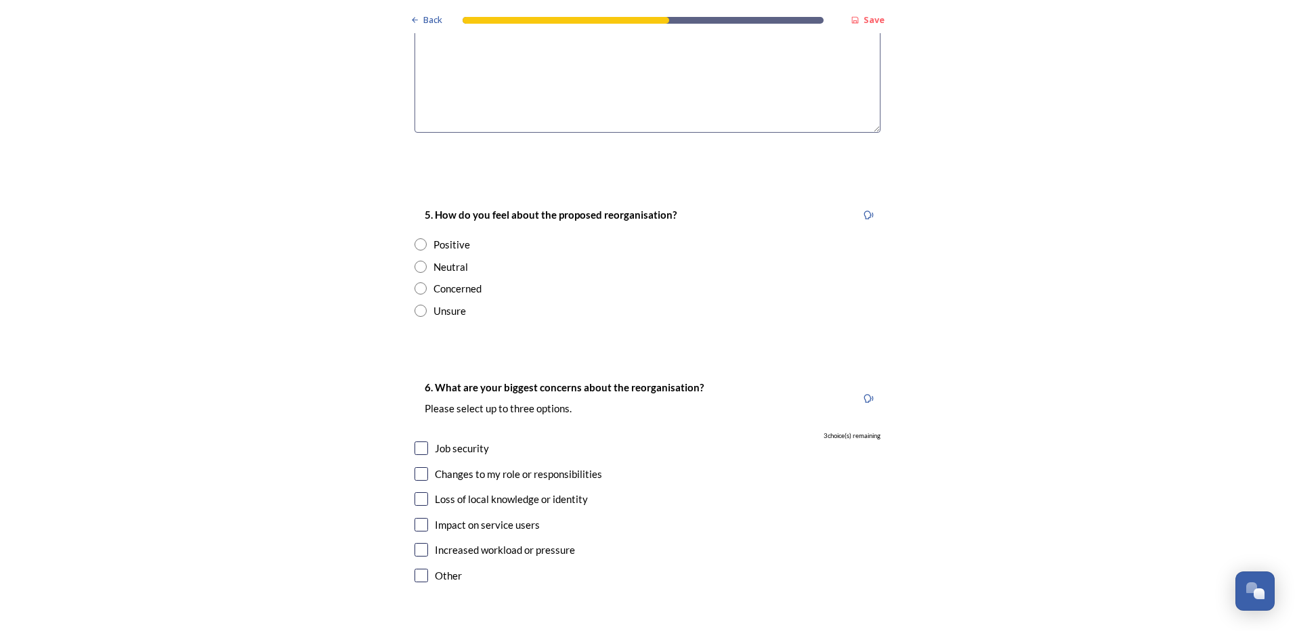
scroll to position [2371, 0]
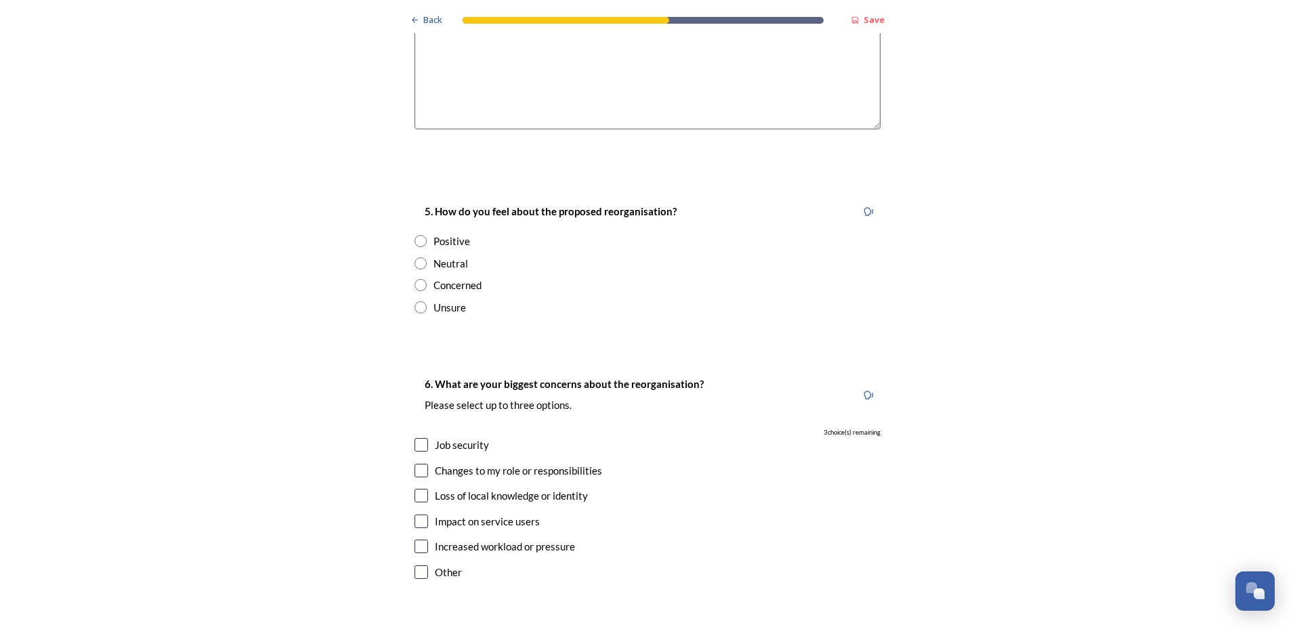
type textarea "Very limited knowledge of the areas involved as have only lived in West Sussex …"
click at [416, 301] on input "radio" at bounding box center [421, 307] width 12 height 12
radio input "true"
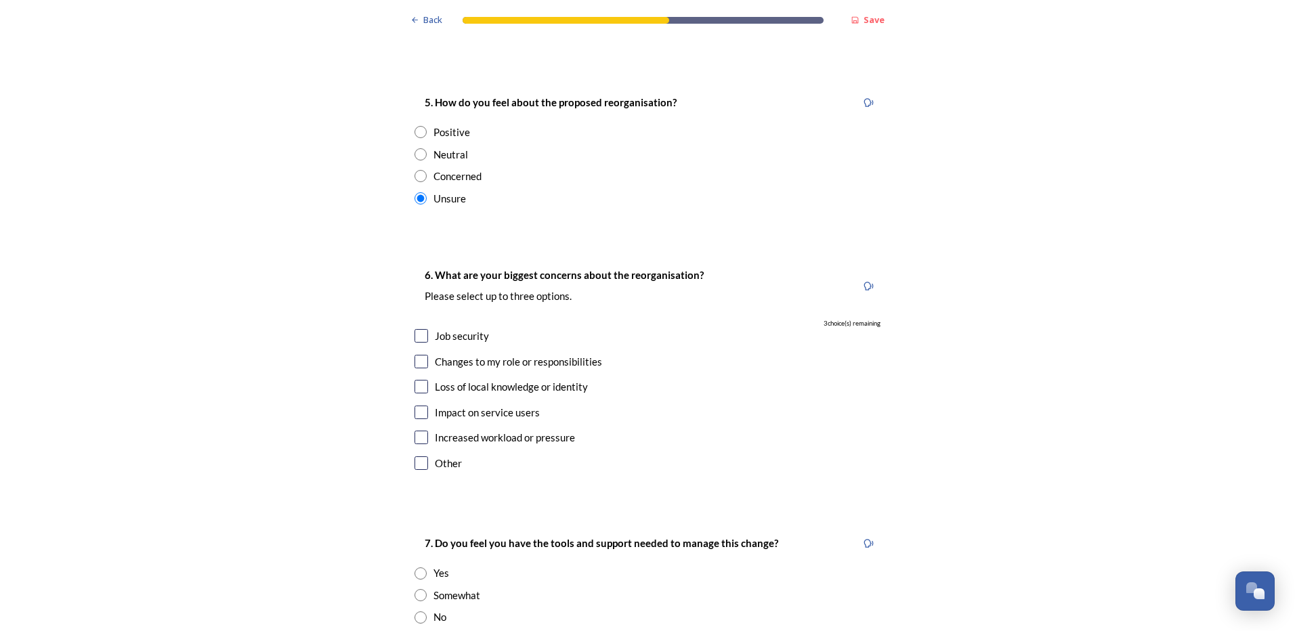
scroll to position [2506, 0]
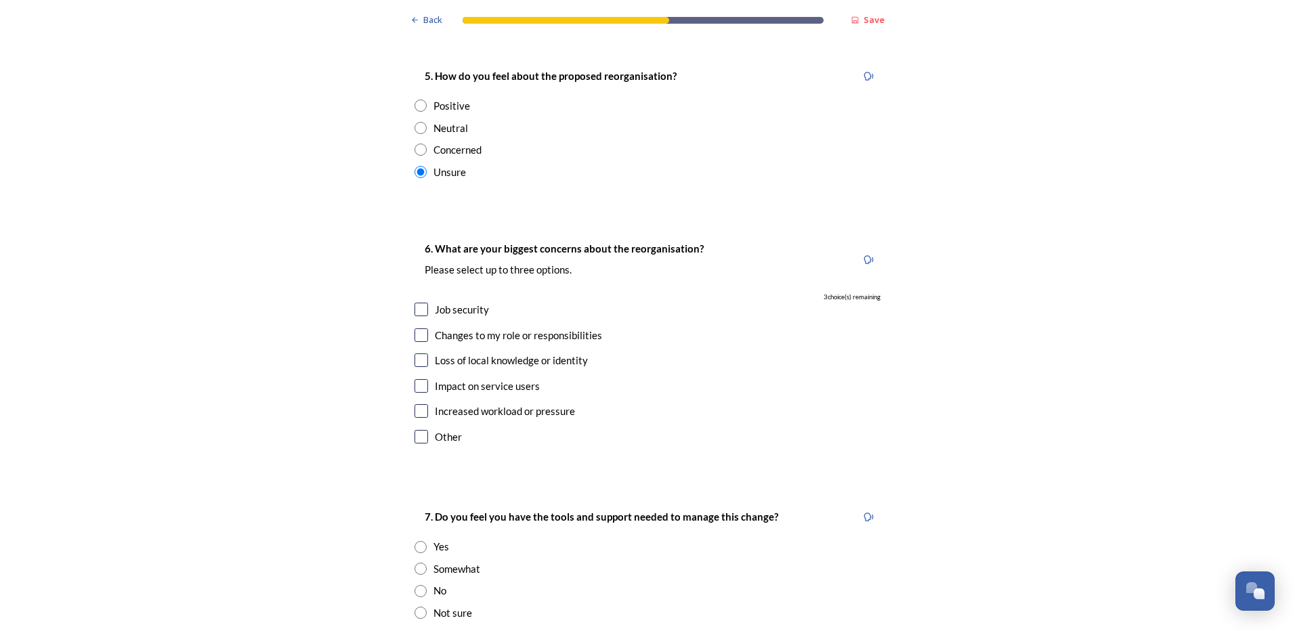
click at [415, 303] on input "checkbox" at bounding box center [422, 310] width 14 height 14
checkbox input "true"
click at [415, 329] on input "checkbox" at bounding box center [422, 336] width 14 height 14
checkbox input "true"
click at [419, 354] on input "checkbox" at bounding box center [422, 361] width 14 height 14
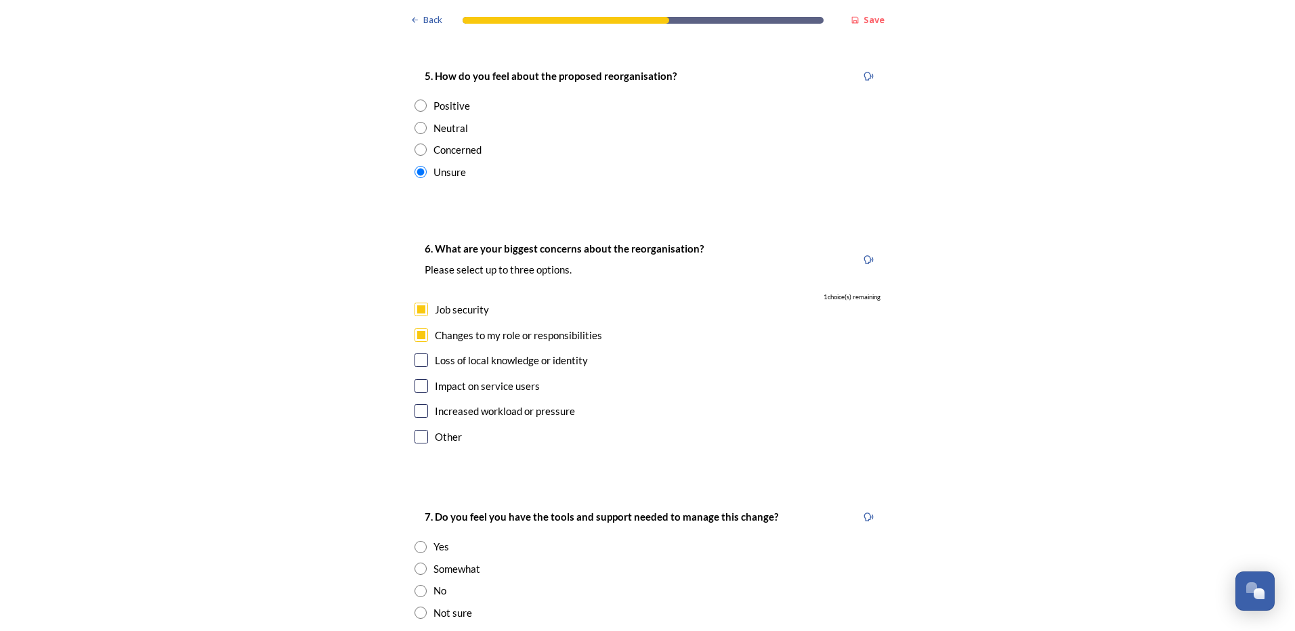
checkbox input "true"
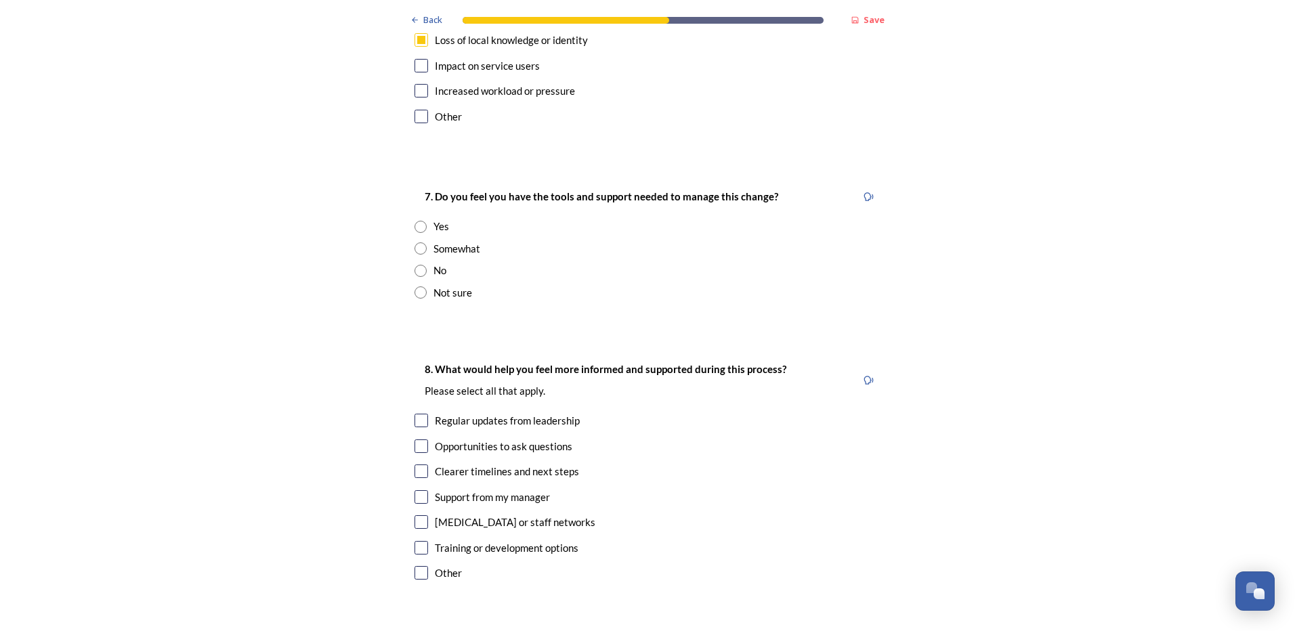
scroll to position [2845, 0]
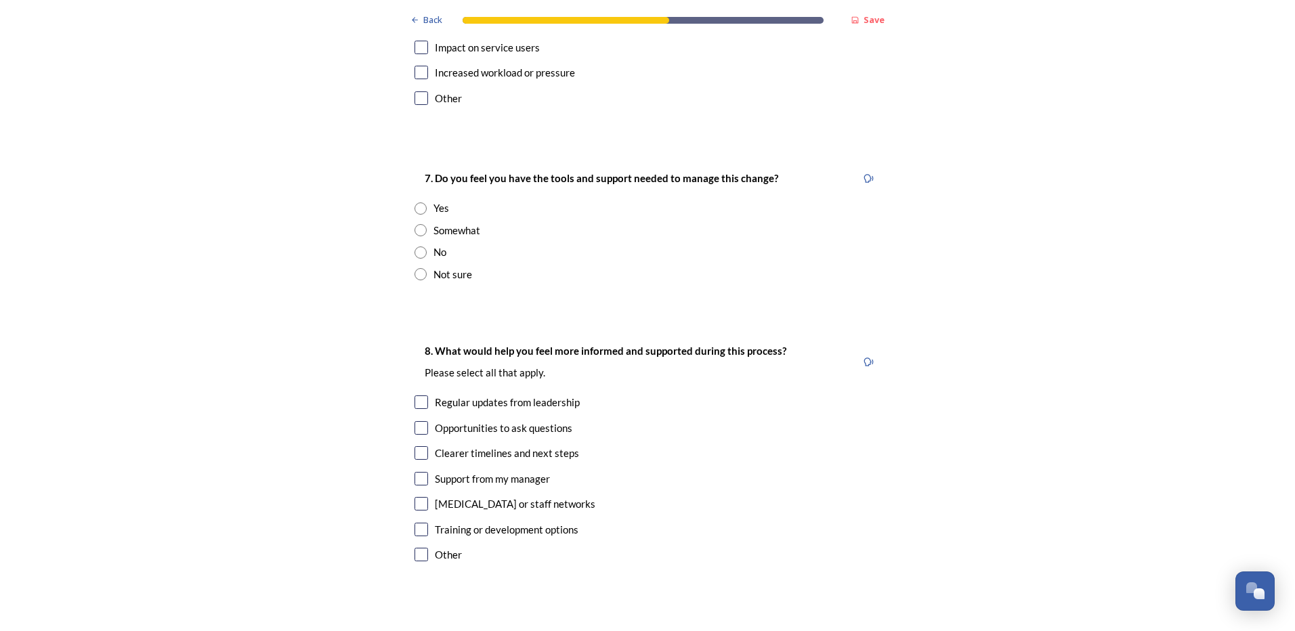
click at [415, 224] on input "radio" at bounding box center [421, 230] width 12 height 12
radio input "true"
click at [421, 548] on input "checkbox" at bounding box center [422, 555] width 14 height 14
checkbox input "true"
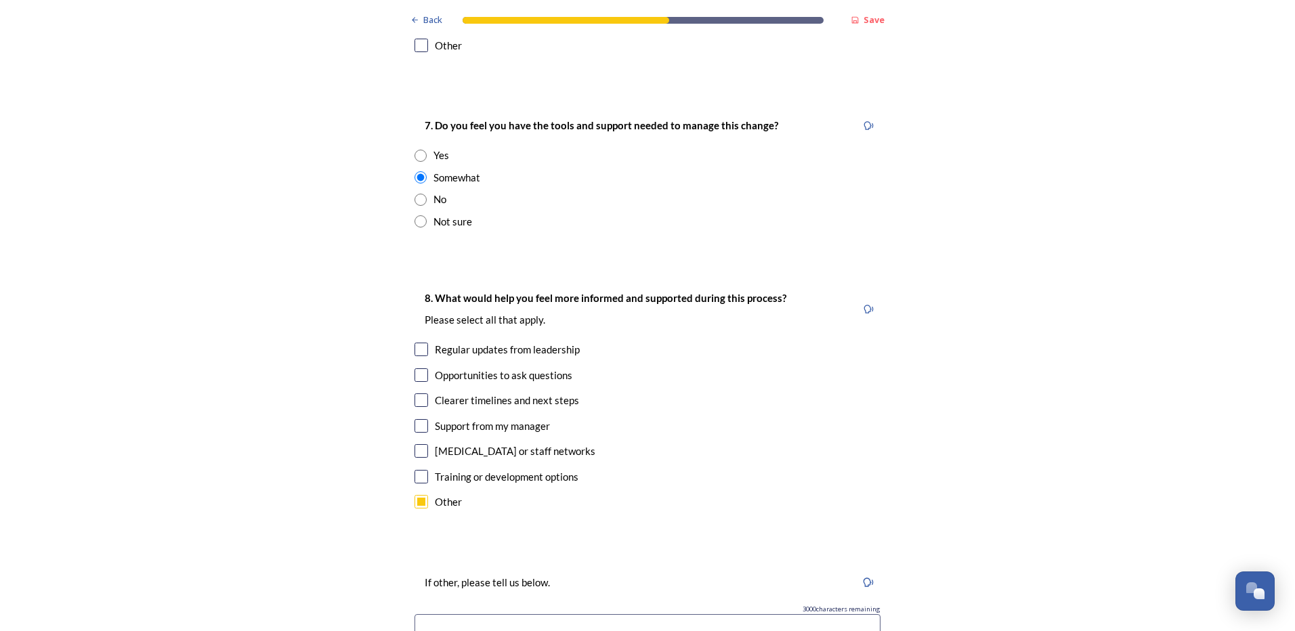
scroll to position [2913, 0]
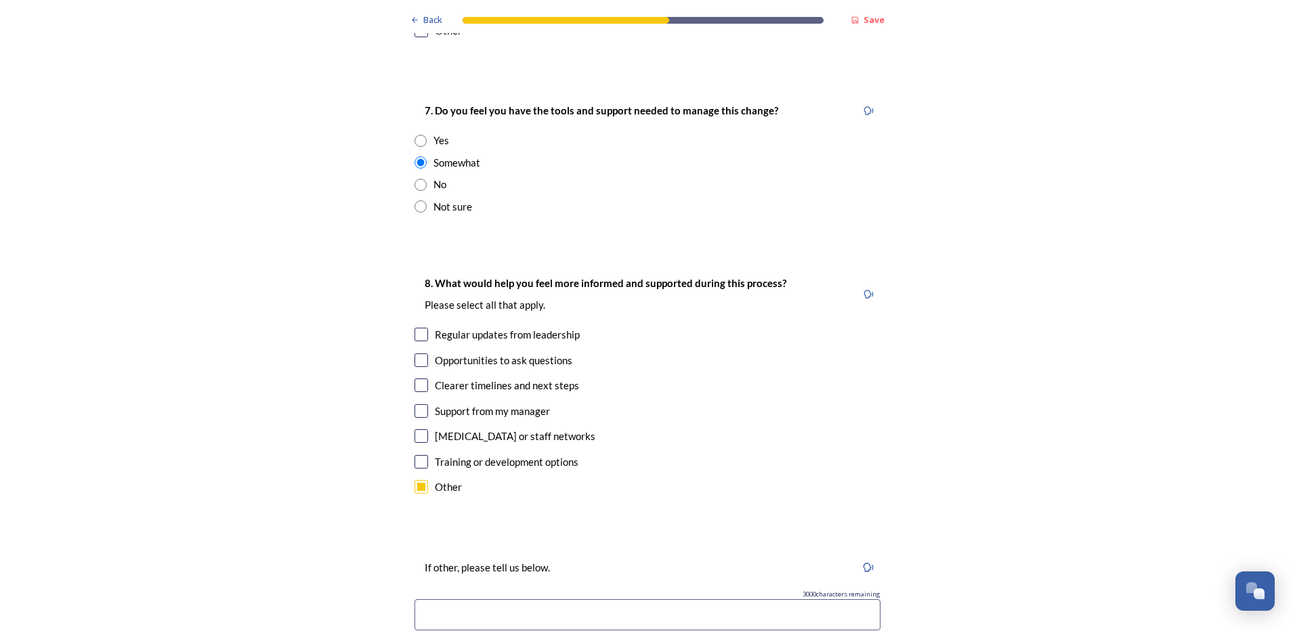
click at [482, 599] on input at bounding box center [648, 614] width 466 height 31
click at [600, 599] on input "I feel we are getting the options I have slected, but for that to continue" at bounding box center [648, 614] width 466 height 31
type input "I feel we are getting the options I have selected, but for that to continue"
click at [416, 328] on input "checkbox" at bounding box center [422, 335] width 14 height 14
checkbox input "true"
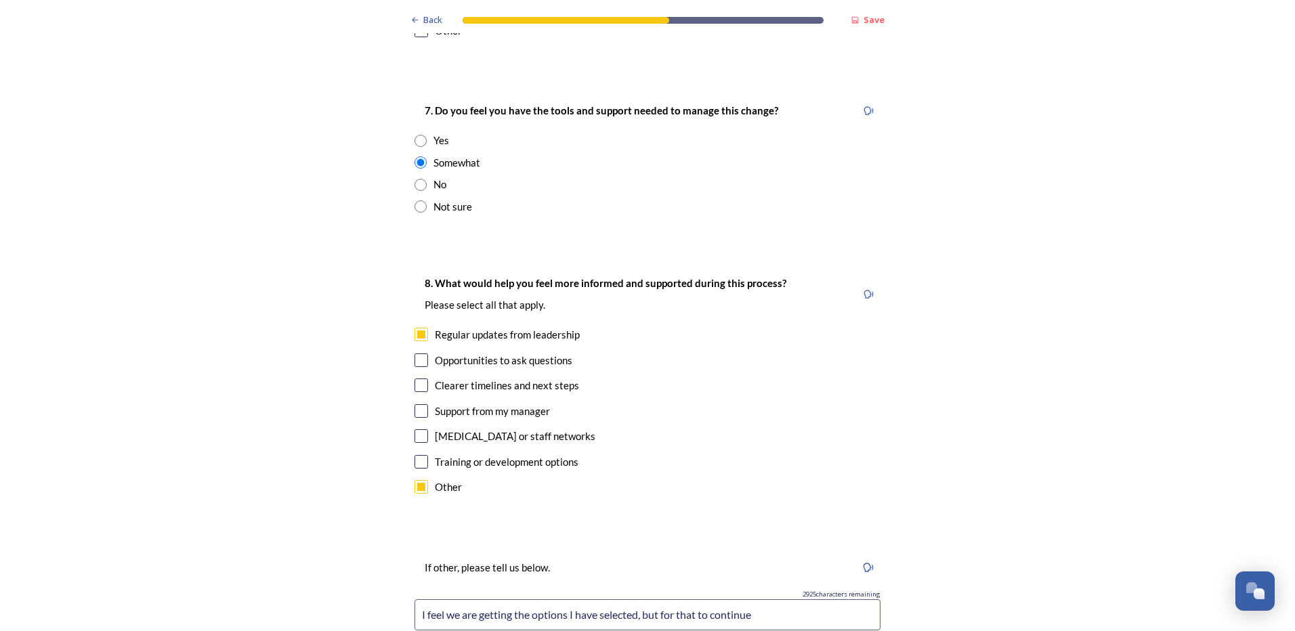
click at [415, 354] on input "checkbox" at bounding box center [422, 361] width 14 height 14
checkbox input "true"
click at [415, 379] on input "checkbox" at bounding box center [422, 386] width 14 height 14
checkbox input "true"
click at [416, 404] on input "checkbox" at bounding box center [422, 411] width 14 height 14
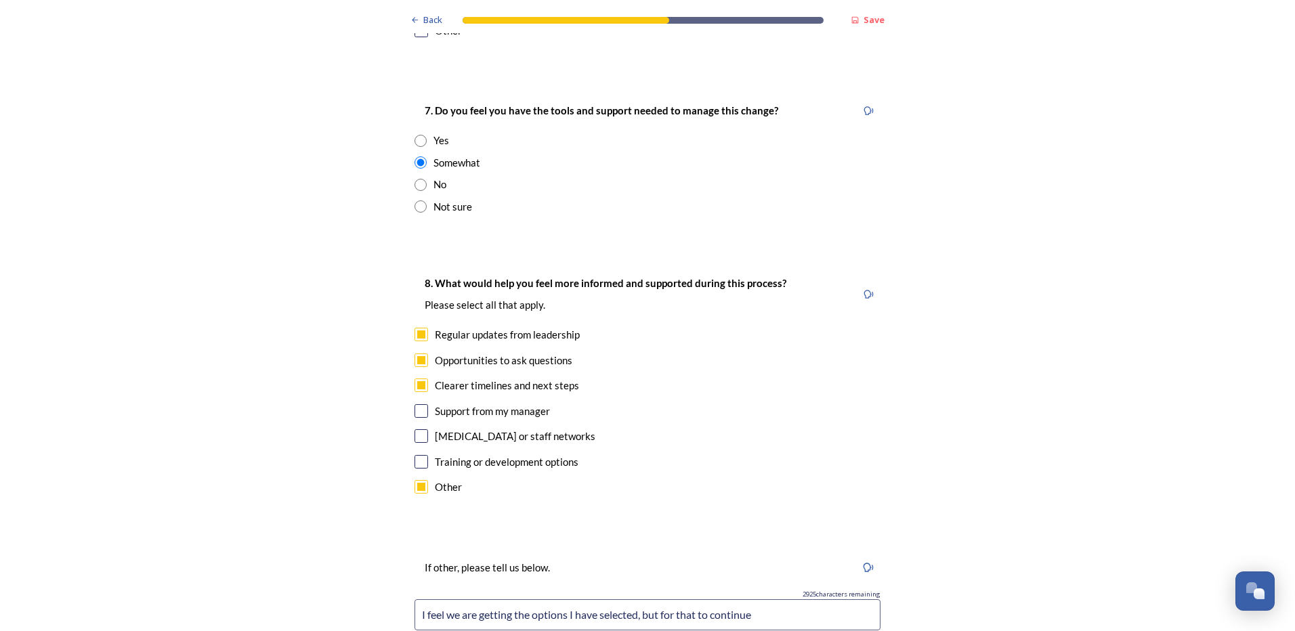
checkbox input "true"
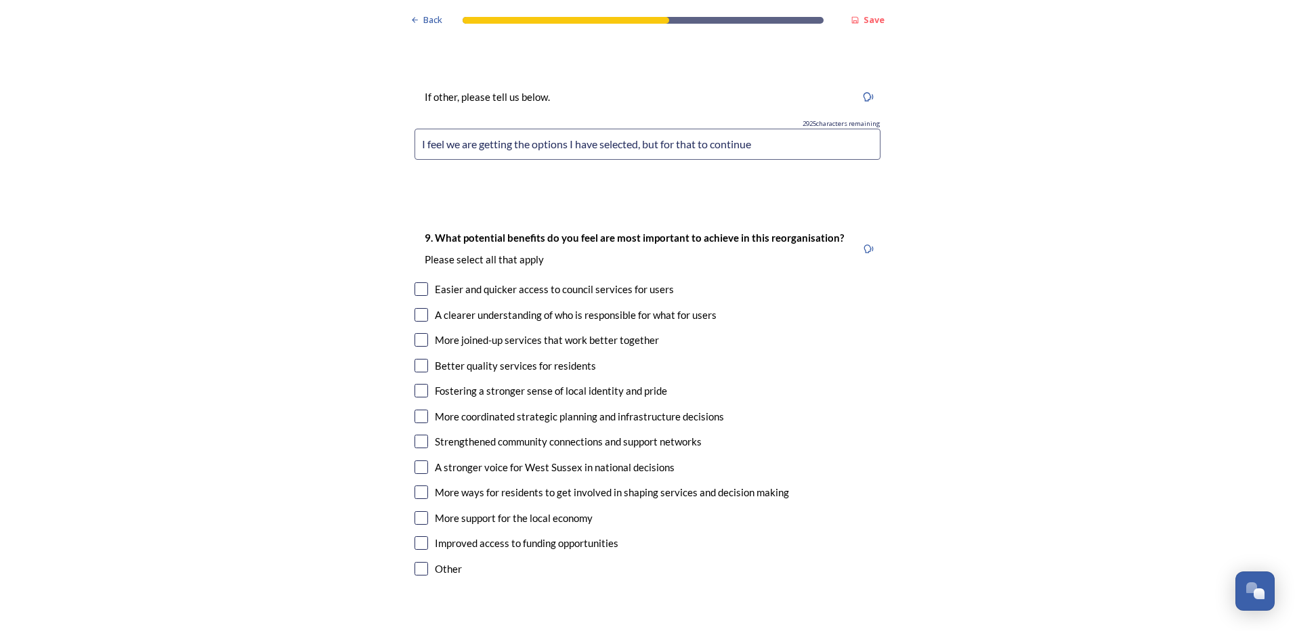
scroll to position [3387, 0]
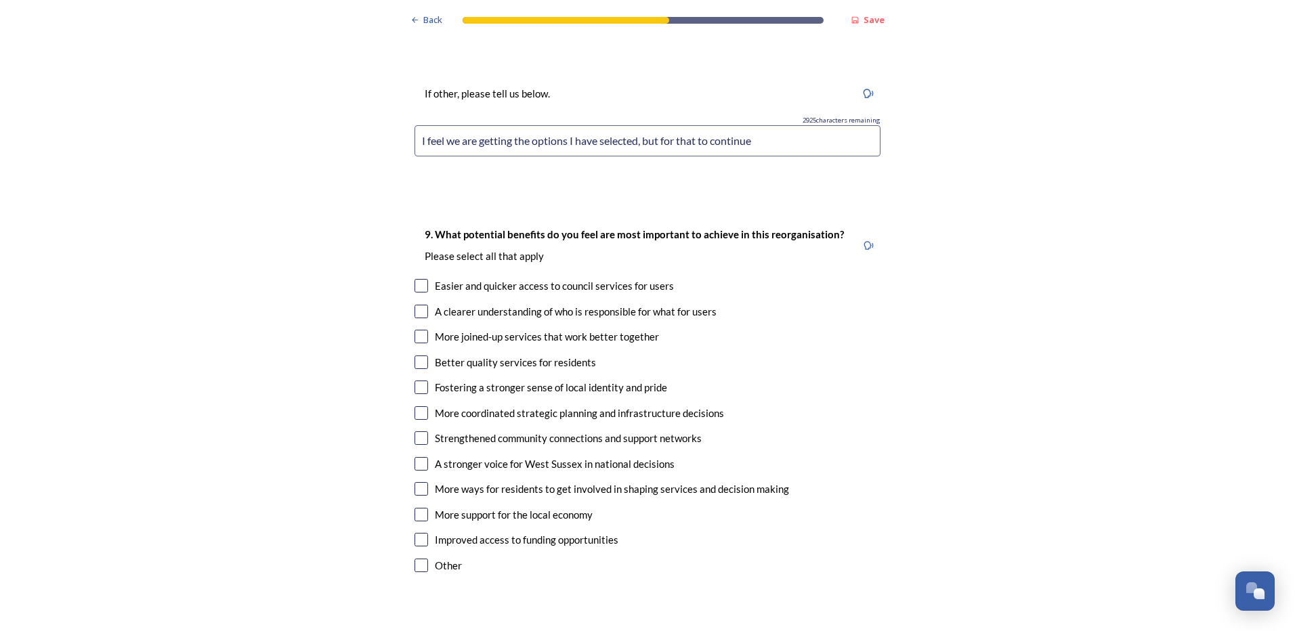
click at [421, 305] on input "checkbox" at bounding box center [422, 312] width 14 height 14
checkbox input "true"
click at [421, 330] on input "checkbox" at bounding box center [422, 337] width 14 height 14
checkbox input "true"
click at [416, 482] on input "checkbox" at bounding box center [422, 489] width 14 height 14
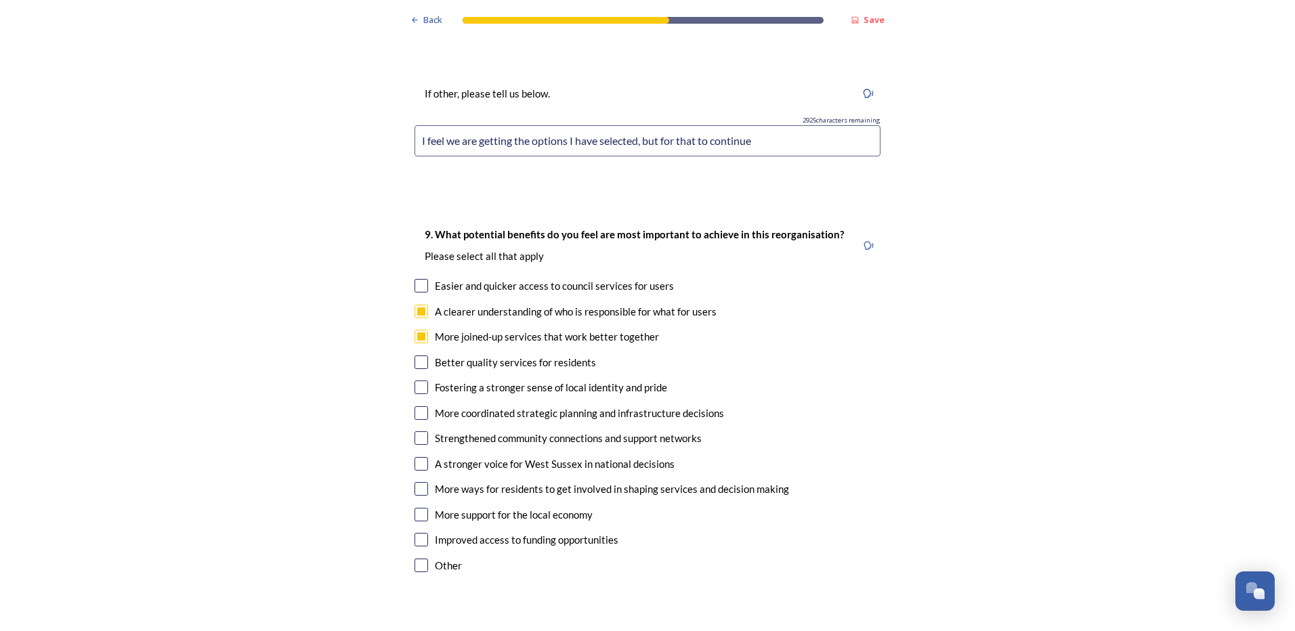
checkbox input "true"
click at [415, 406] on input "checkbox" at bounding box center [422, 413] width 14 height 14
checkbox input "true"
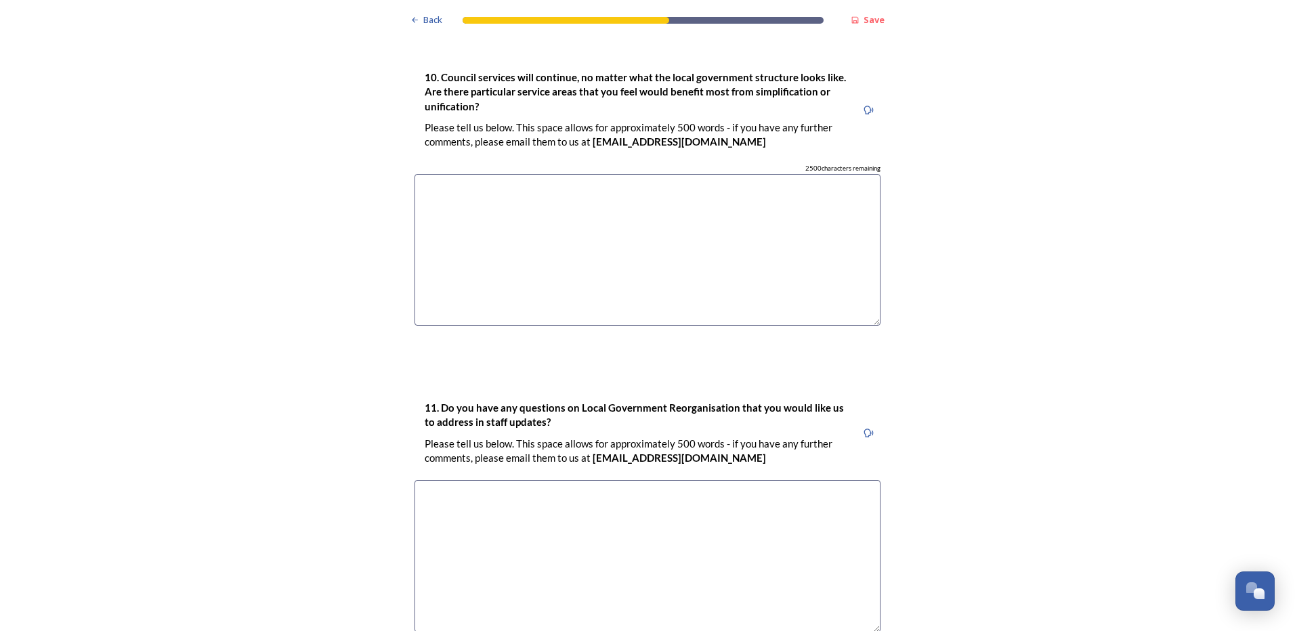
scroll to position [3996, 0]
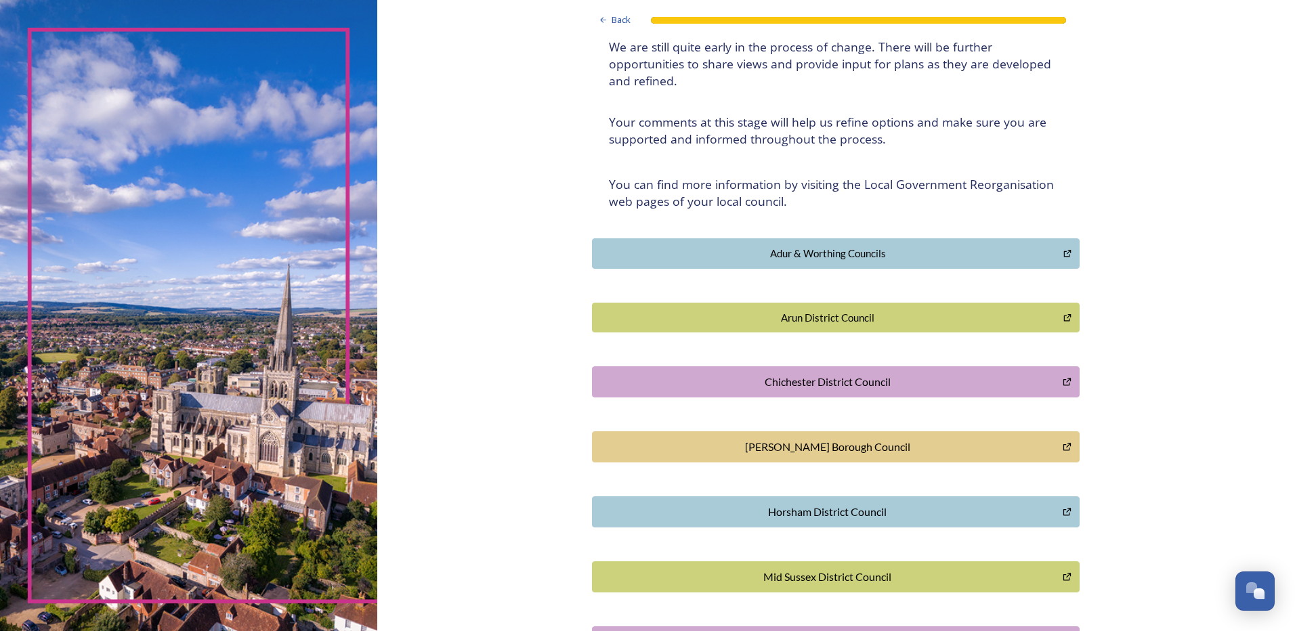
scroll to position [0, 0]
